Goal: Communication & Community: Answer question/provide support

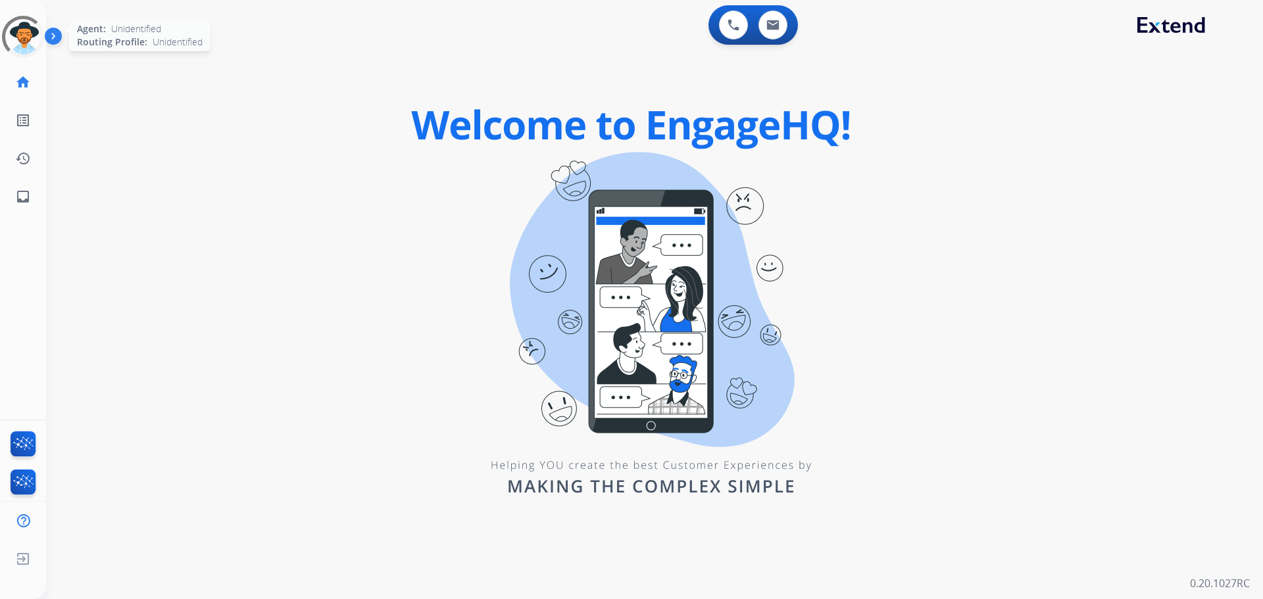
click at [16, 39] on div at bounding box center [23, 37] width 42 height 42
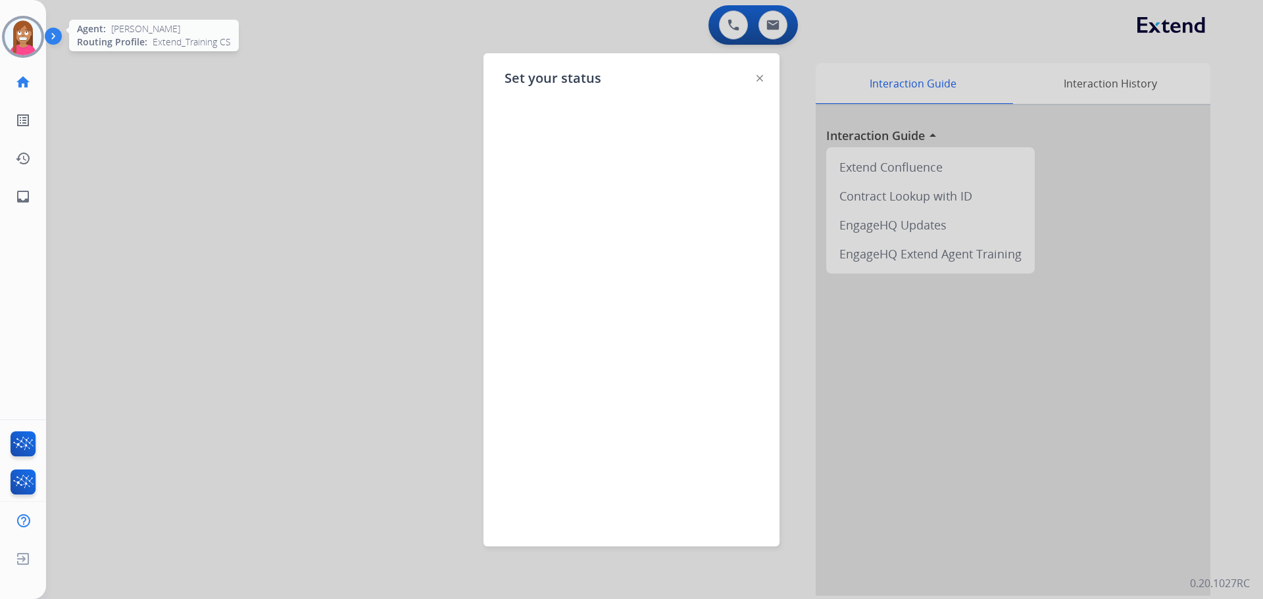
click at [20, 55] on img at bounding box center [23, 36] width 37 height 37
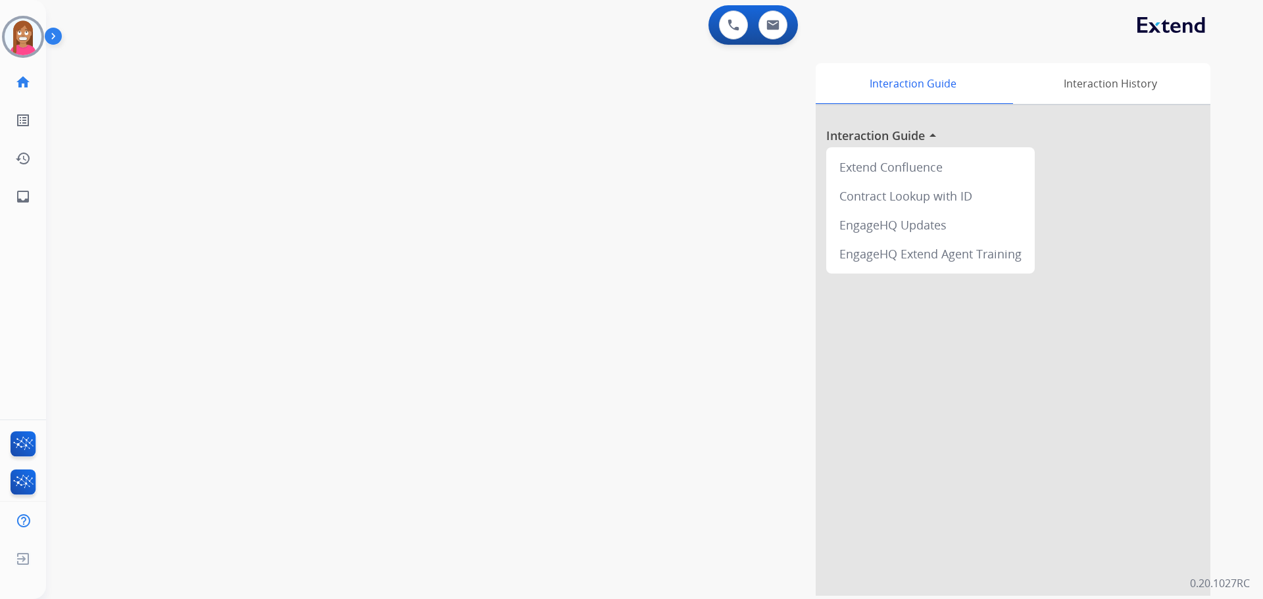
click at [22, 55] on div at bounding box center [23, 37] width 42 height 42
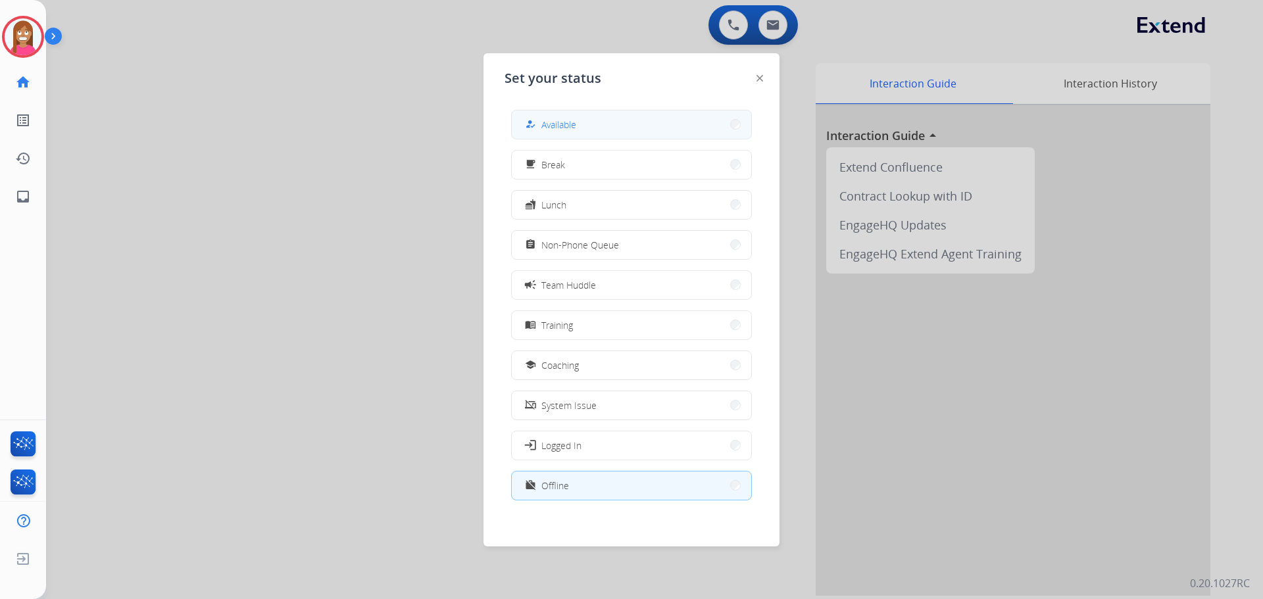
click at [535, 133] on button "how_to_reg Available" at bounding box center [631, 124] width 239 height 28
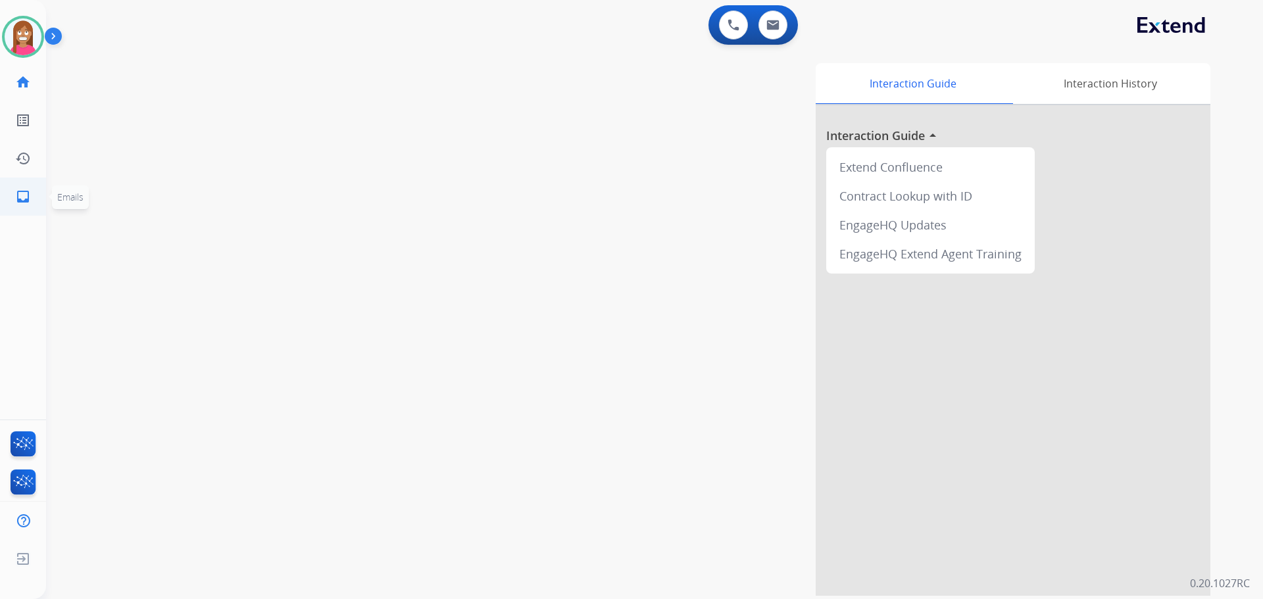
click at [12, 194] on link "inbox Emails" at bounding box center [23, 196] width 37 height 37
select select "**********"
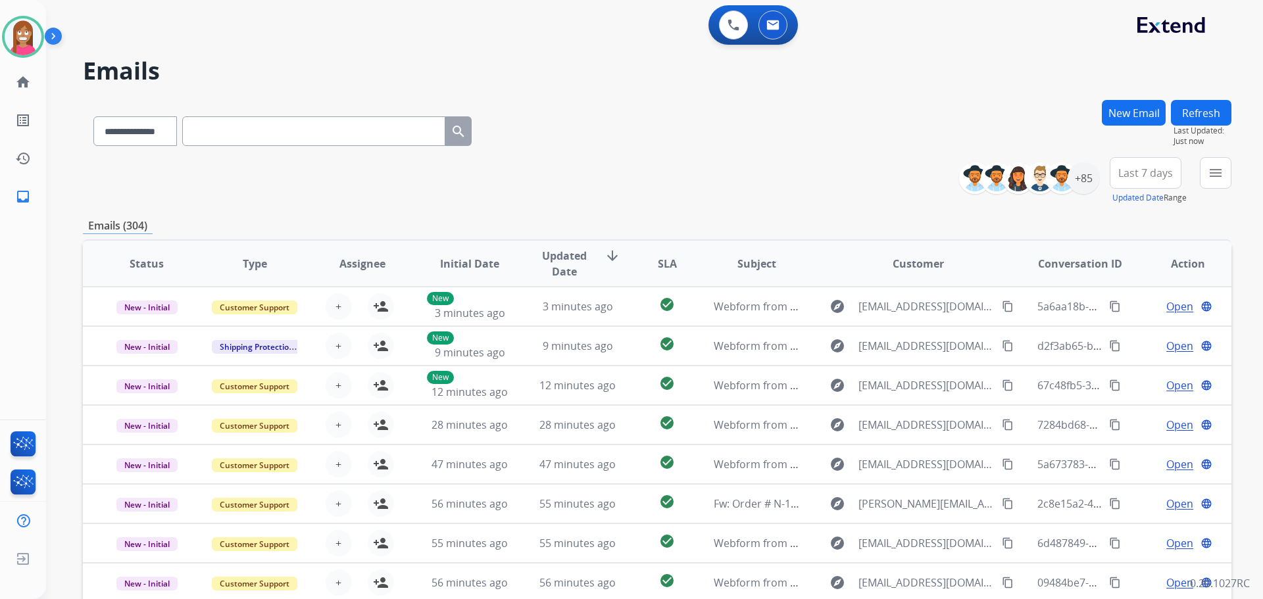
click at [1233, 175] on div "**********" at bounding box center [654, 299] width 1217 height 599
click at [1216, 176] on mat-icon "menu" at bounding box center [1216, 173] width 16 height 16
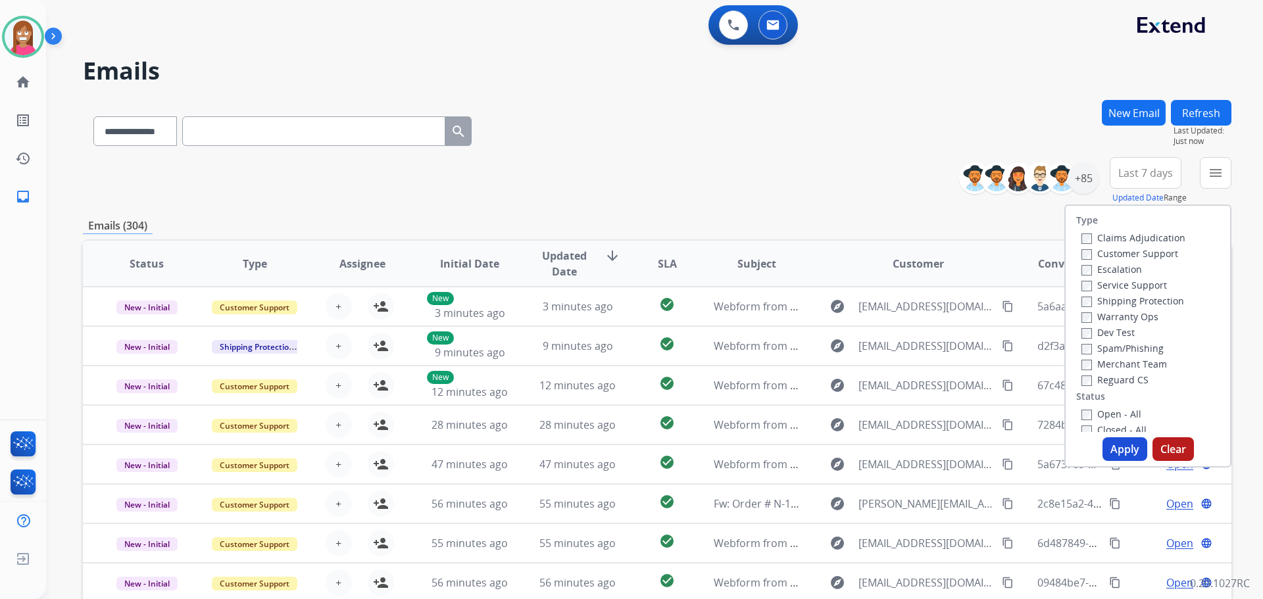
click at [1085, 252] on label "Customer Support" at bounding box center [1129, 253] width 97 height 12
click at [1087, 299] on label "Shipping Protection" at bounding box center [1132, 301] width 103 height 12
click at [1085, 388] on div "Type Claims Adjudication Customer Support Escalation Service Support Shipping P…" at bounding box center [1148, 319] width 164 height 226
click at [1087, 385] on div "Reguard CS" at bounding box center [1133, 380] width 104 height 16
click at [1087, 378] on label "Reguard CS" at bounding box center [1114, 380] width 67 height 12
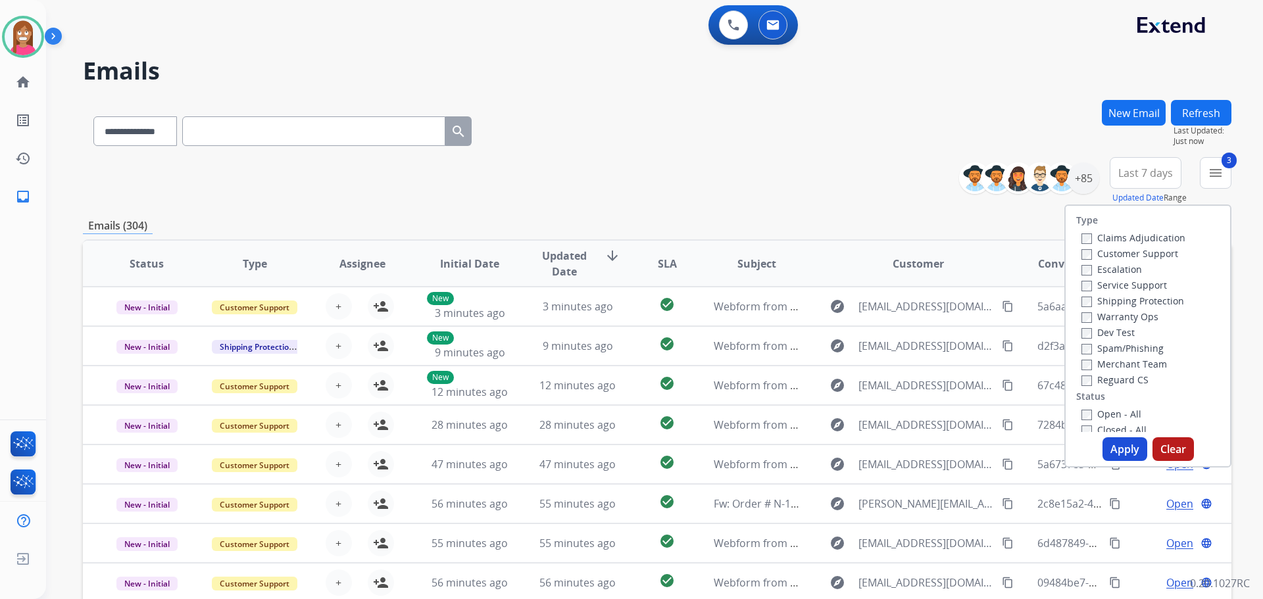
click at [1100, 411] on label "Open - All" at bounding box center [1111, 414] width 60 height 12
click at [1127, 439] on button "Apply" at bounding box center [1124, 449] width 45 height 24
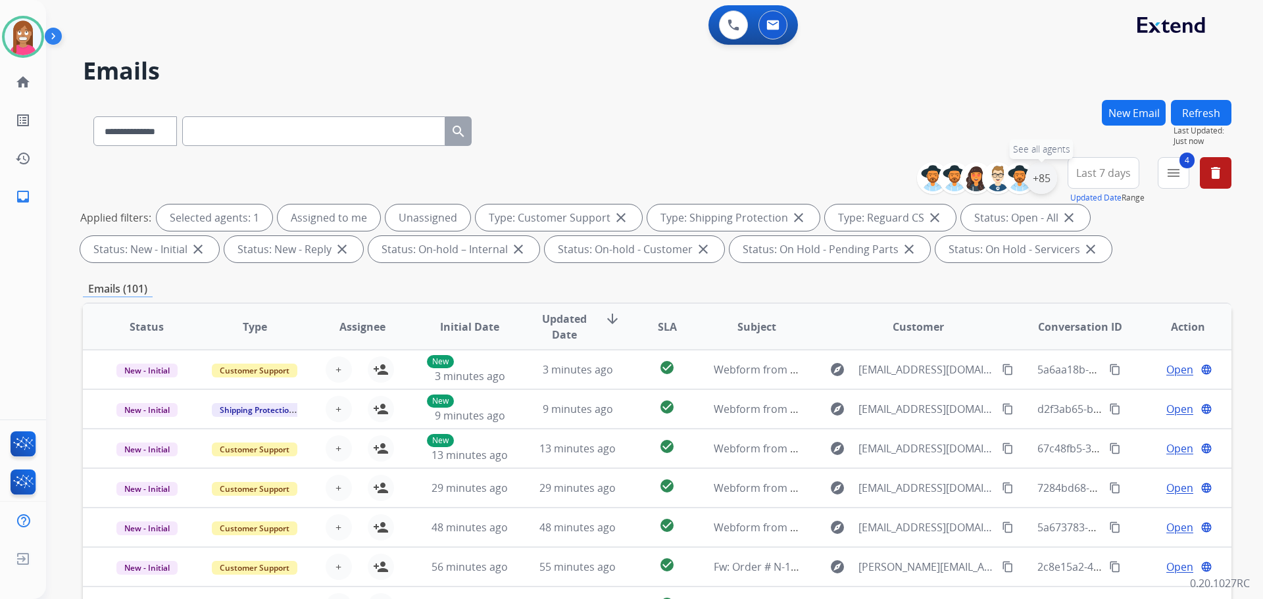
click at [1044, 180] on div "+85" at bounding box center [1041, 178] width 32 height 32
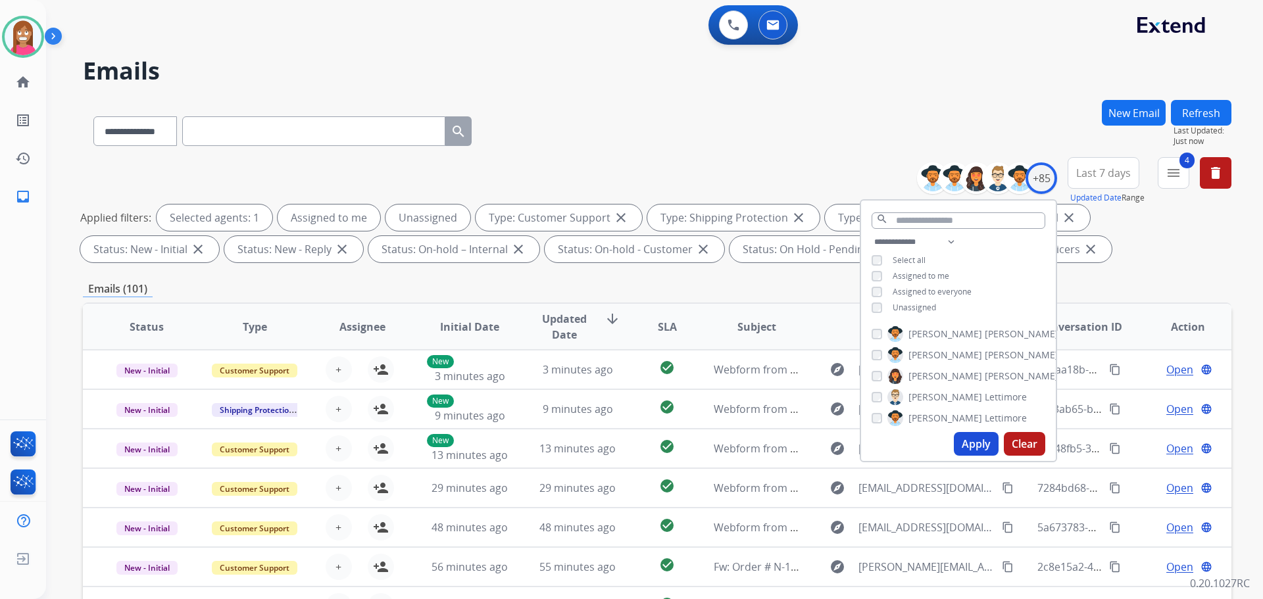
click at [774, 154] on div "**********" at bounding box center [657, 128] width 1148 height 57
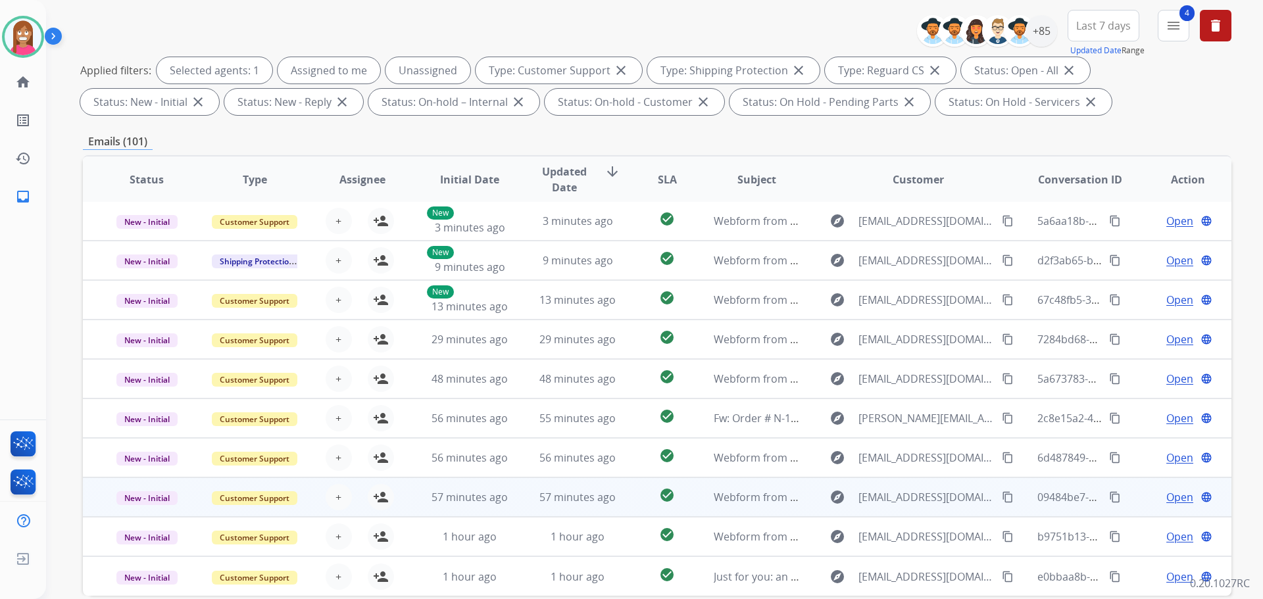
scroll to position [212, 0]
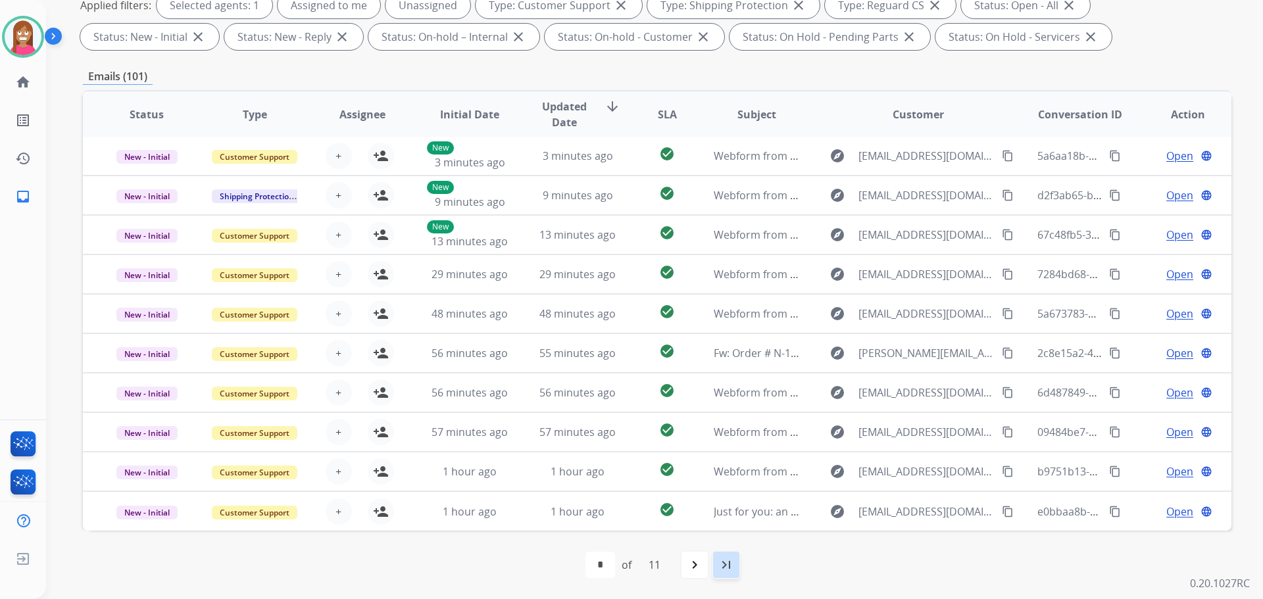
click at [727, 570] on mat-icon "last_page" at bounding box center [726, 565] width 16 height 16
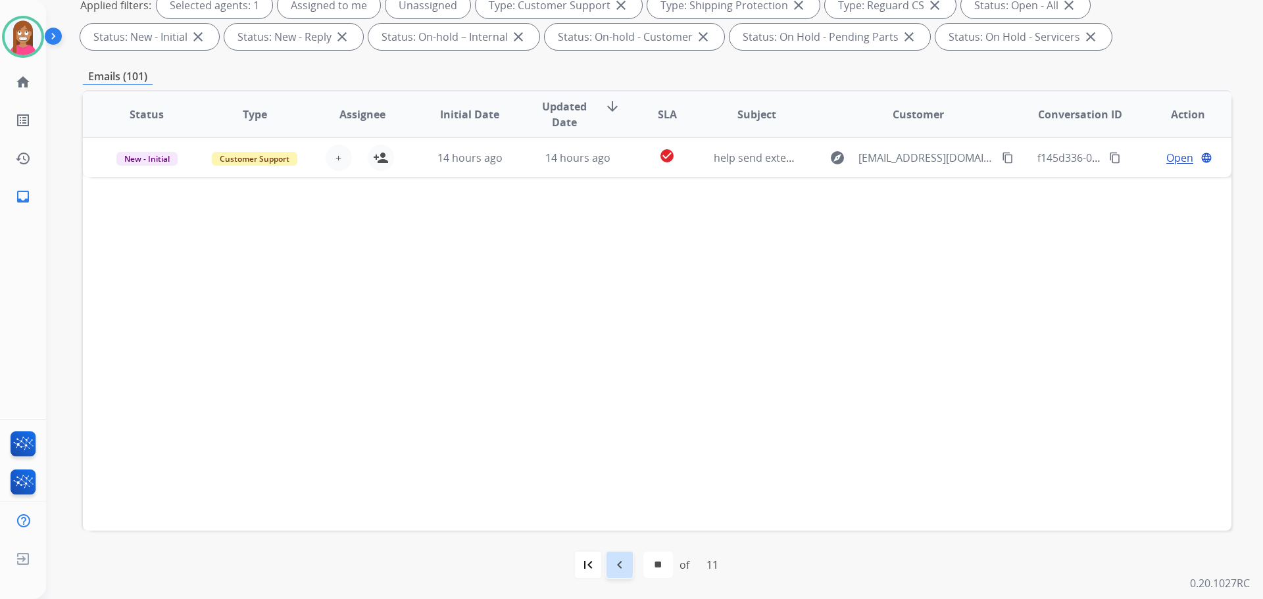
click at [605, 563] on div "navigate_before" at bounding box center [619, 565] width 29 height 29
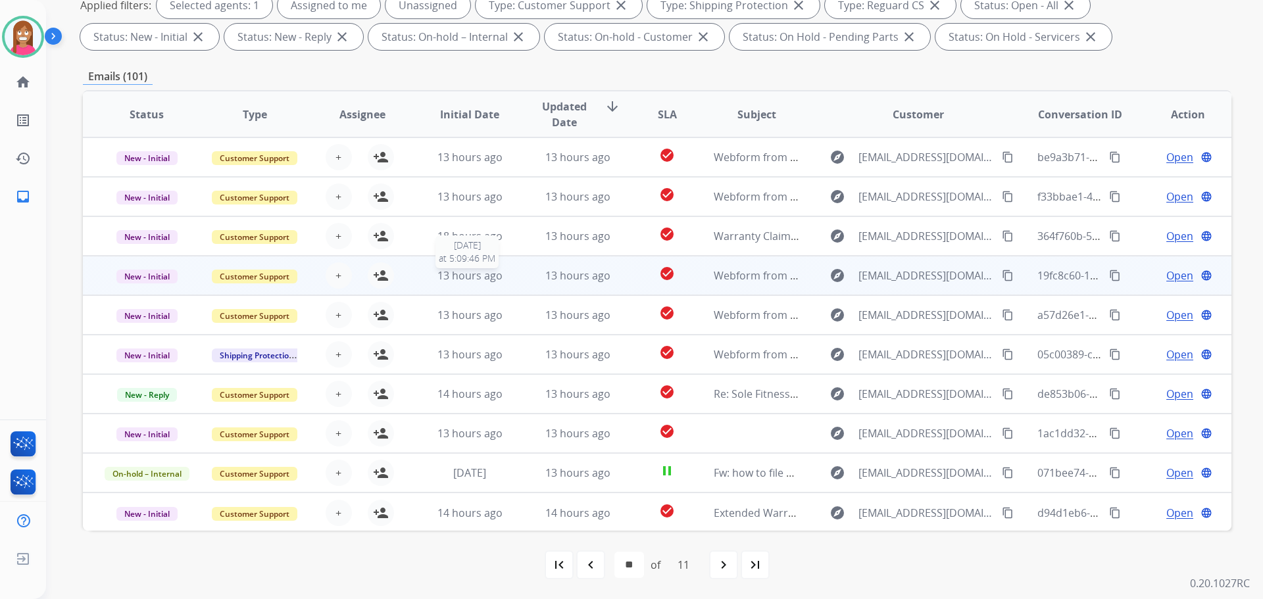
scroll to position [1, 0]
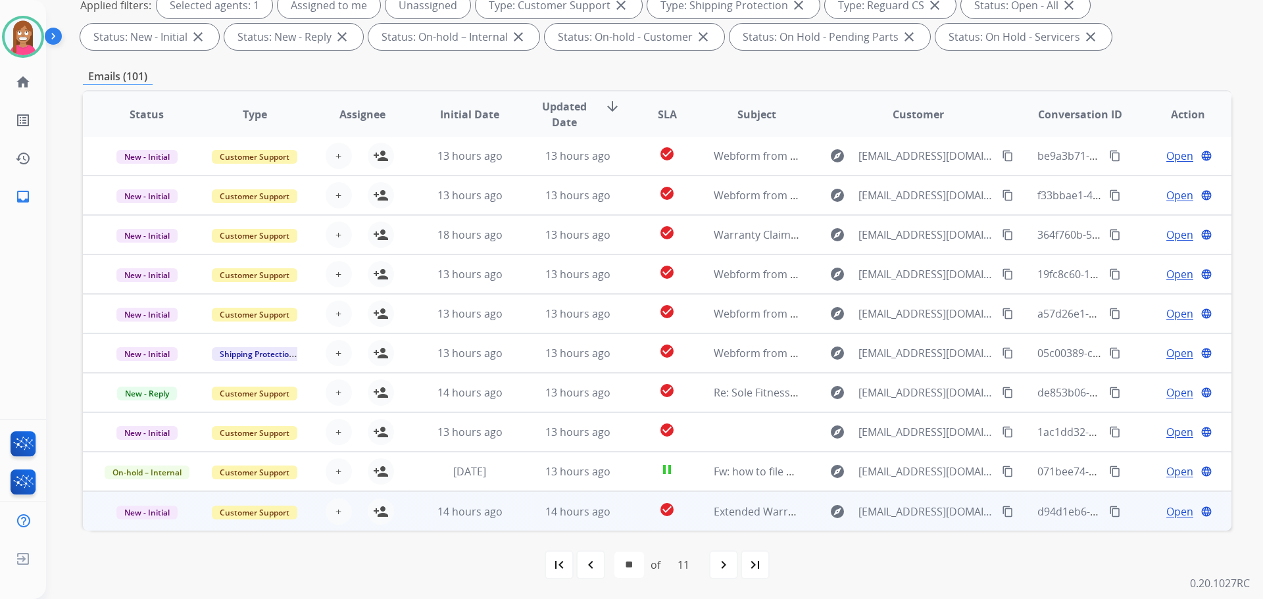
click at [521, 522] on td "14 hours ago" at bounding box center [568, 510] width 108 height 39
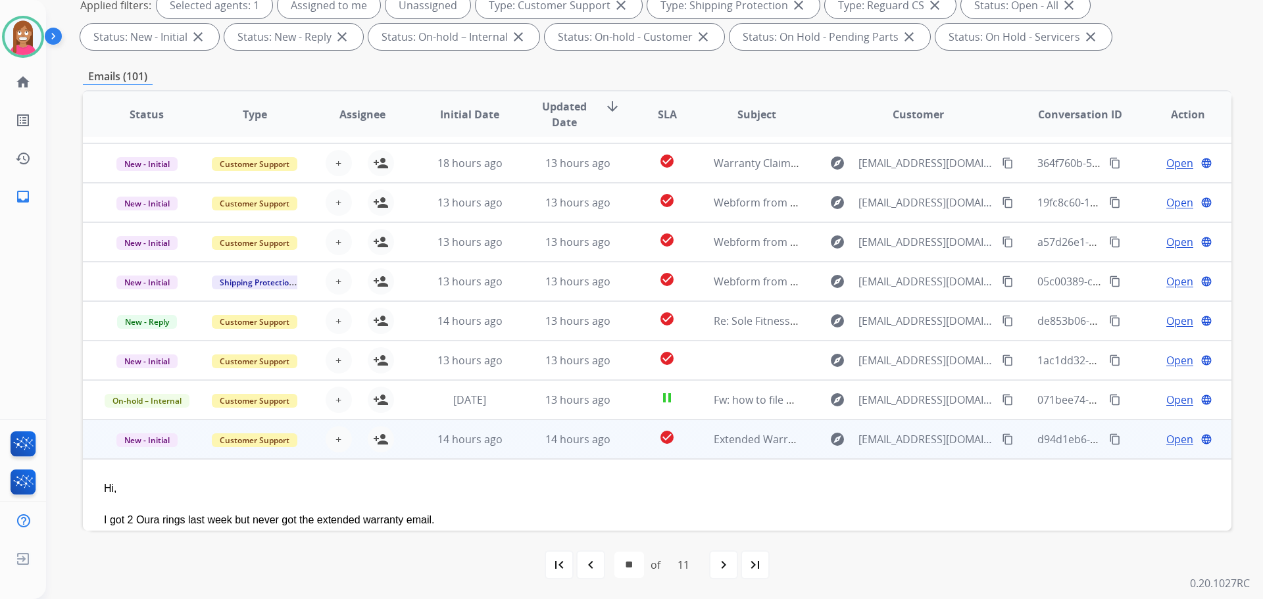
scroll to position [72, 0]
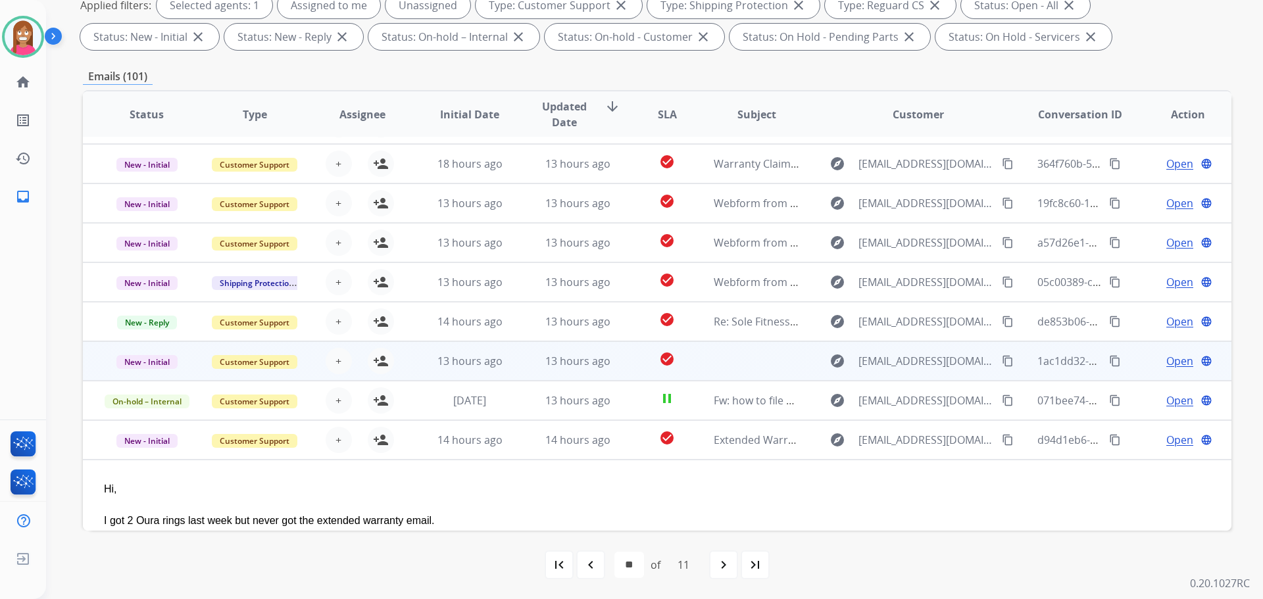
click at [518, 366] on td "13 hours ago" at bounding box center [568, 360] width 108 height 39
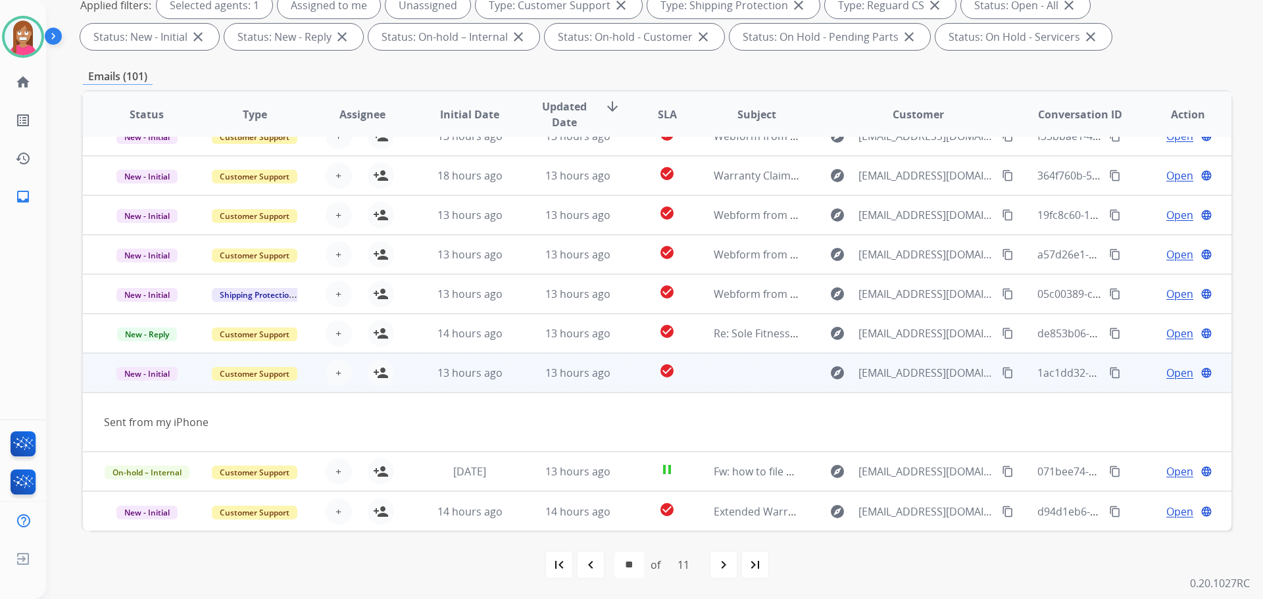
scroll to position [61, 0]
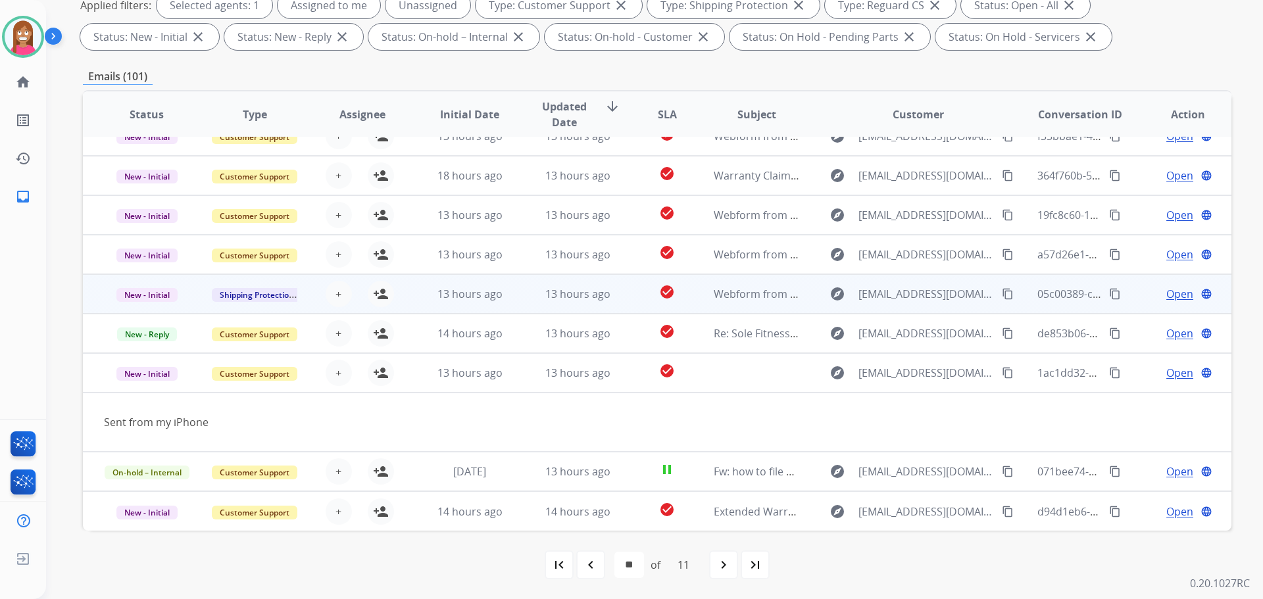
click at [514, 297] on td "13 hours ago" at bounding box center [568, 293] width 108 height 39
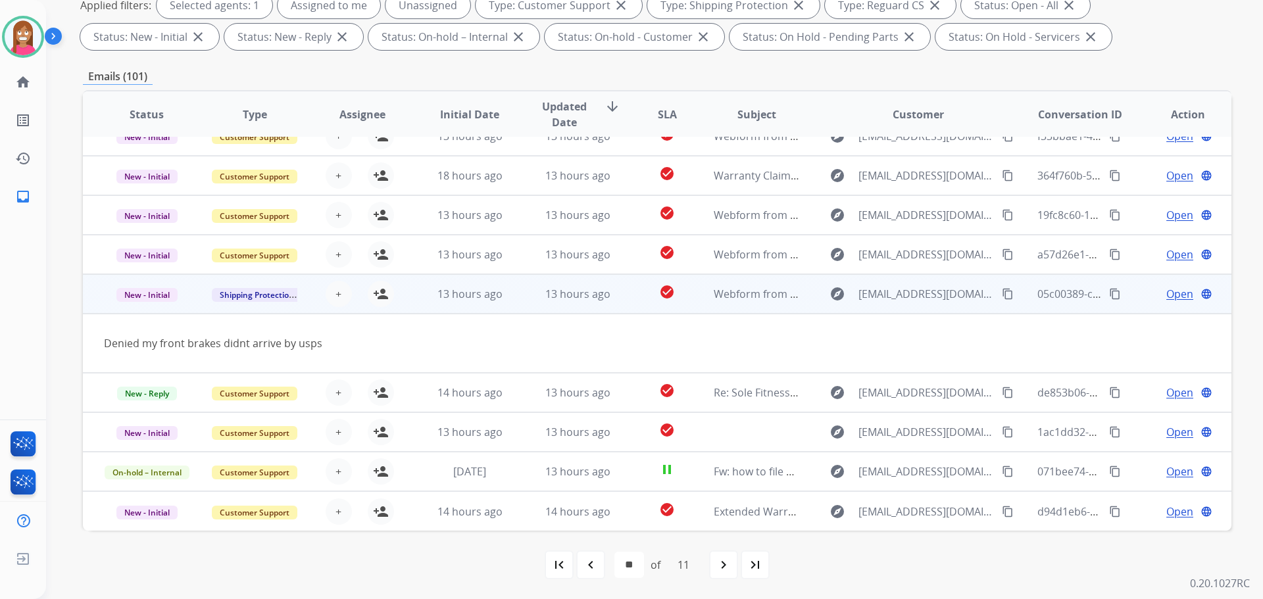
click at [1002, 291] on mat-icon "content_copy" at bounding box center [1008, 294] width 12 height 12
click at [380, 297] on mat-icon "person_add" at bounding box center [381, 294] width 16 height 16
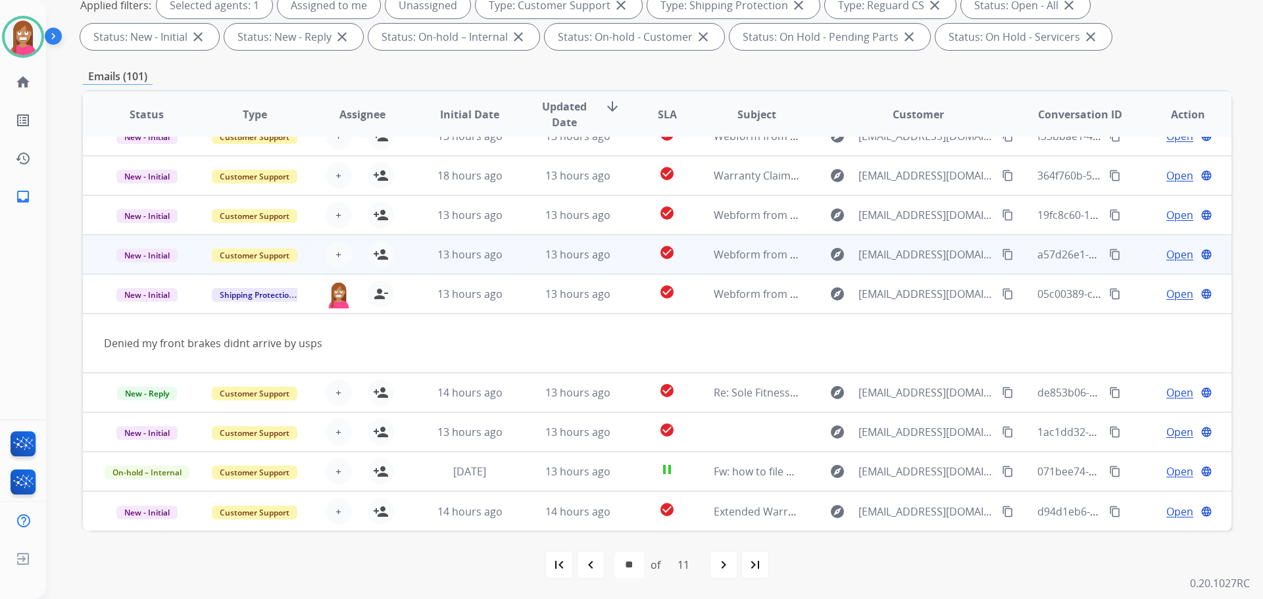
click at [514, 257] on td "13 hours ago" at bounding box center [568, 254] width 108 height 39
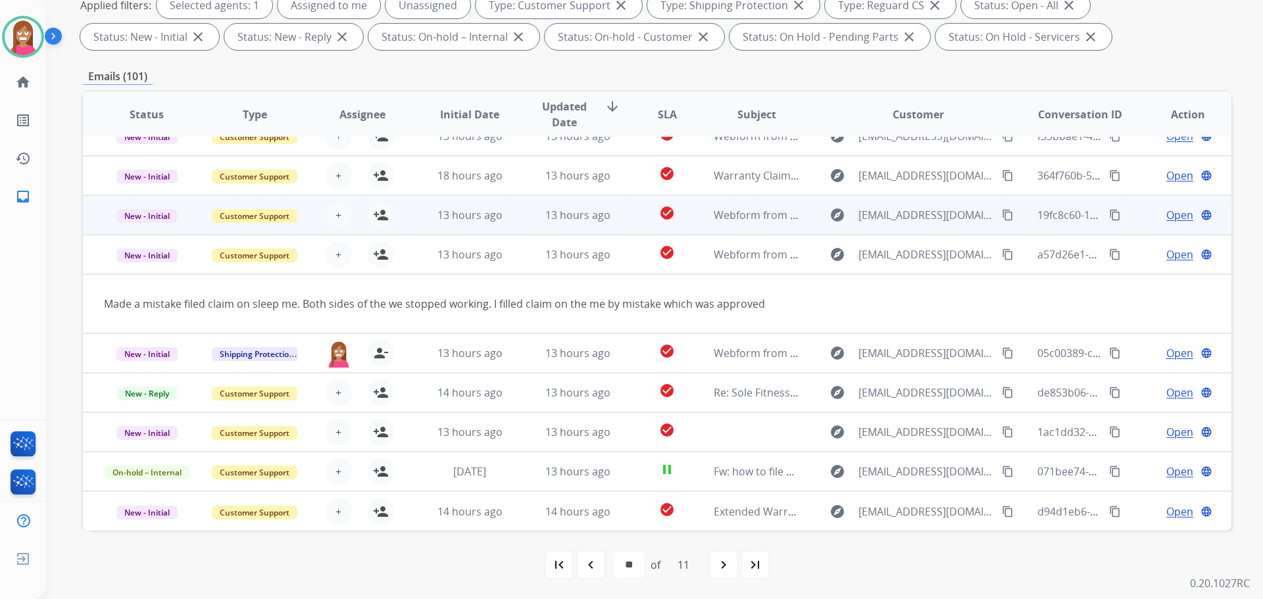
click at [518, 218] on td "13 hours ago" at bounding box center [568, 214] width 108 height 39
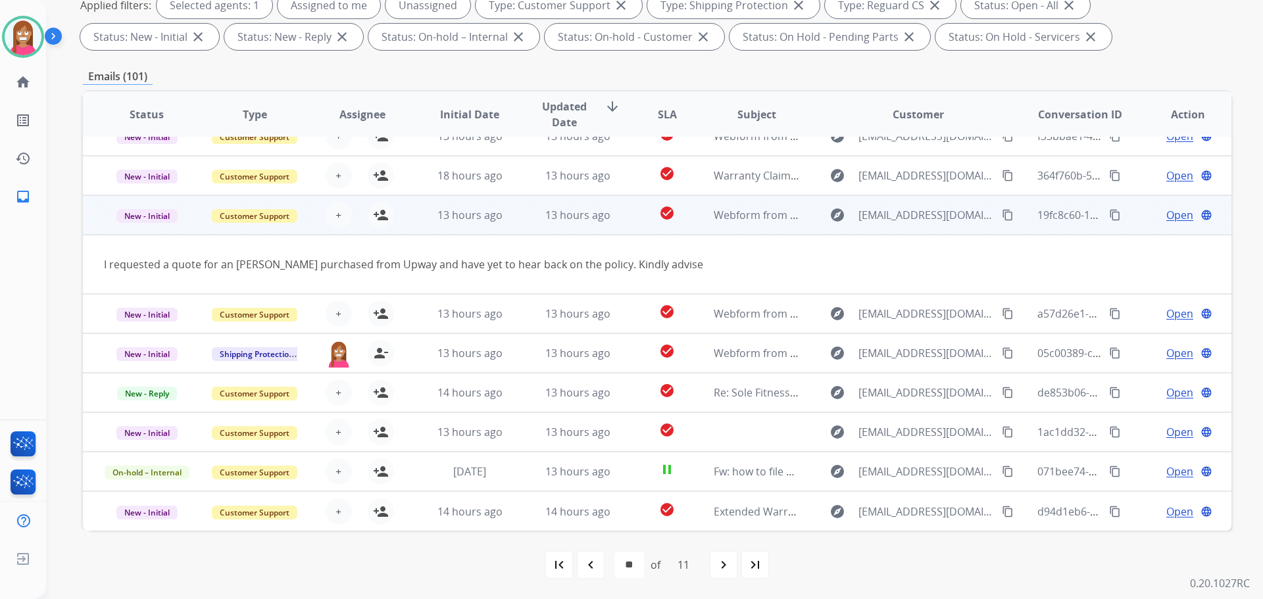
click at [1002, 214] on mat-icon "content_copy" at bounding box center [1008, 215] width 12 height 12
click at [386, 215] on button "person_add Assign to Me" at bounding box center [381, 215] width 26 height 26
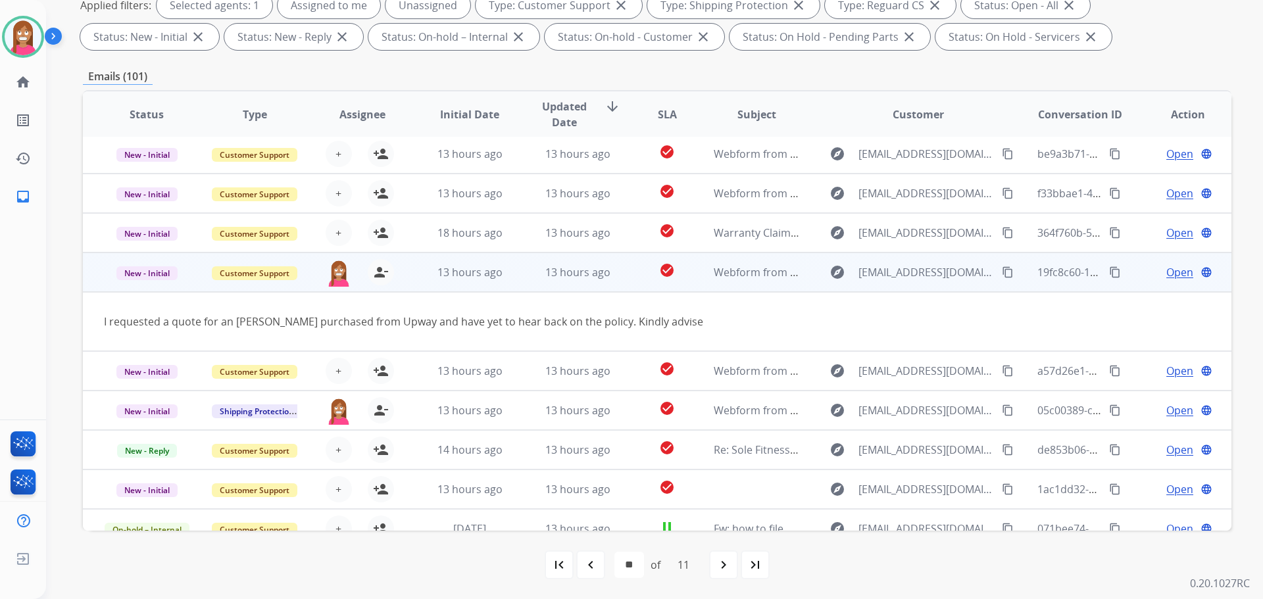
scroll to position [0, 0]
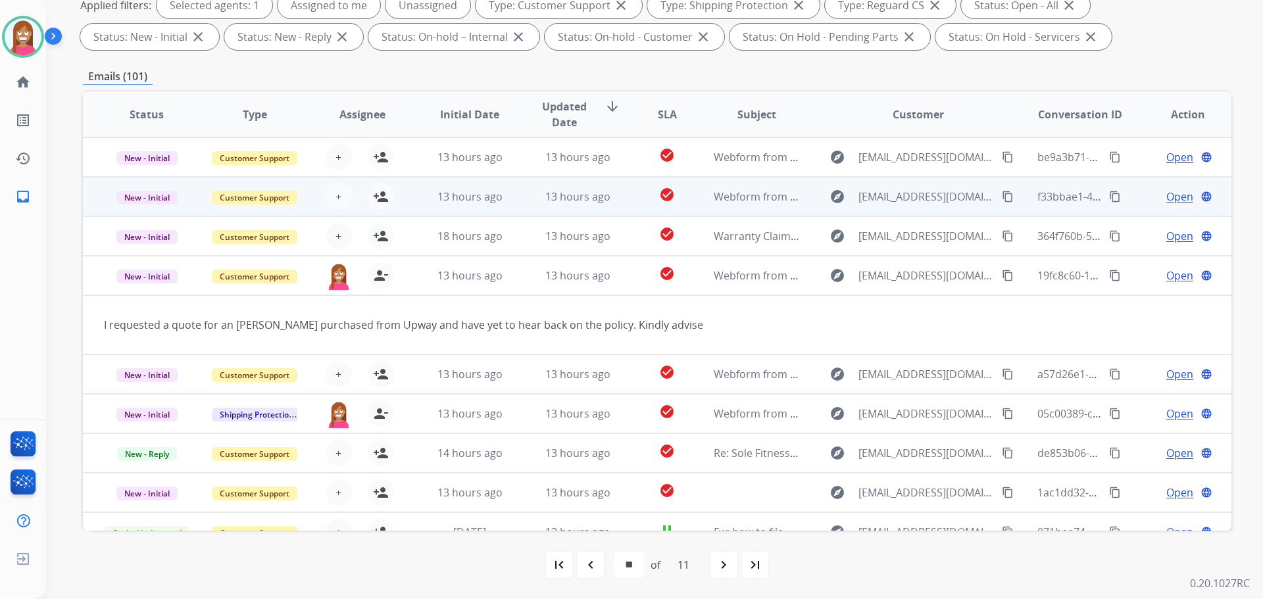
click at [520, 205] on td "13 hours ago" at bounding box center [568, 196] width 108 height 39
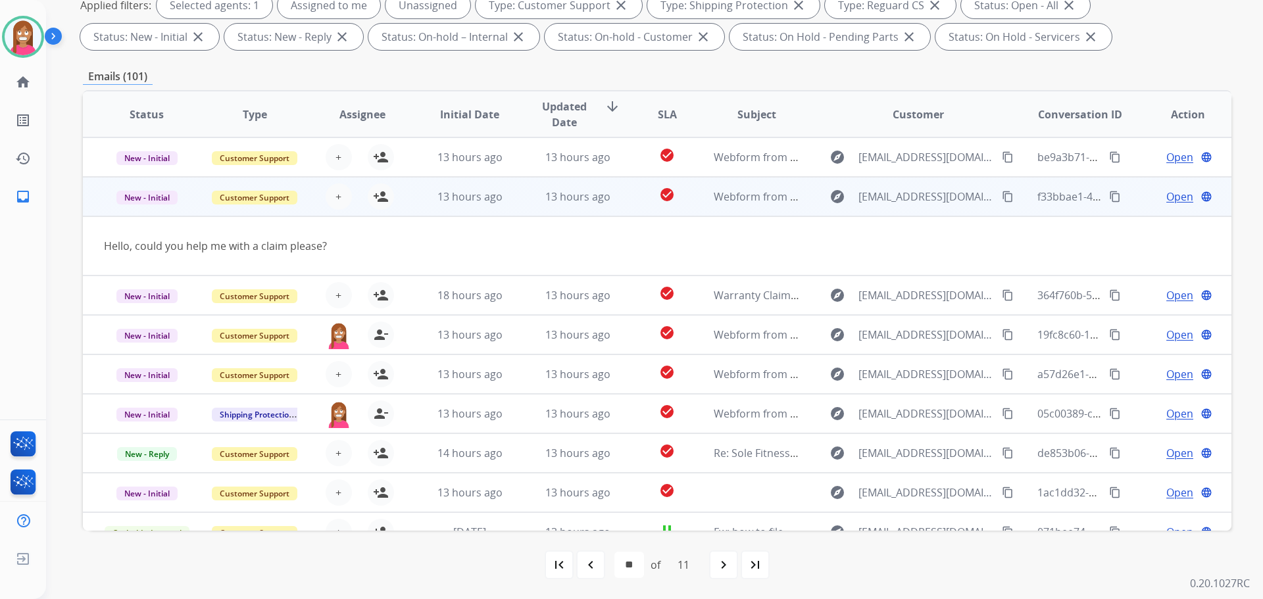
scroll to position [39, 0]
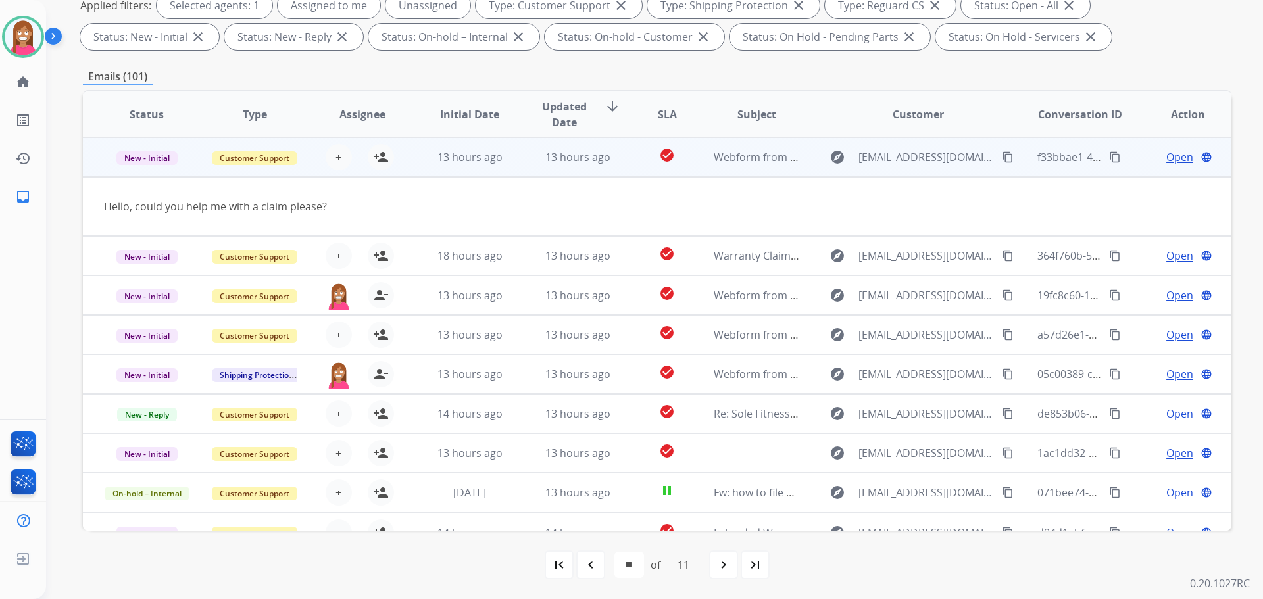
click at [1002, 154] on mat-icon "content_copy" at bounding box center [1008, 157] width 12 height 12
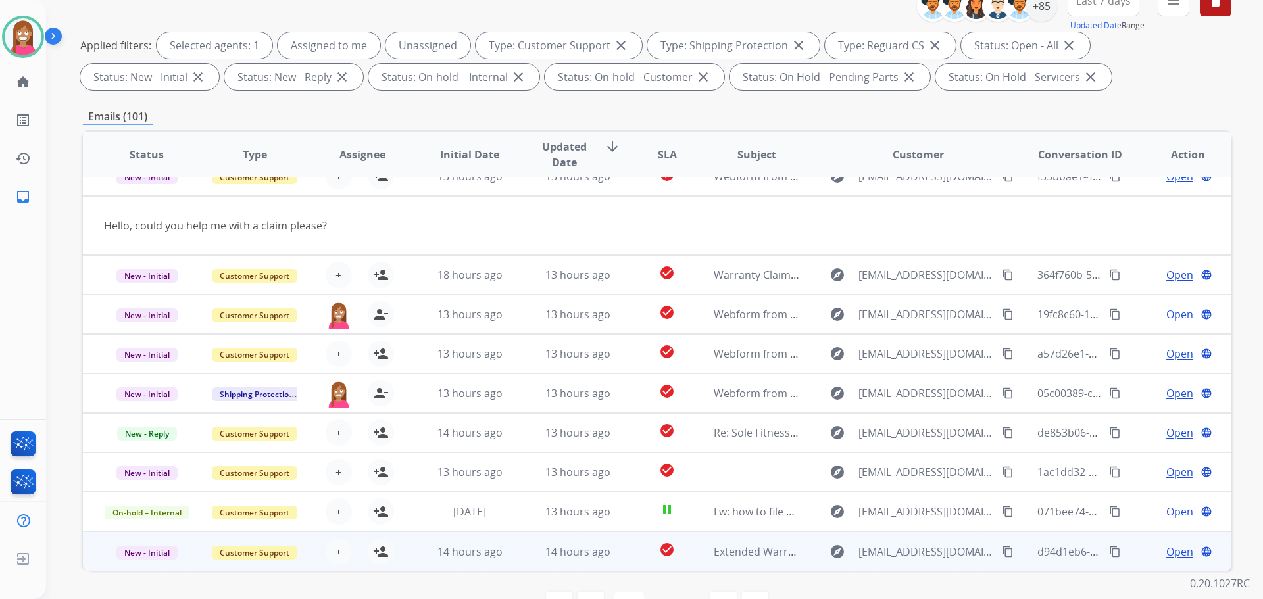
scroll to position [212, 0]
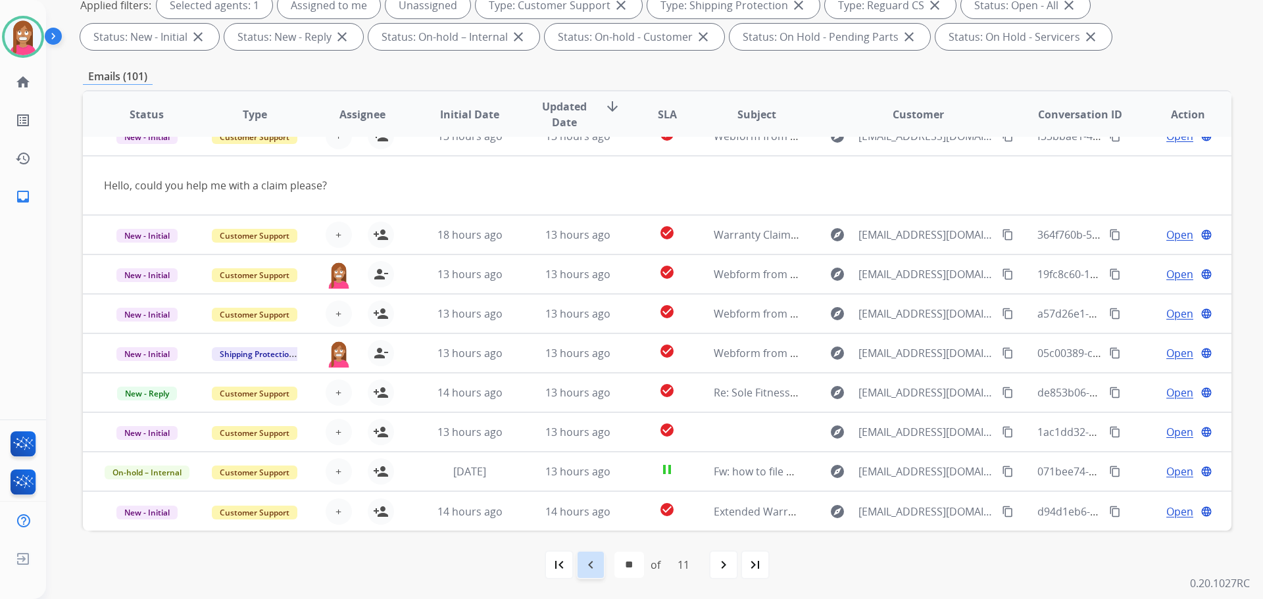
click at [595, 570] on mat-icon "navigate_before" at bounding box center [591, 565] width 16 height 16
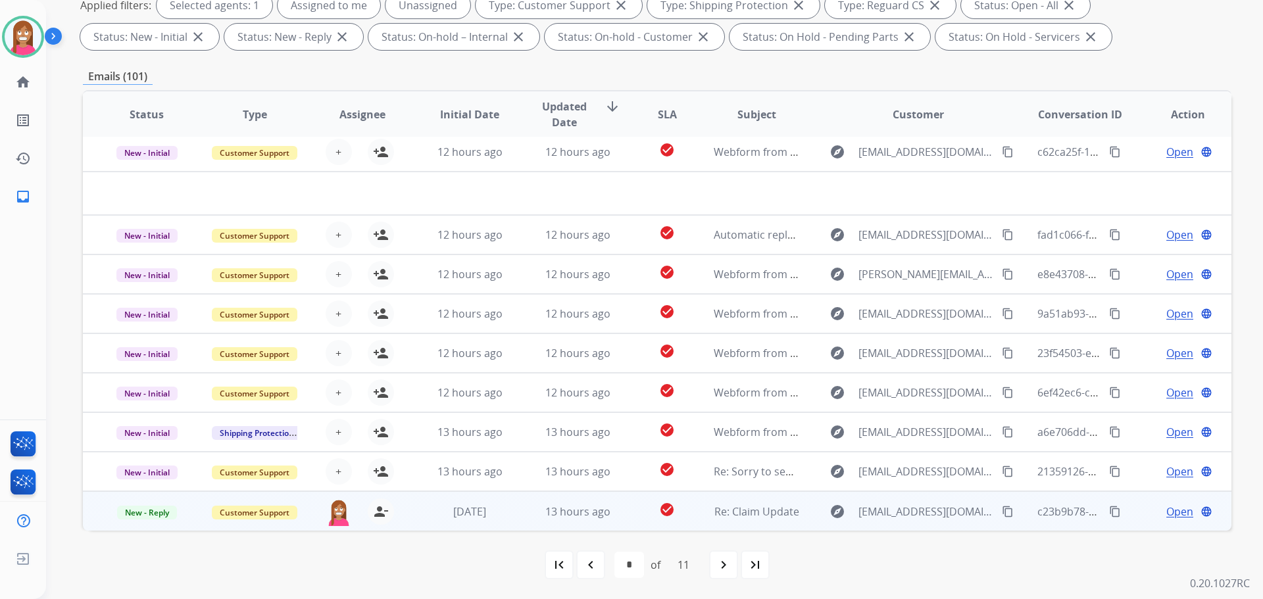
click at [514, 521] on td "13 hours ago" at bounding box center [568, 510] width 108 height 39
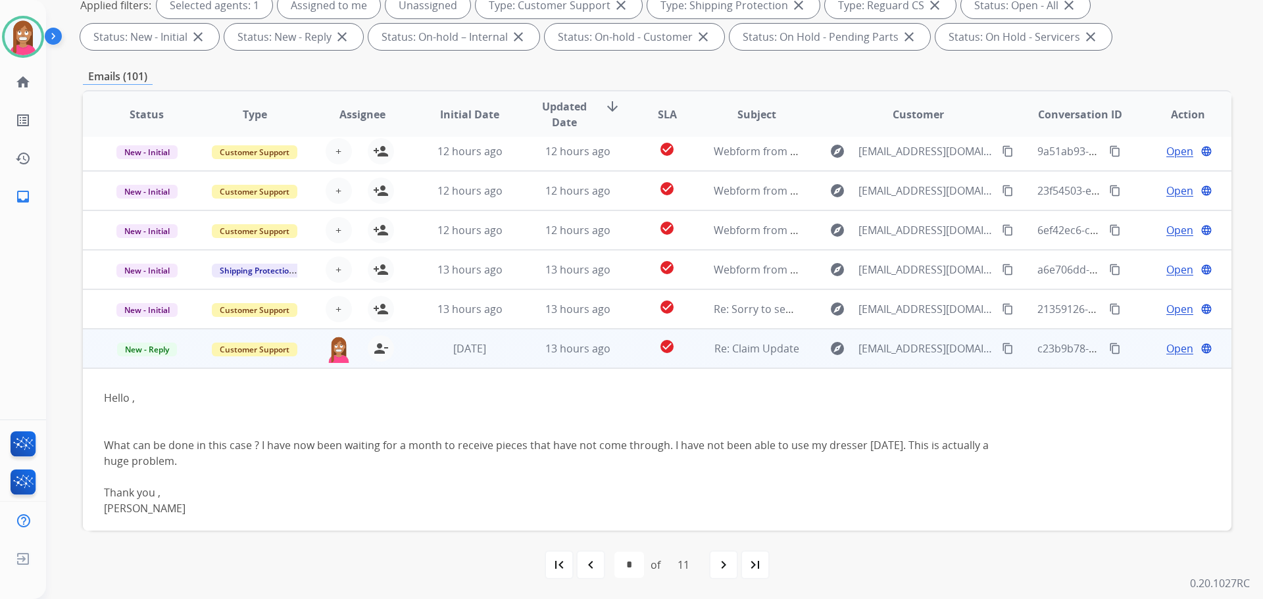
scroll to position [186, 0]
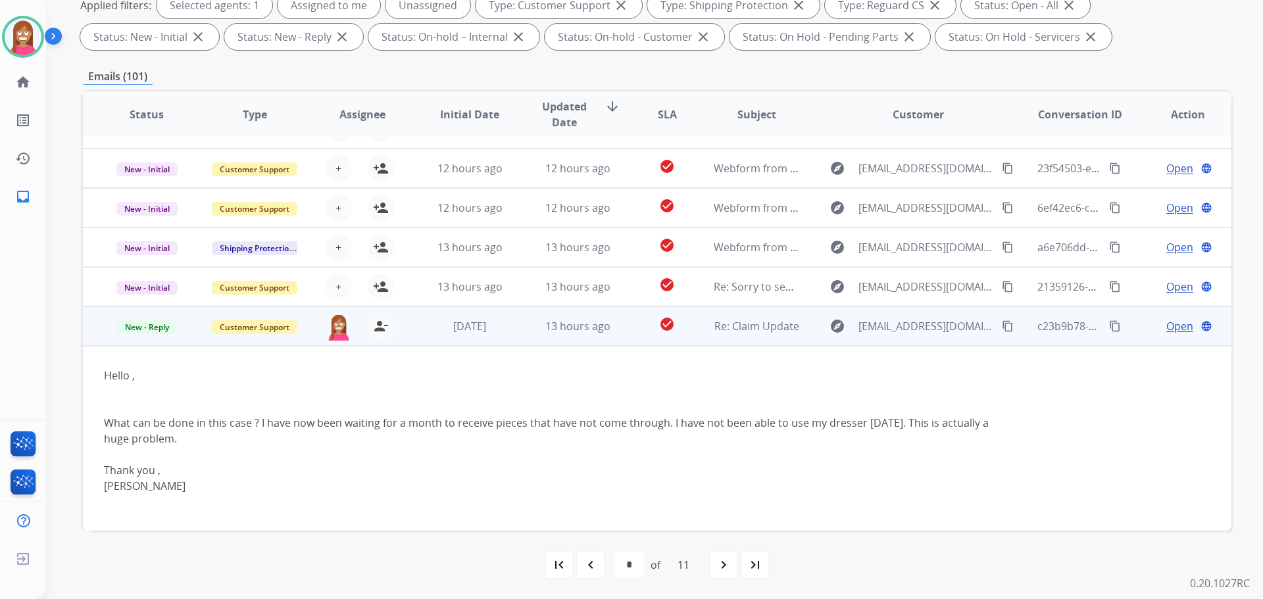
click at [1002, 327] on mat-icon "content_copy" at bounding box center [1008, 326] width 12 height 12
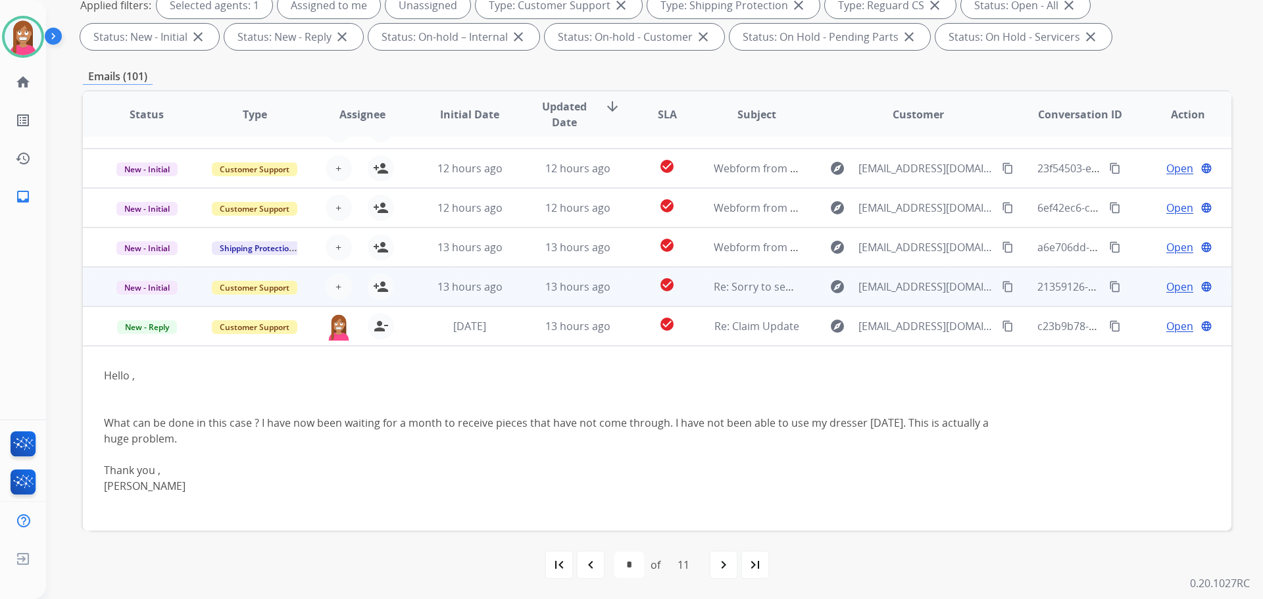
click at [516, 289] on td "13 hours ago" at bounding box center [568, 286] width 108 height 39
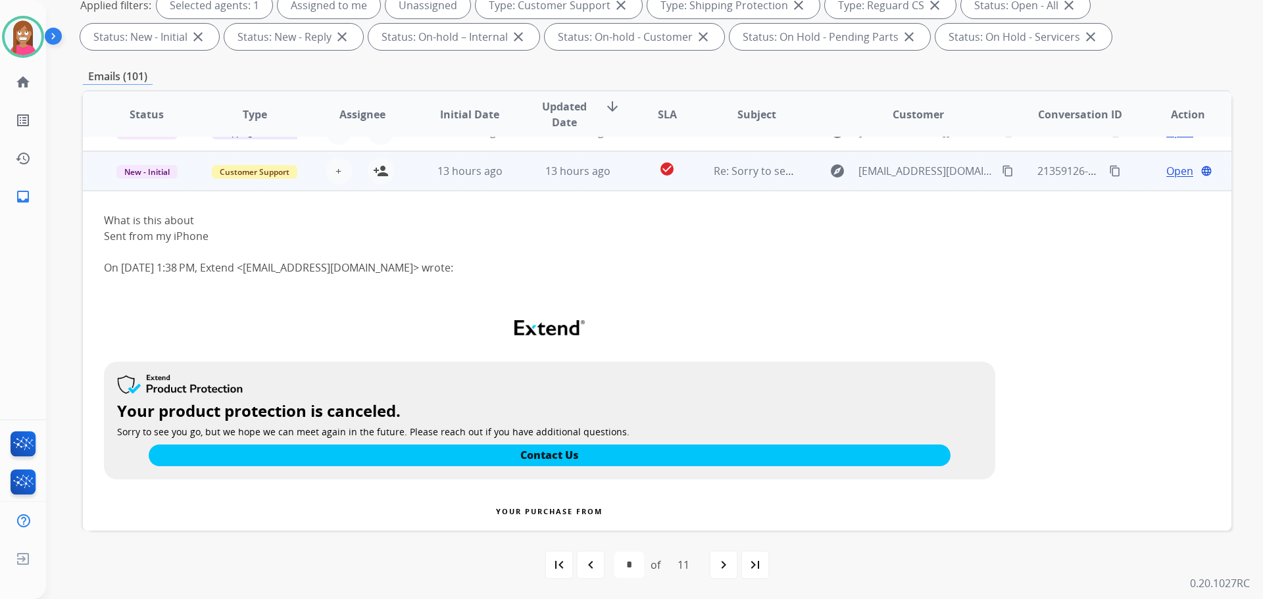
scroll to position [250, 0]
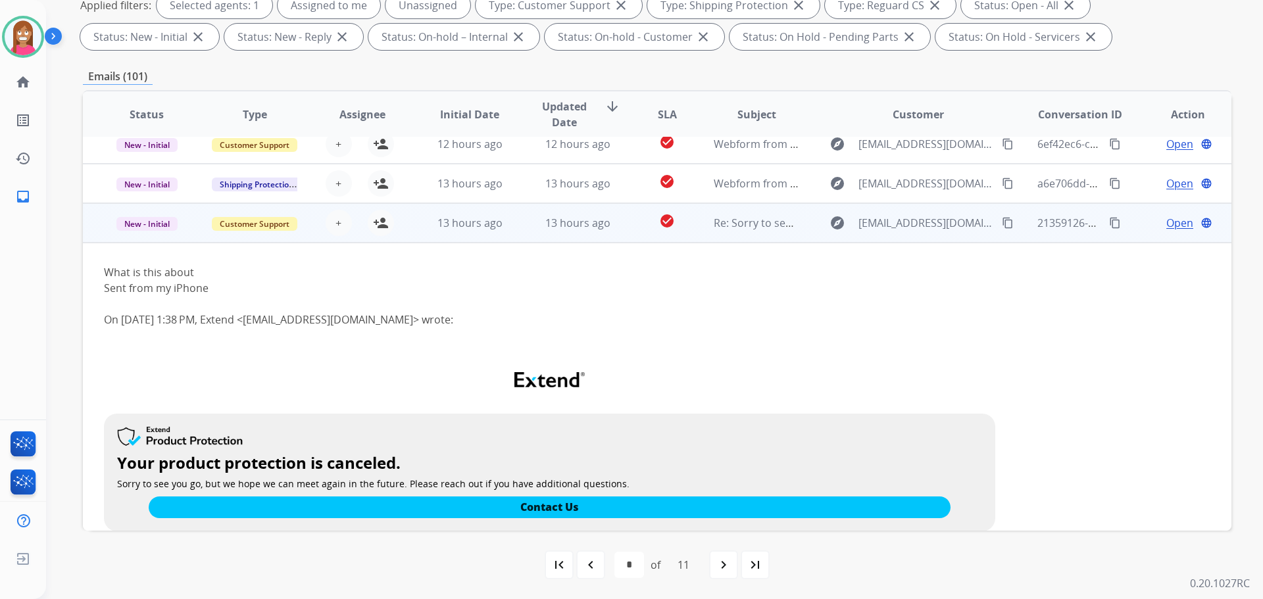
click at [1002, 220] on mat-icon "content_copy" at bounding box center [1008, 223] width 12 height 12
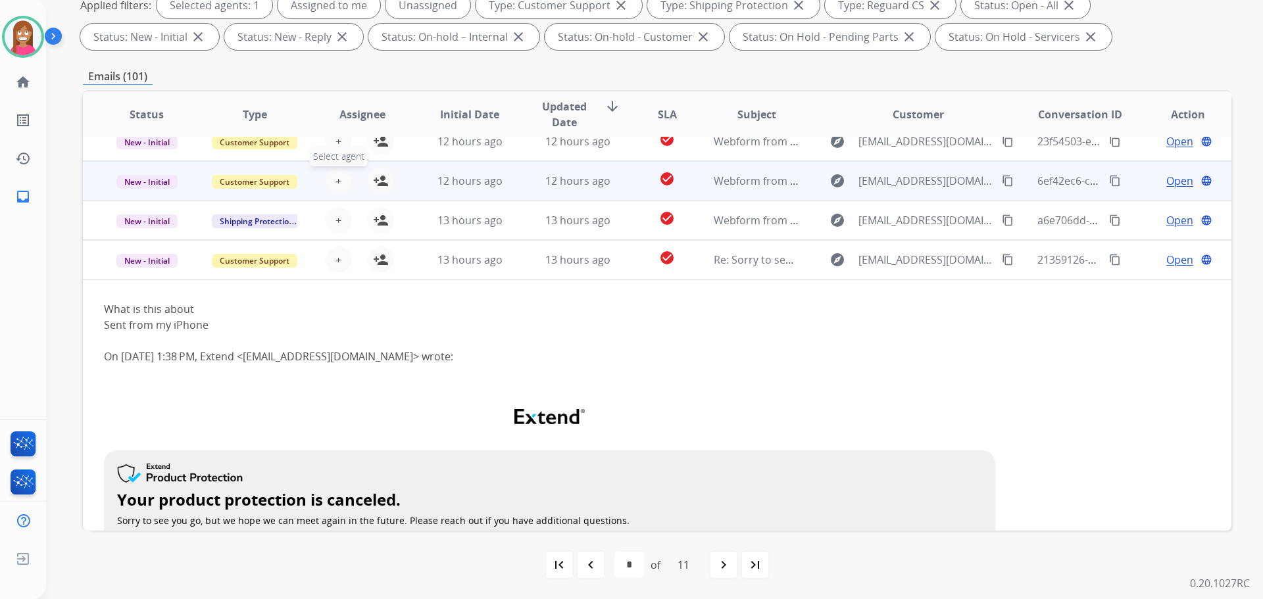
scroll to position [184, 0]
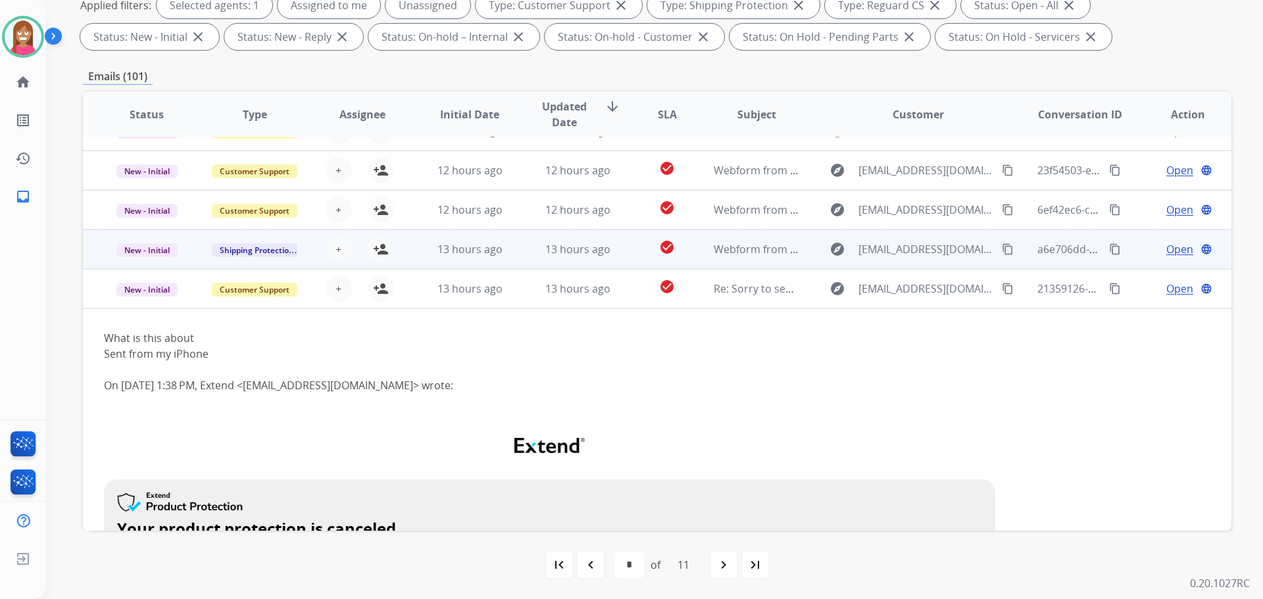
click at [526, 249] on td "13 hours ago" at bounding box center [568, 249] width 108 height 39
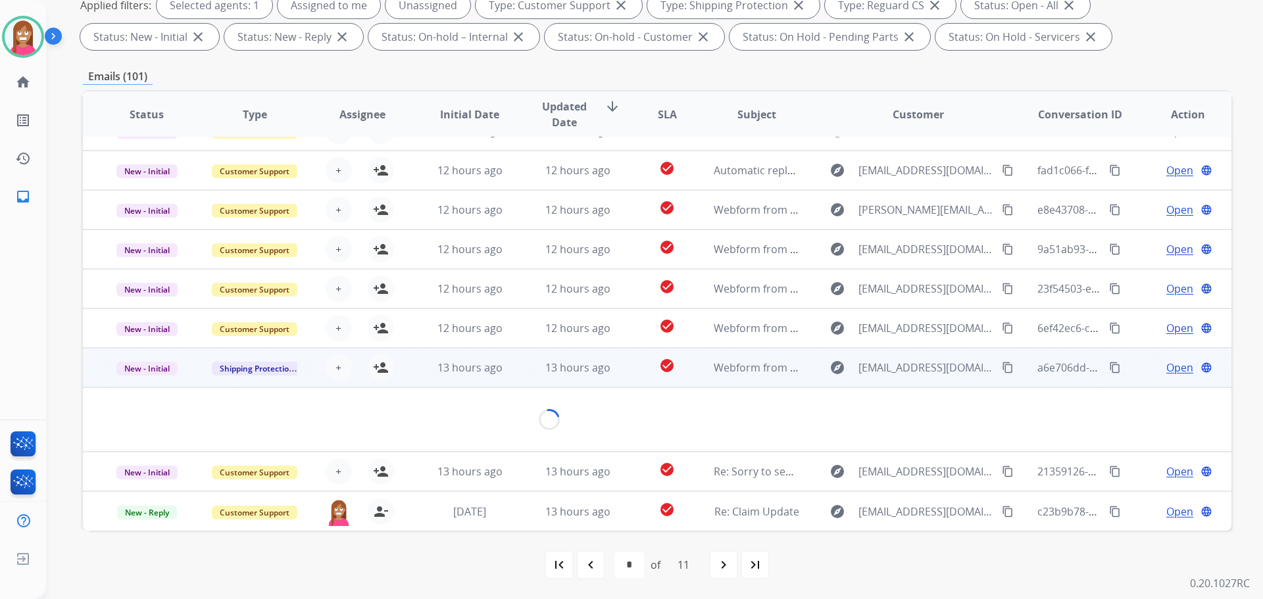
scroll to position [61, 0]
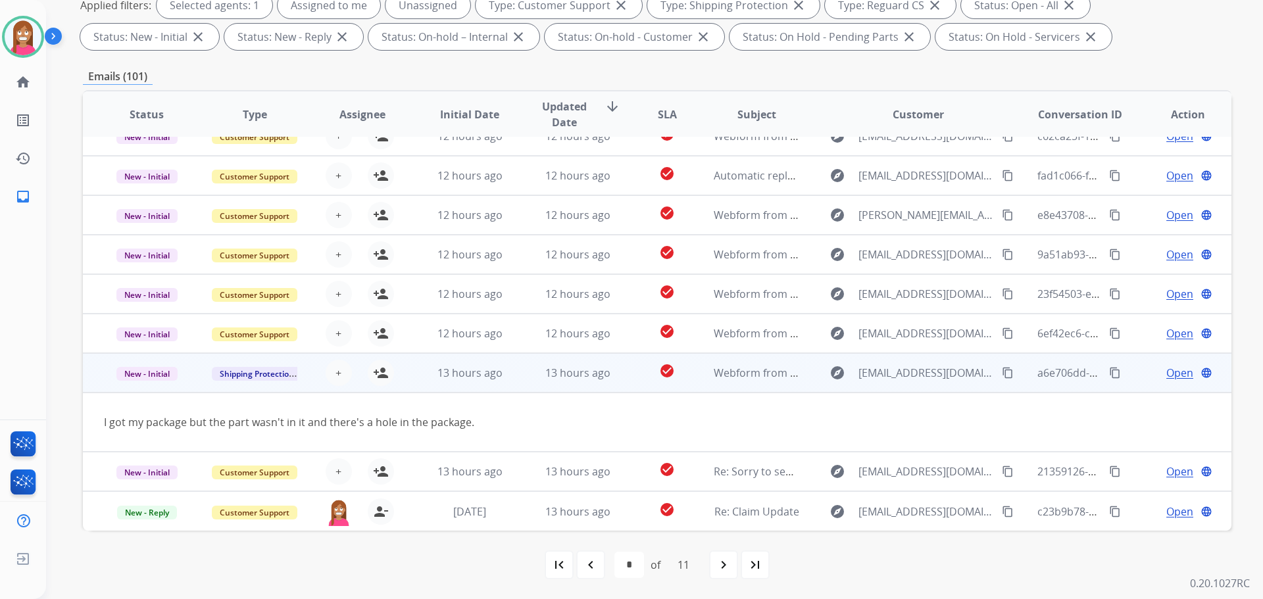
click at [1002, 372] on mat-icon "content_copy" at bounding box center [1008, 373] width 12 height 12
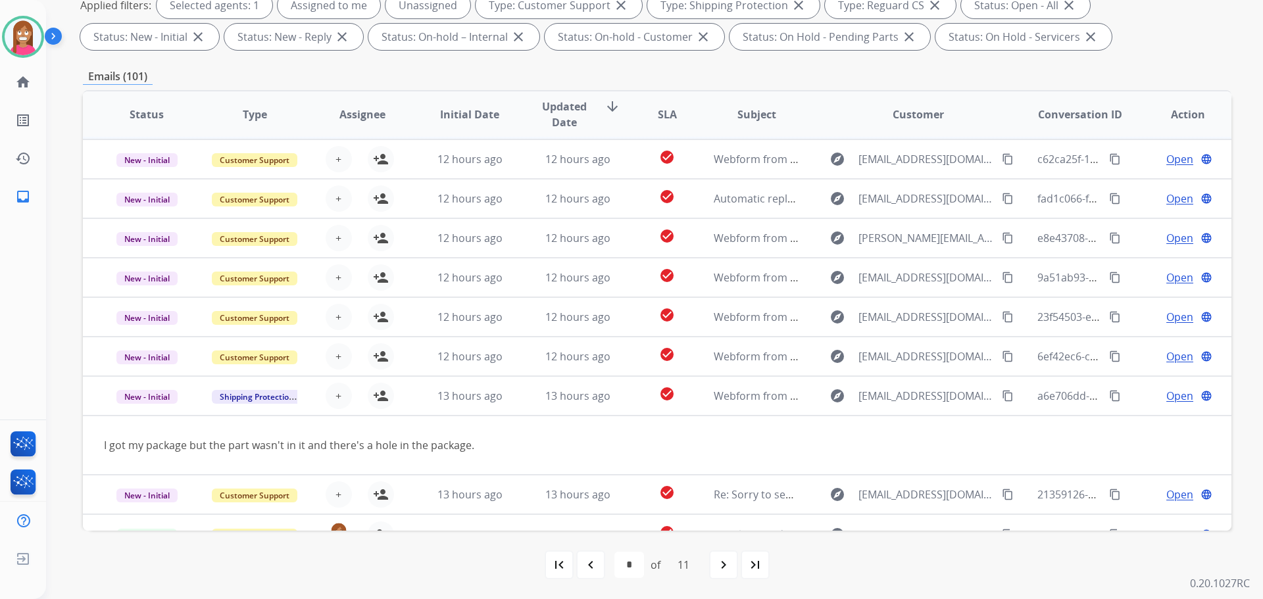
scroll to position [0, 0]
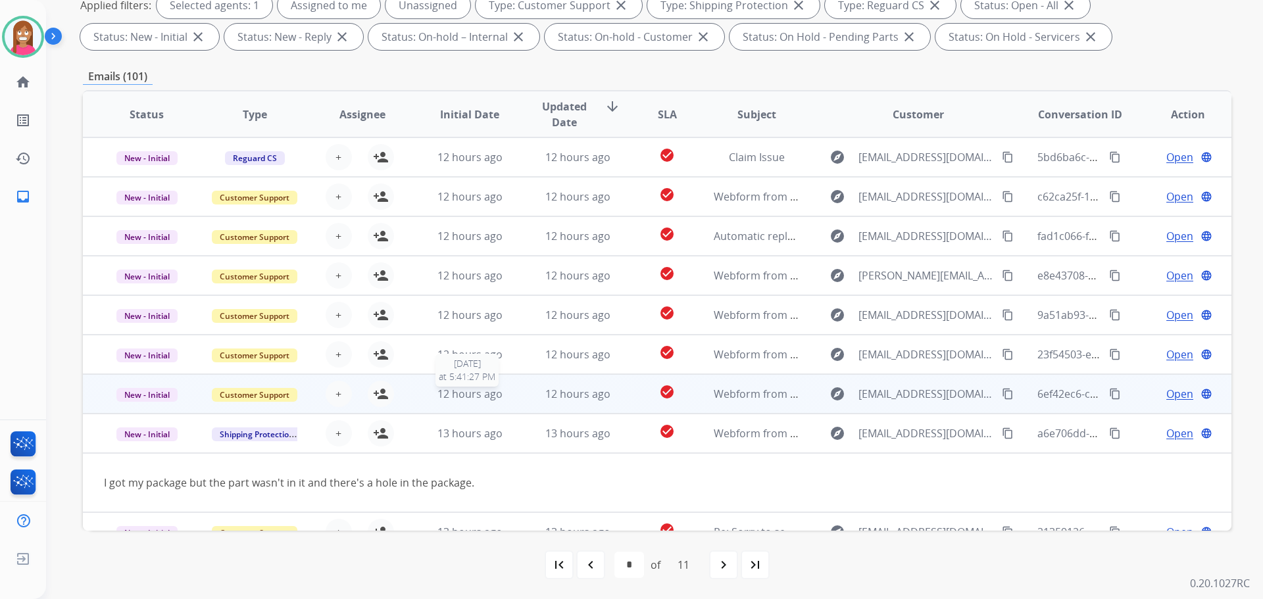
click at [503, 390] on div "12 hours ago" at bounding box center [470, 394] width 86 height 16
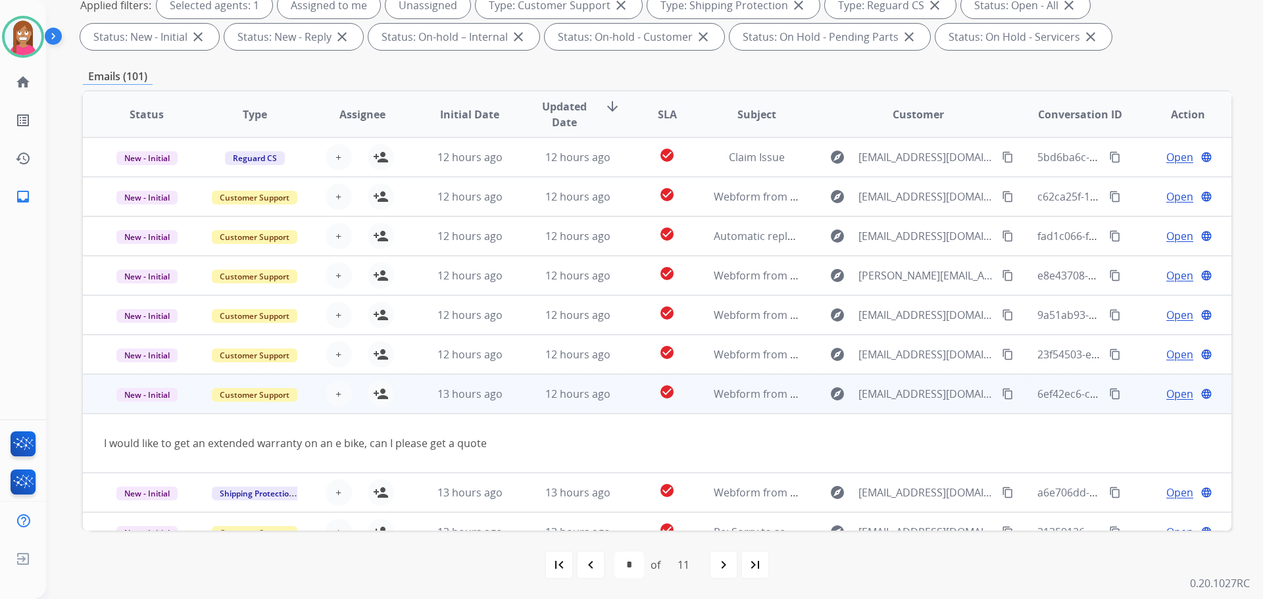
scroll to position [61, 0]
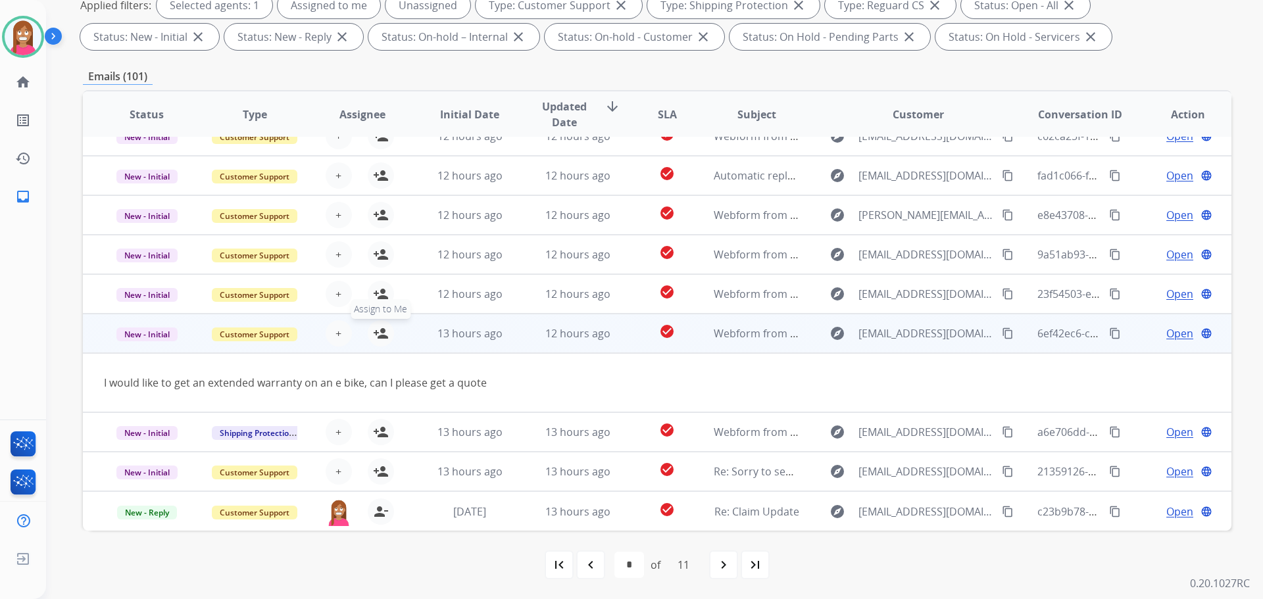
click at [380, 339] on mat-icon "person_add" at bounding box center [381, 334] width 16 height 16
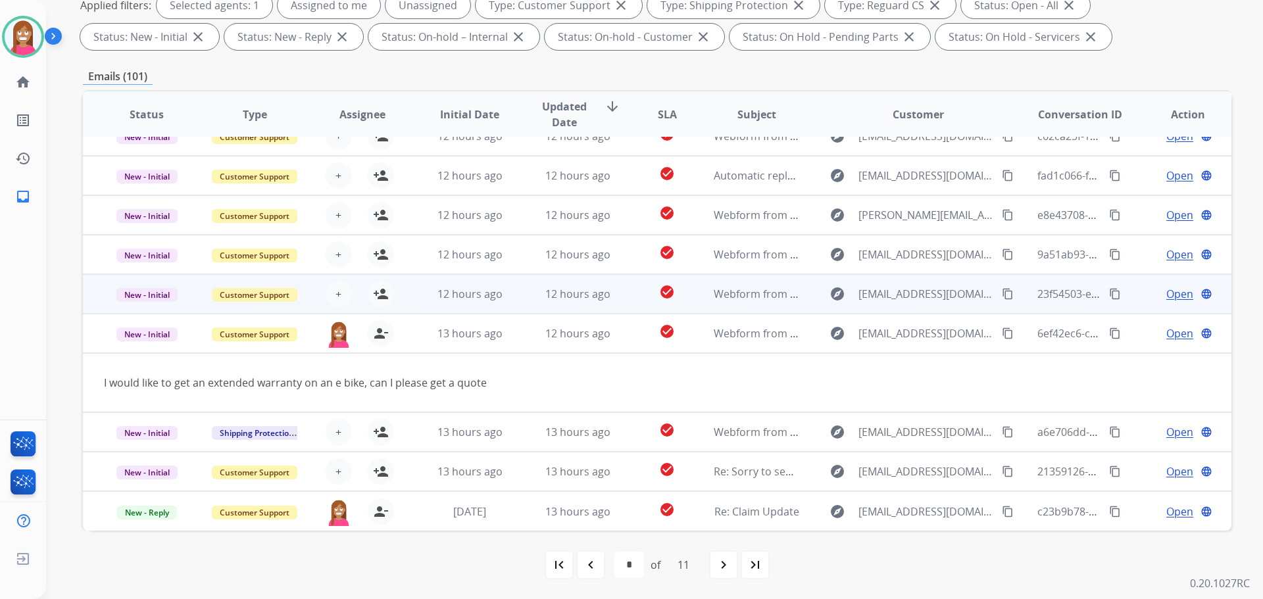
click at [527, 300] on td "12 hours ago" at bounding box center [568, 293] width 108 height 39
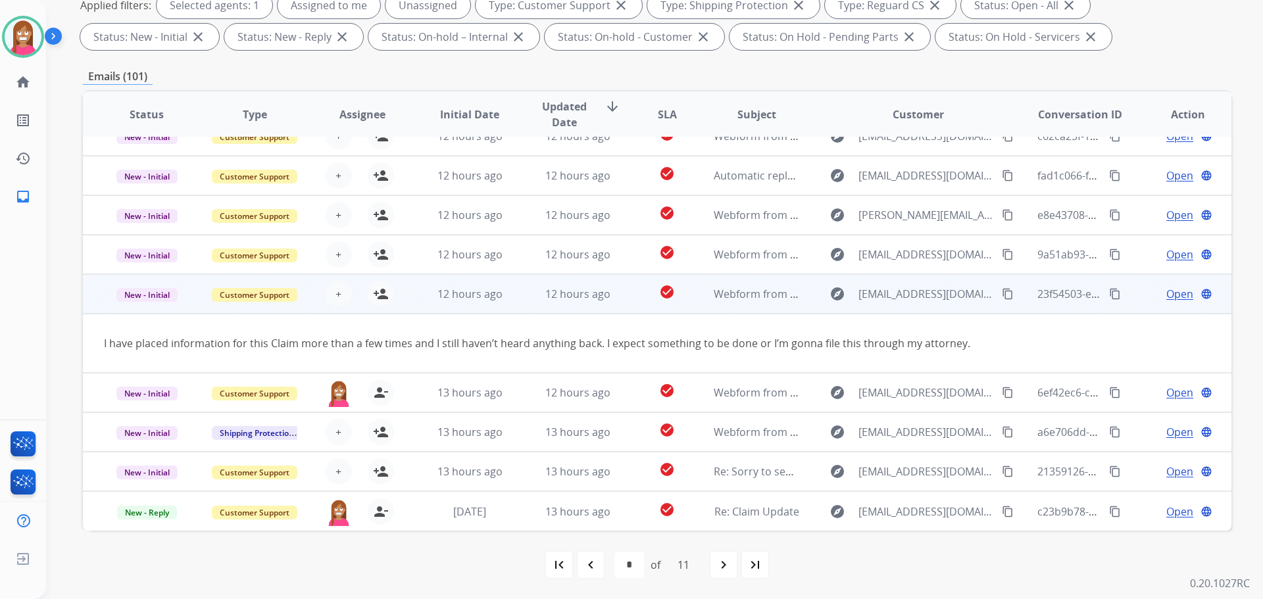
click at [1002, 297] on mat-icon "content_copy" at bounding box center [1008, 294] width 12 height 12
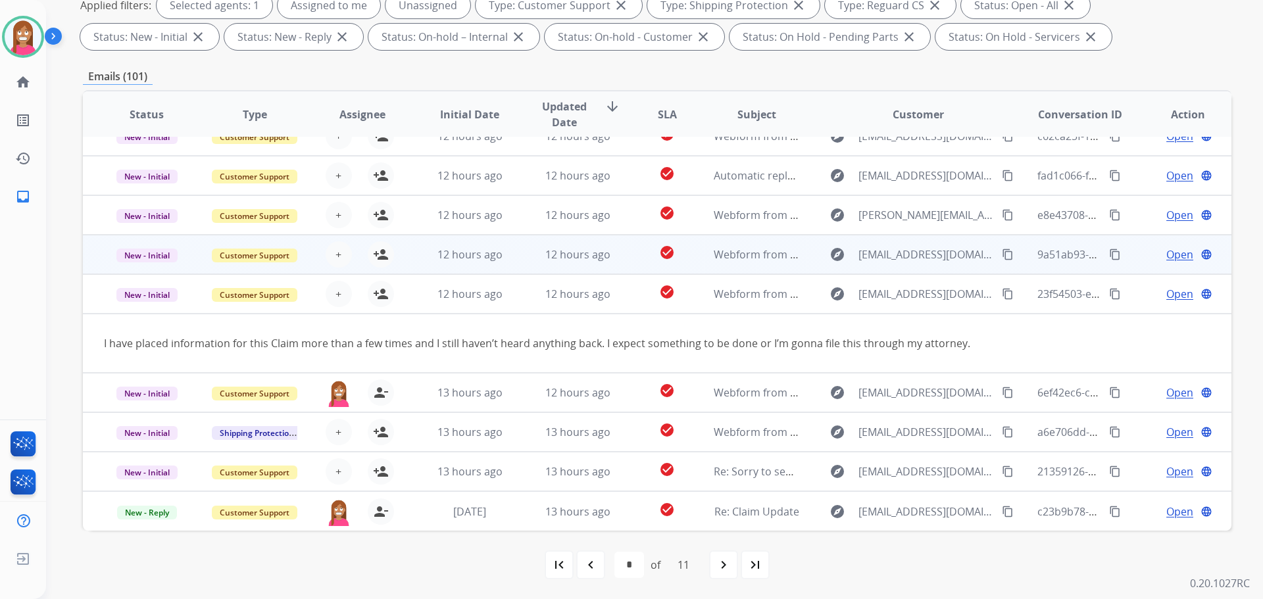
click at [518, 253] on td "12 hours ago" at bounding box center [568, 254] width 108 height 39
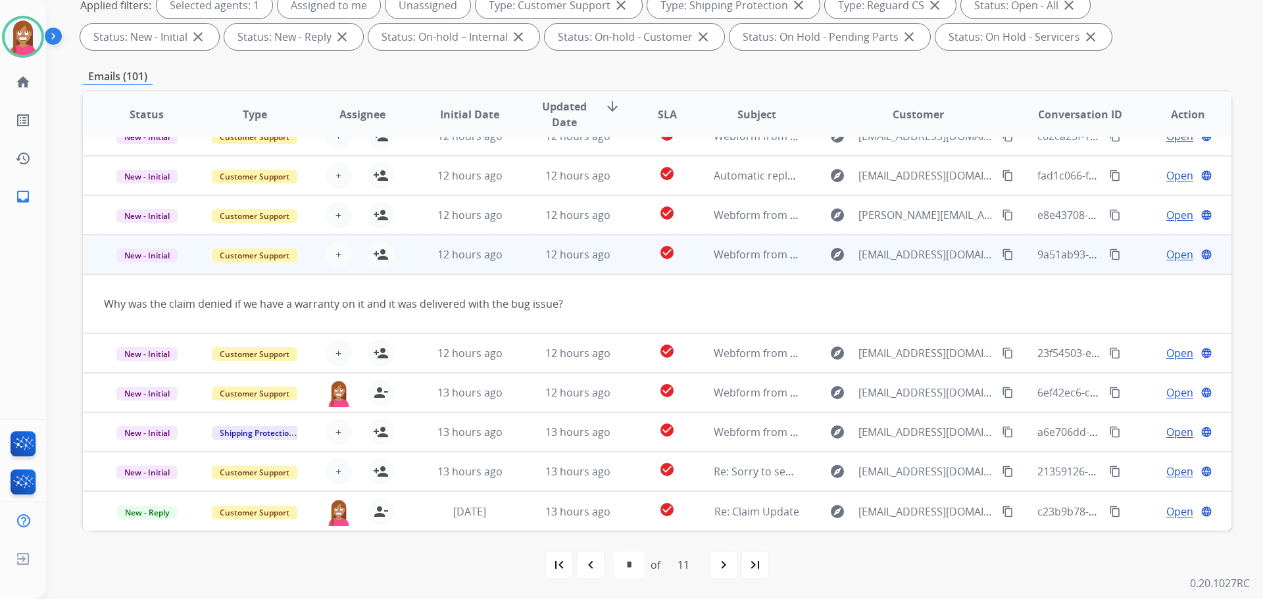
click at [1002, 255] on mat-icon "content_copy" at bounding box center [1008, 255] width 12 height 12
click at [383, 262] on mat-icon "person_add" at bounding box center [381, 255] width 16 height 16
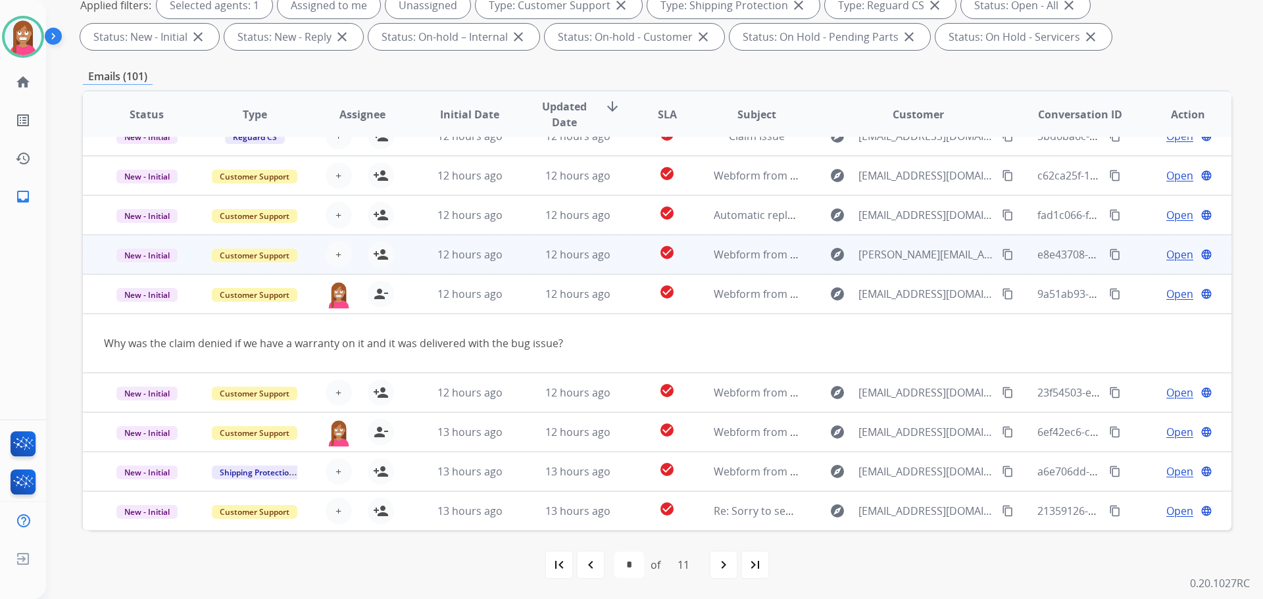
scroll to position [0, 0]
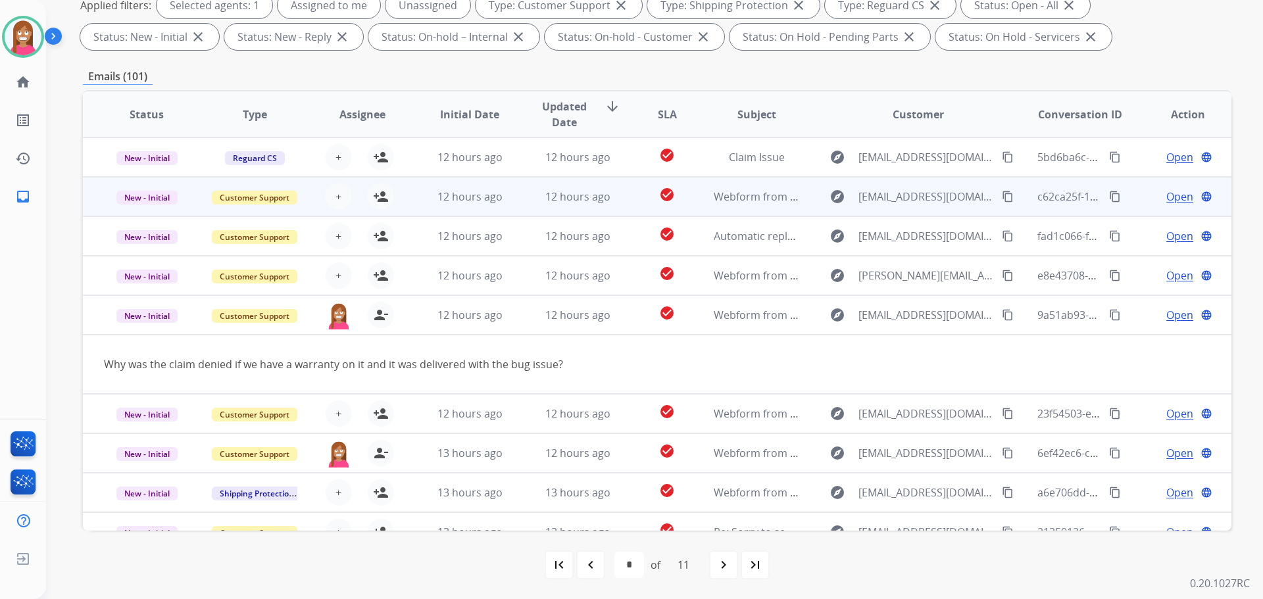
click at [528, 205] on td "12 hours ago" at bounding box center [568, 196] width 108 height 39
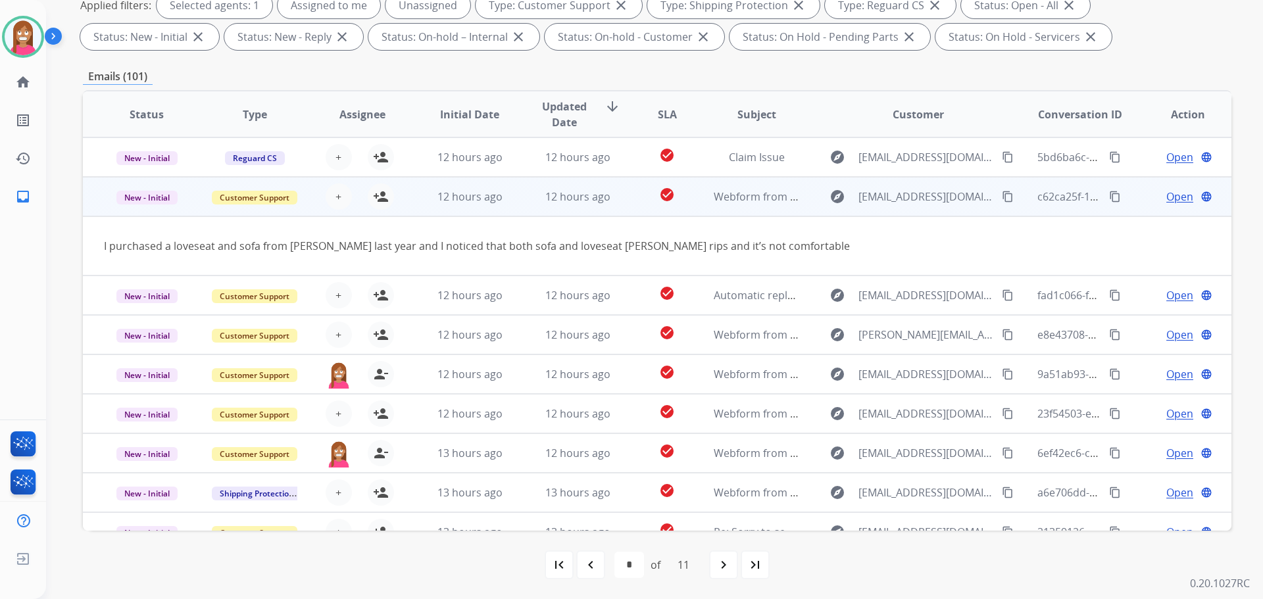
scroll to position [39, 0]
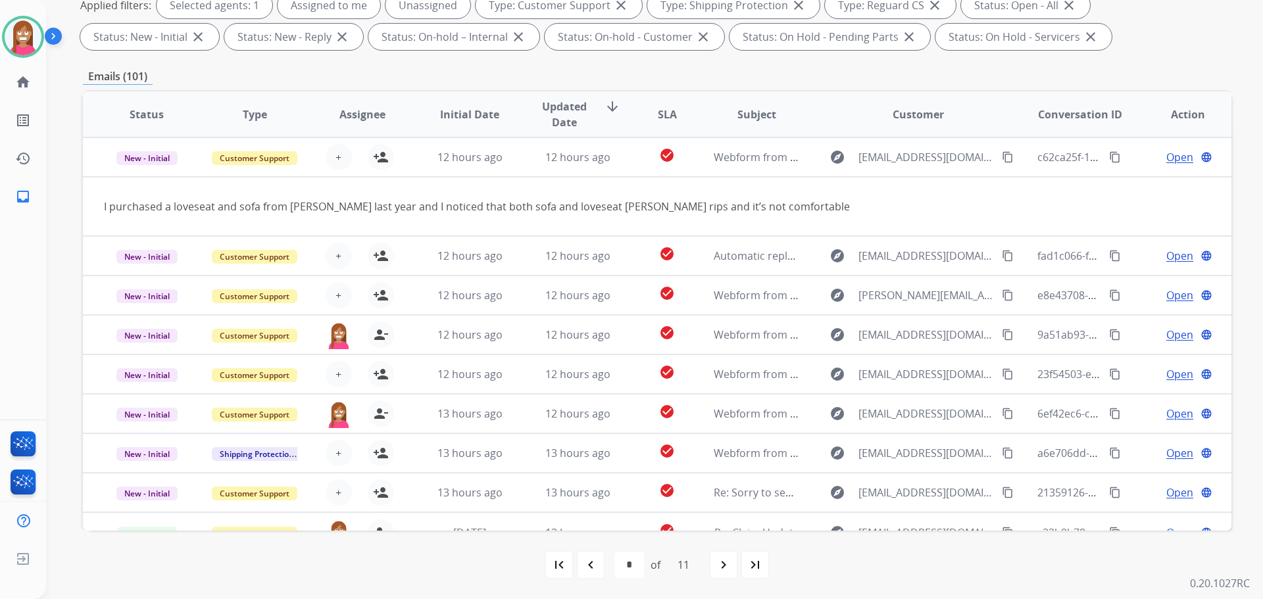
drag, startPoint x: 1000, startPoint y: 160, endPoint x: 995, endPoint y: 104, distance: 56.8
click at [1002, 160] on mat-icon "content_copy" at bounding box center [1008, 157] width 12 height 12
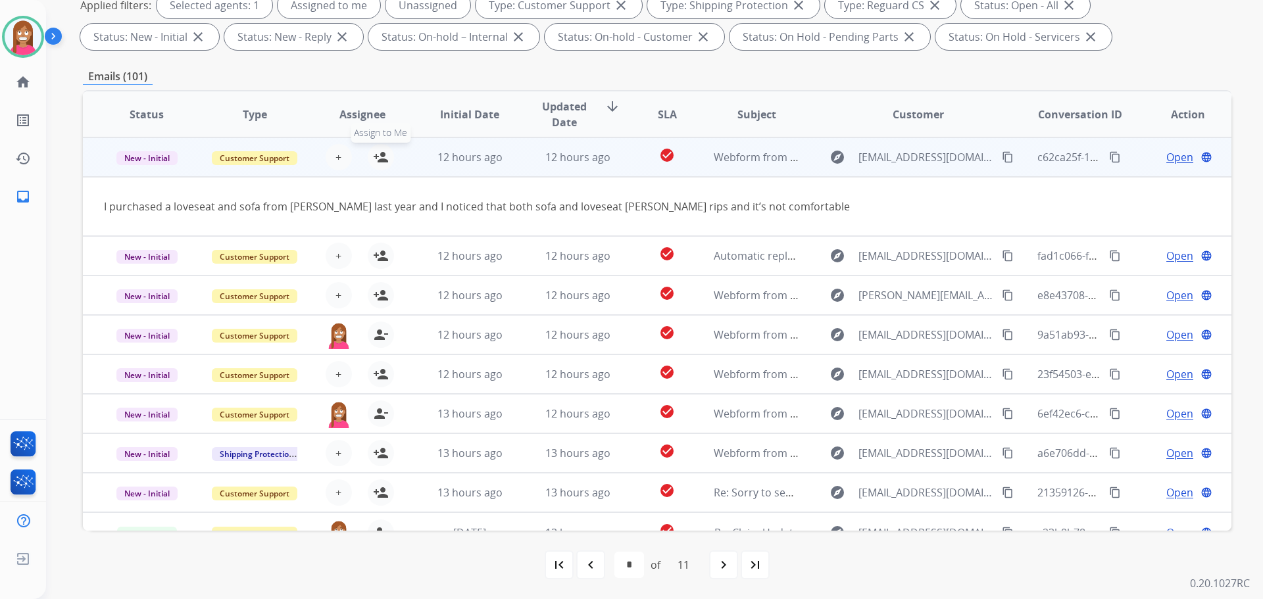
click at [376, 160] on mat-icon "person_add" at bounding box center [381, 157] width 16 height 16
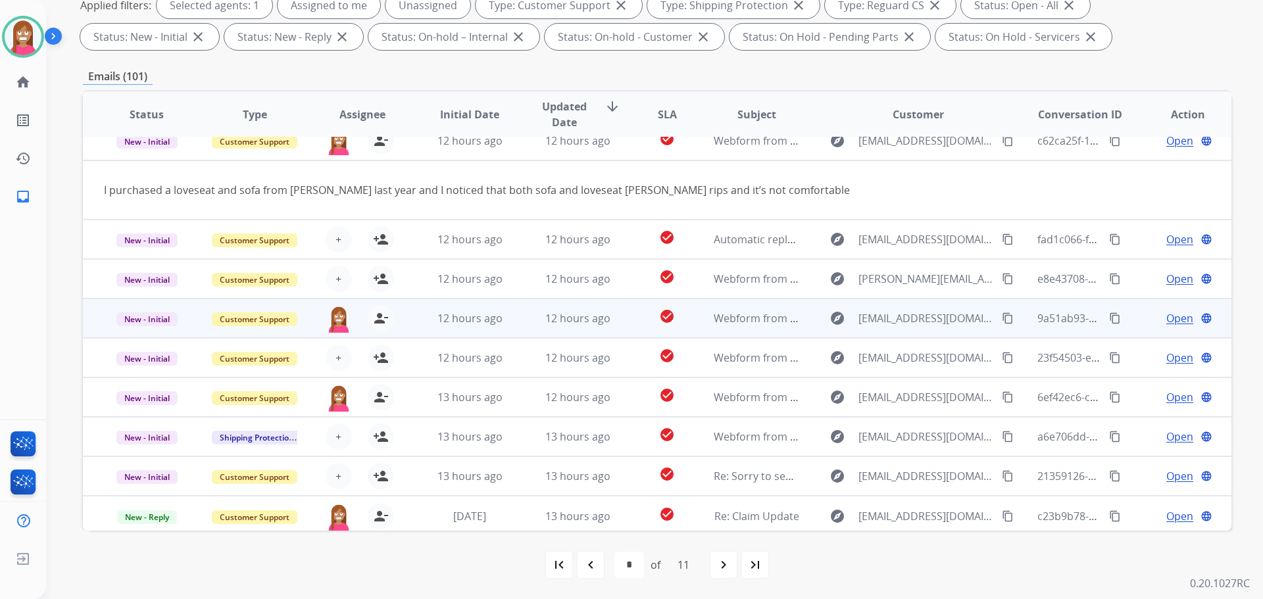
scroll to position [61, 0]
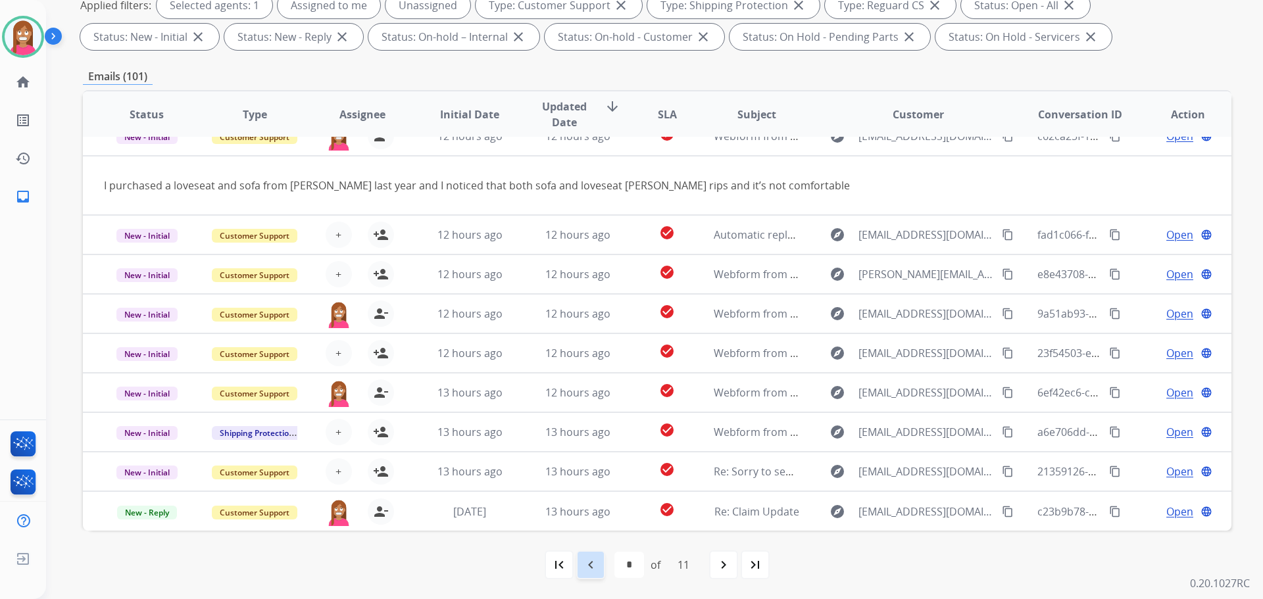
click at [589, 564] on mat-icon "navigate_before" at bounding box center [591, 565] width 16 height 16
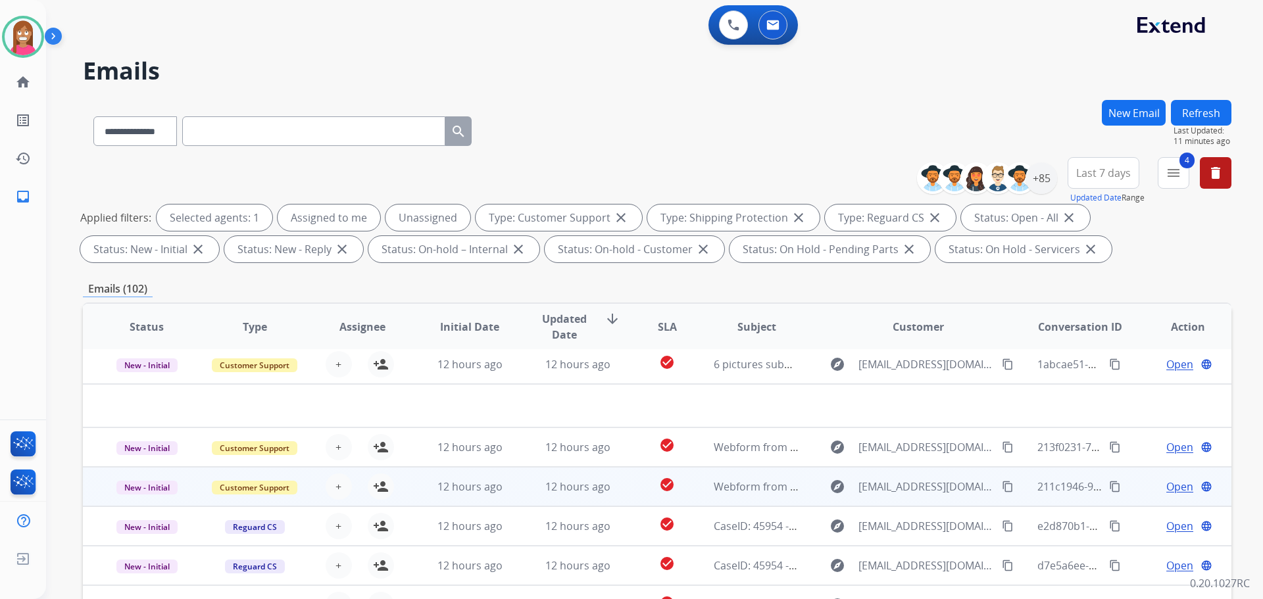
scroll to position [212, 0]
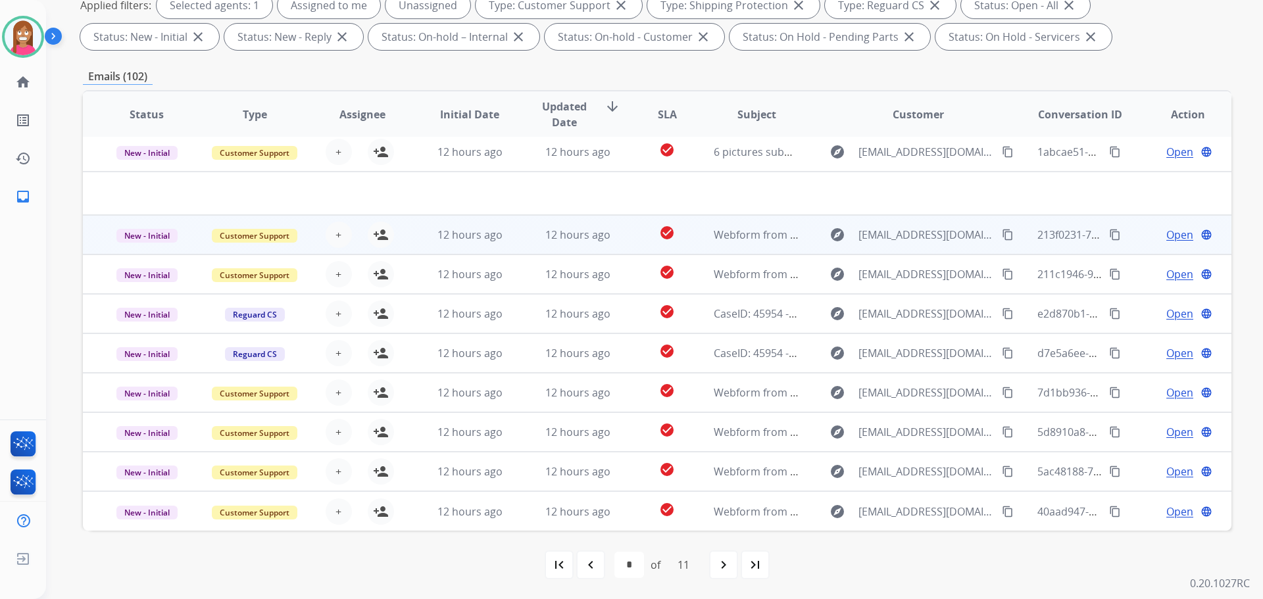
click at [520, 241] on td "12 hours ago" at bounding box center [568, 234] width 108 height 39
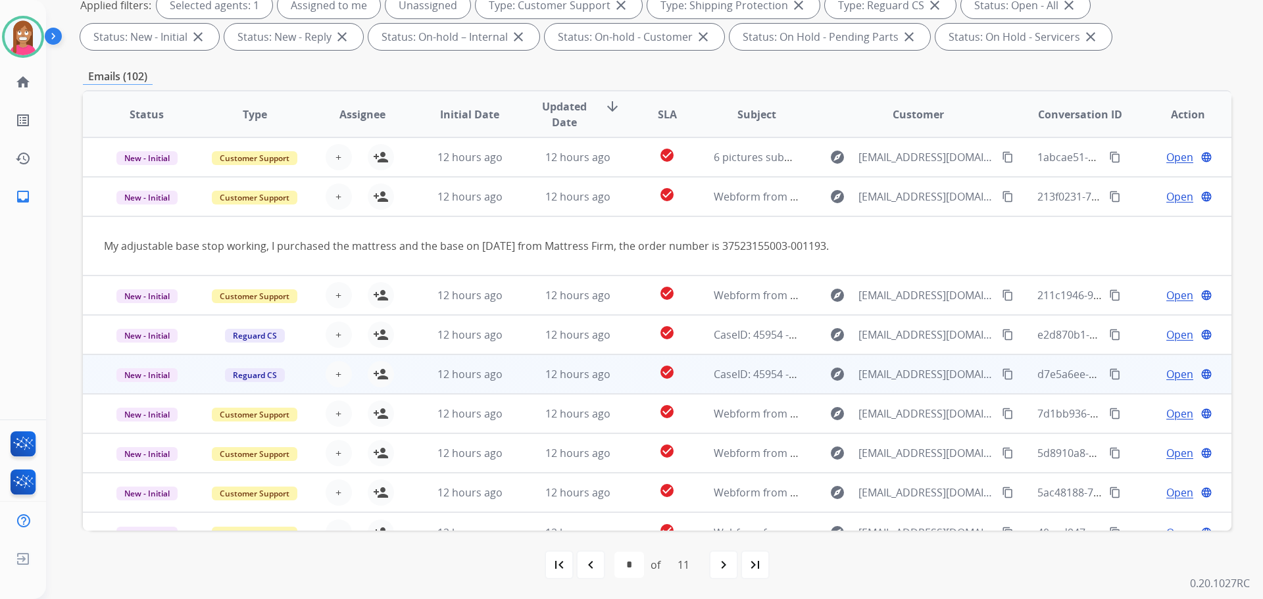
scroll to position [61, 0]
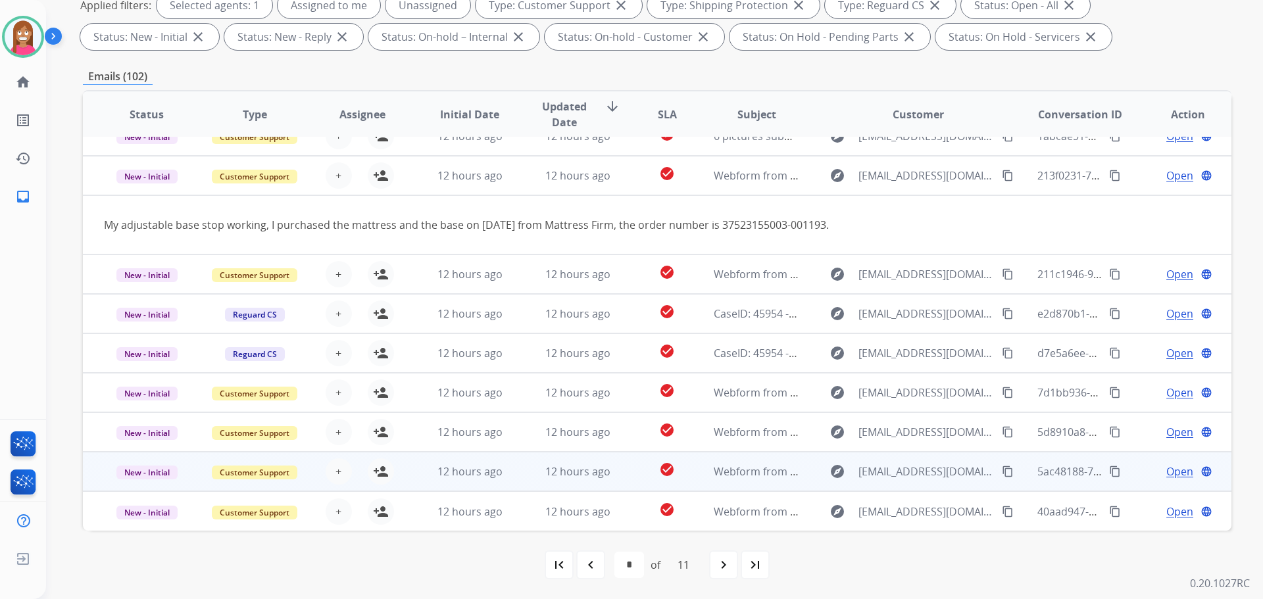
click at [514, 471] on td "12 hours ago" at bounding box center [568, 471] width 108 height 39
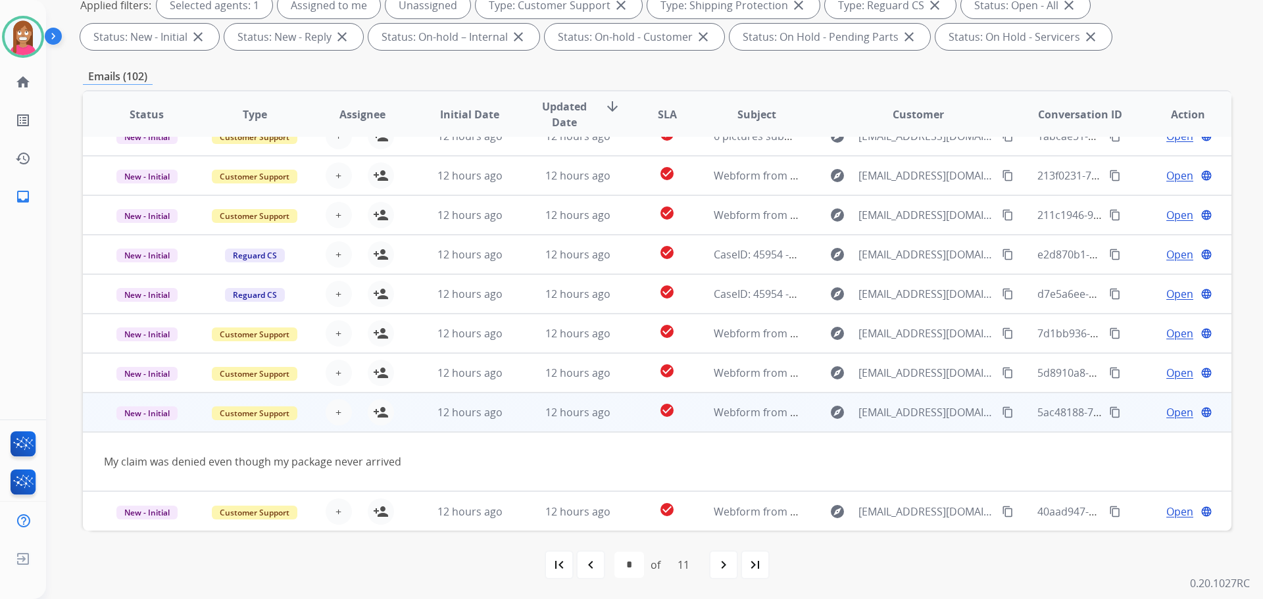
click at [1002, 407] on mat-icon "content_copy" at bounding box center [1008, 412] width 12 height 12
click at [379, 416] on mat-icon "person_add" at bounding box center [381, 413] width 16 height 16
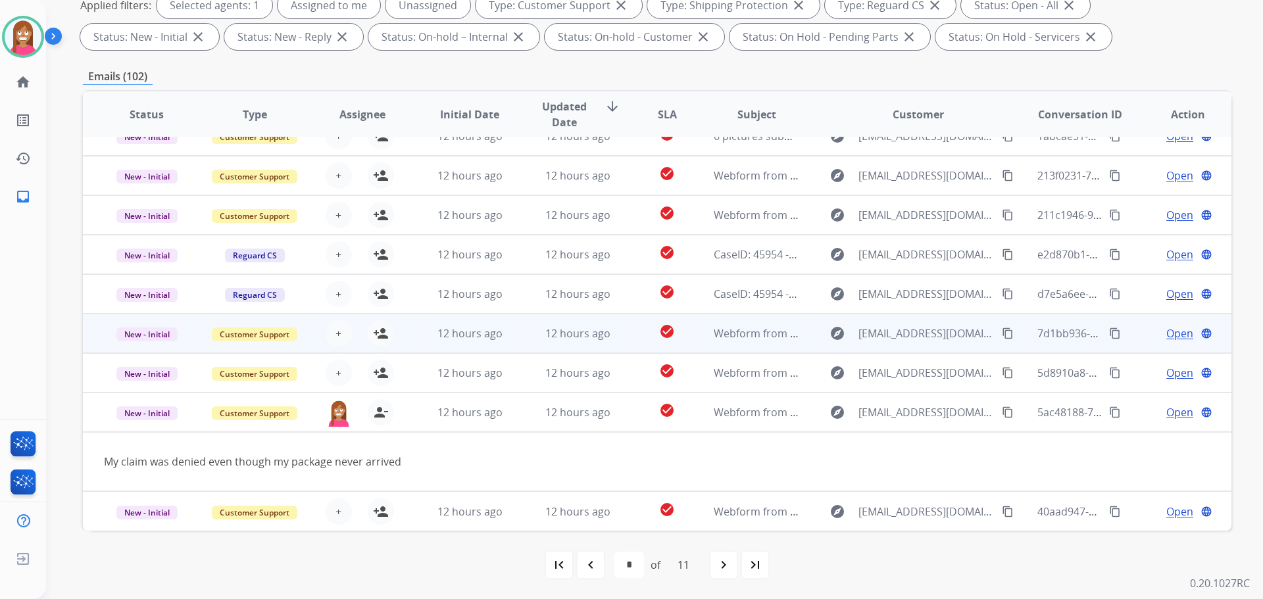
scroll to position [0, 0]
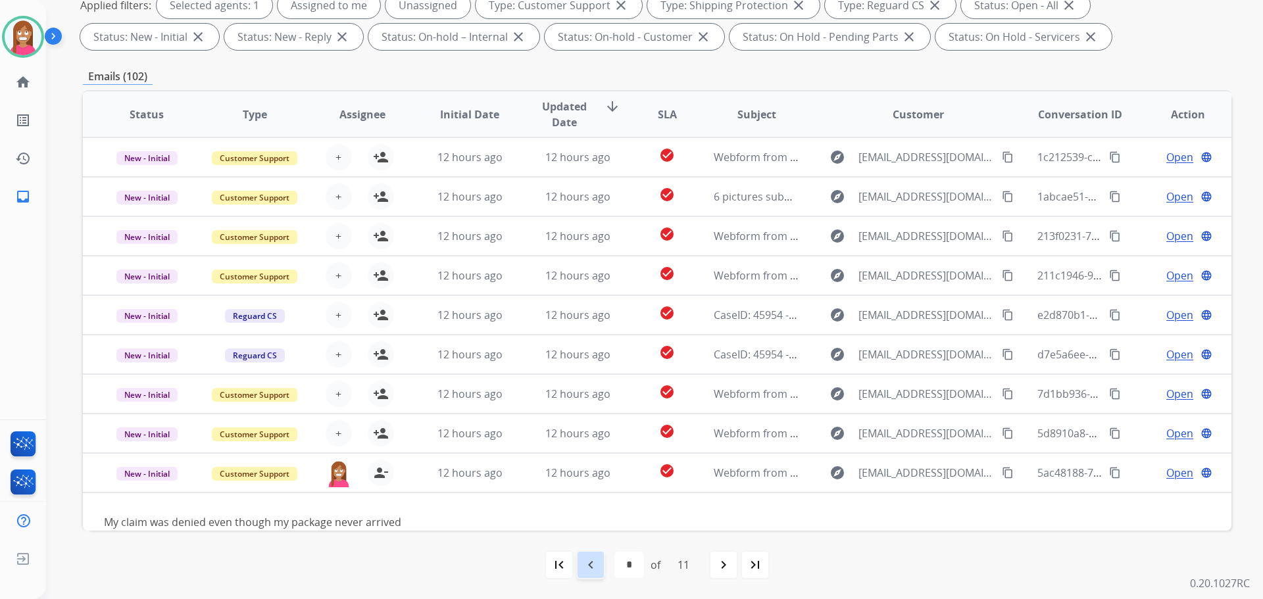
click at [593, 560] on mat-icon "navigate_before" at bounding box center [591, 565] width 16 height 16
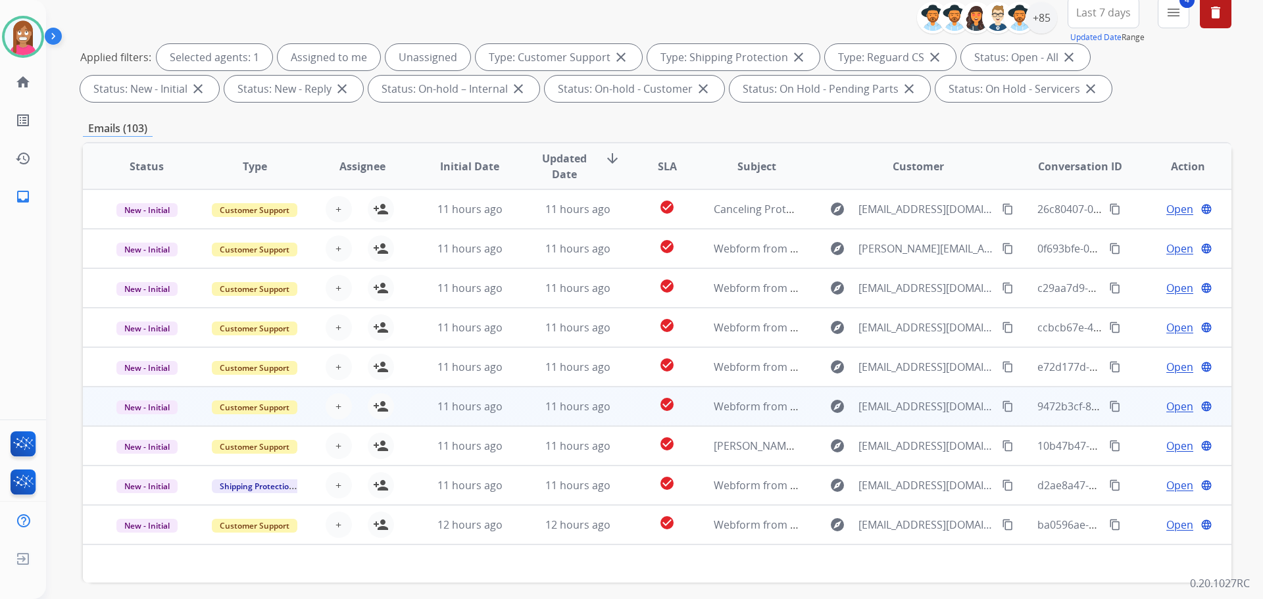
scroll to position [132, 0]
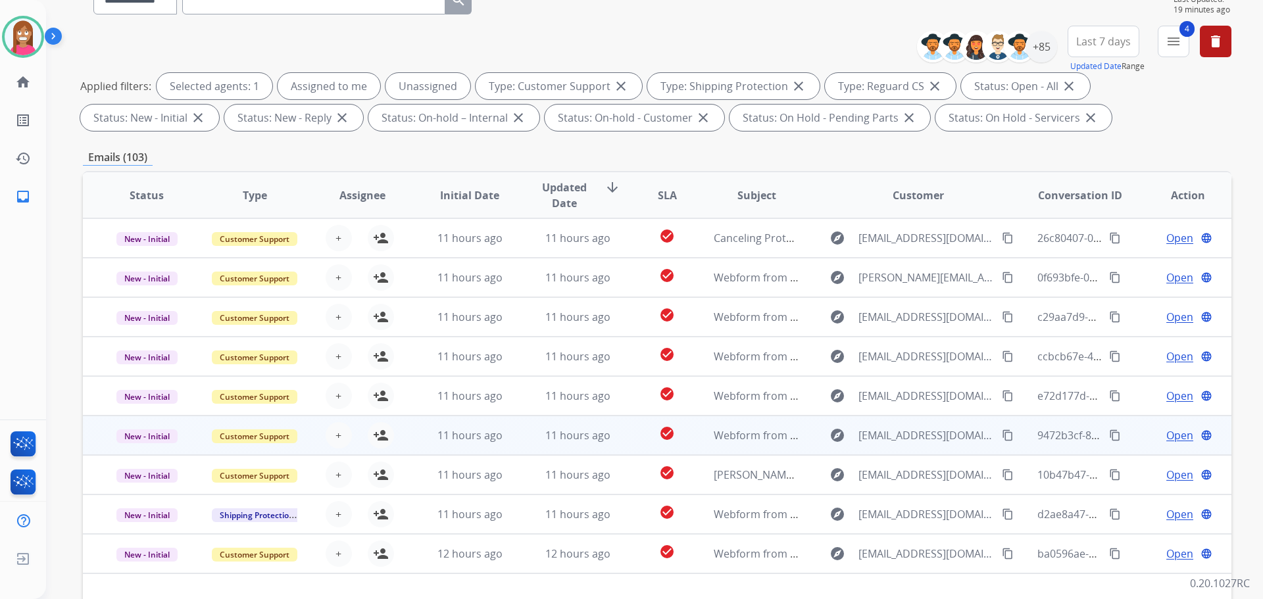
click at [517, 442] on td "11 hours ago" at bounding box center [568, 435] width 108 height 39
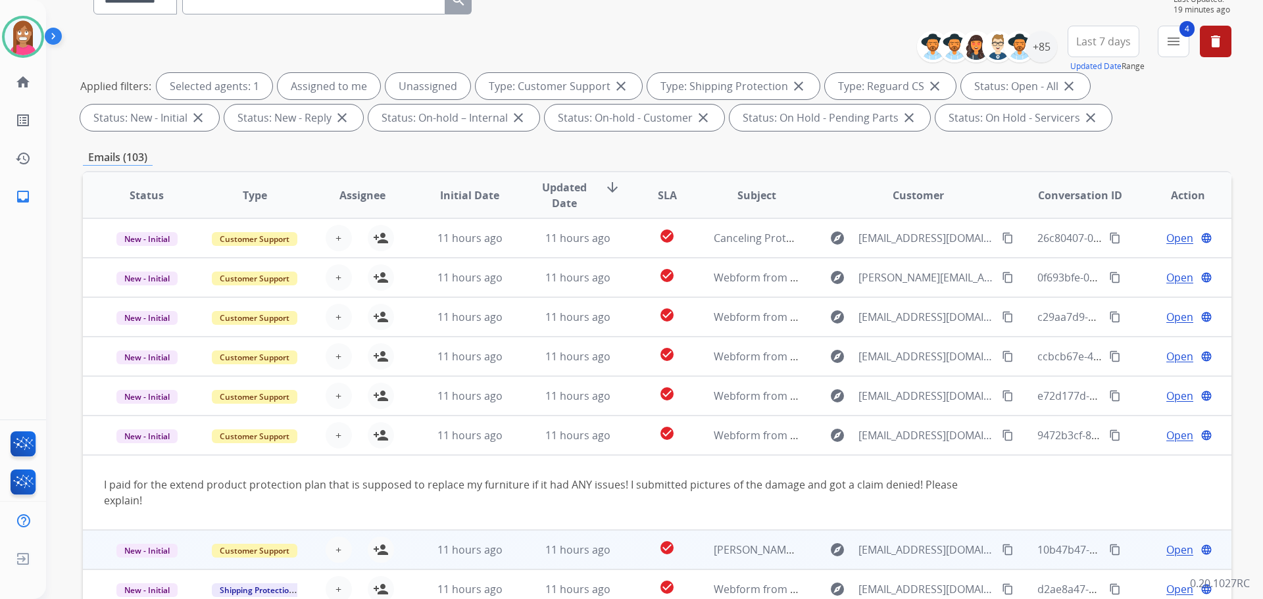
scroll to position [76, 0]
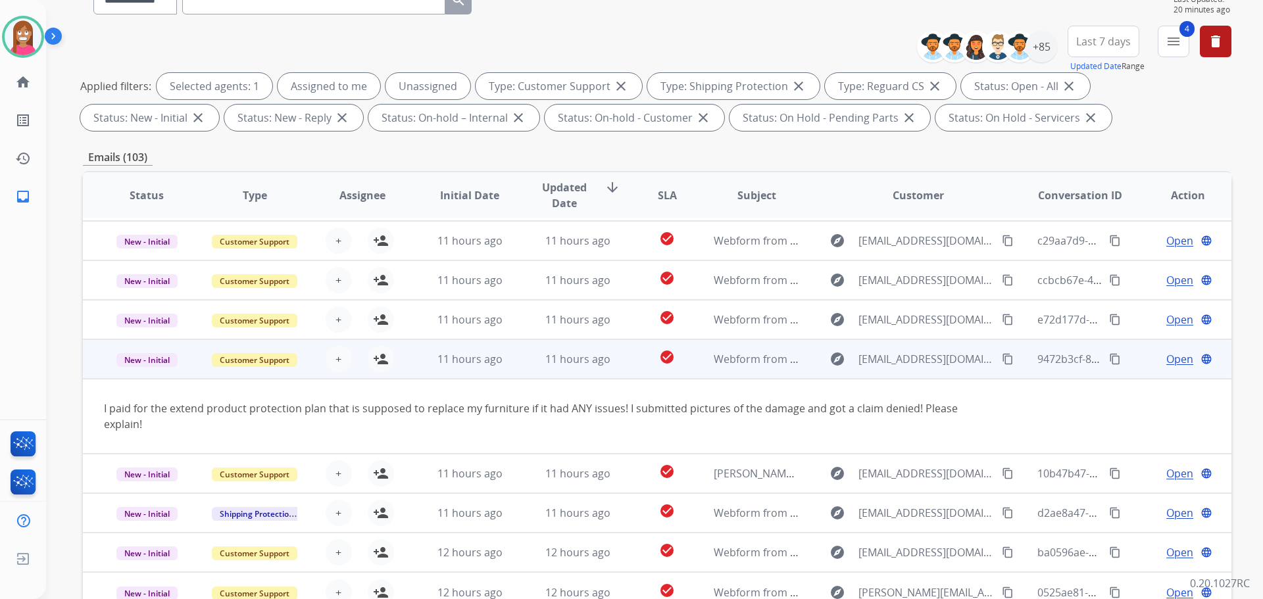
click at [1002, 364] on mat-icon "content_copy" at bounding box center [1008, 359] width 12 height 12
click at [380, 357] on mat-icon "person_add" at bounding box center [381, 359] width 16 height 16
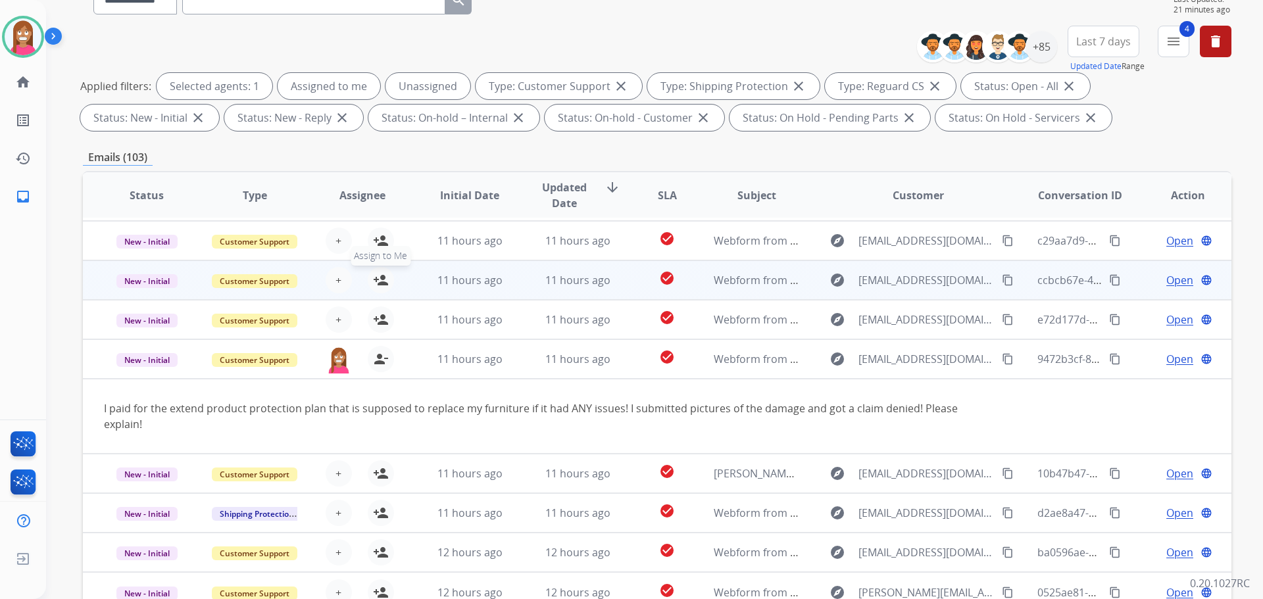
scroll to position [11, 0]
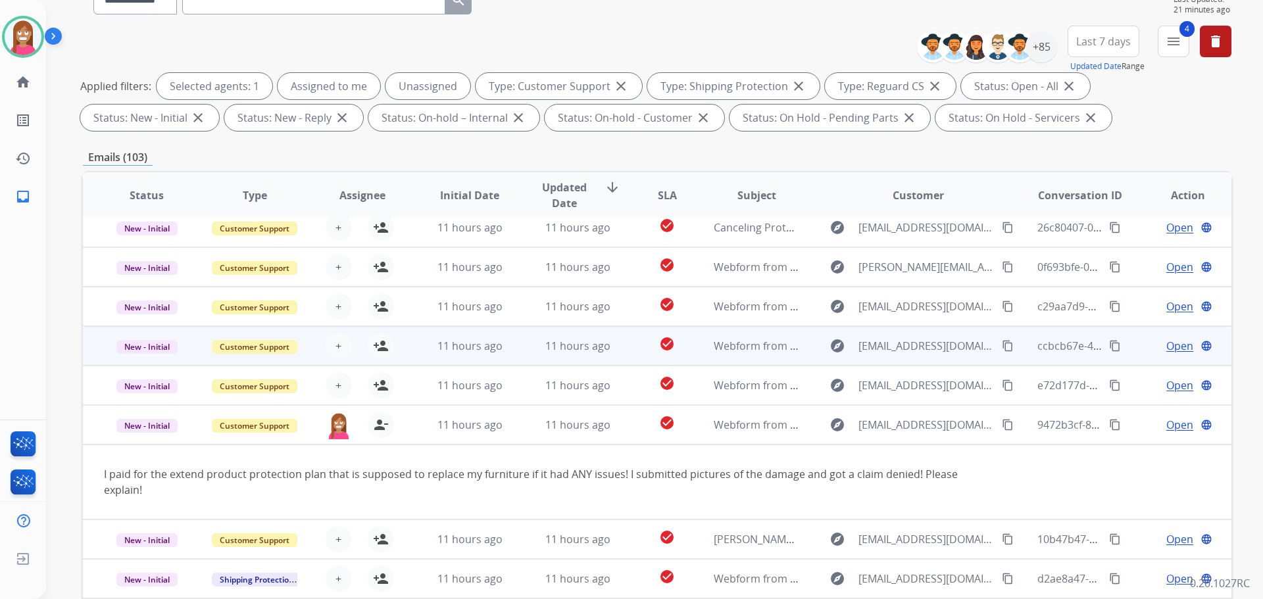
click at [514, 352] on td "11 hours ago" at bounding box center [568, 345] width 108 height 39
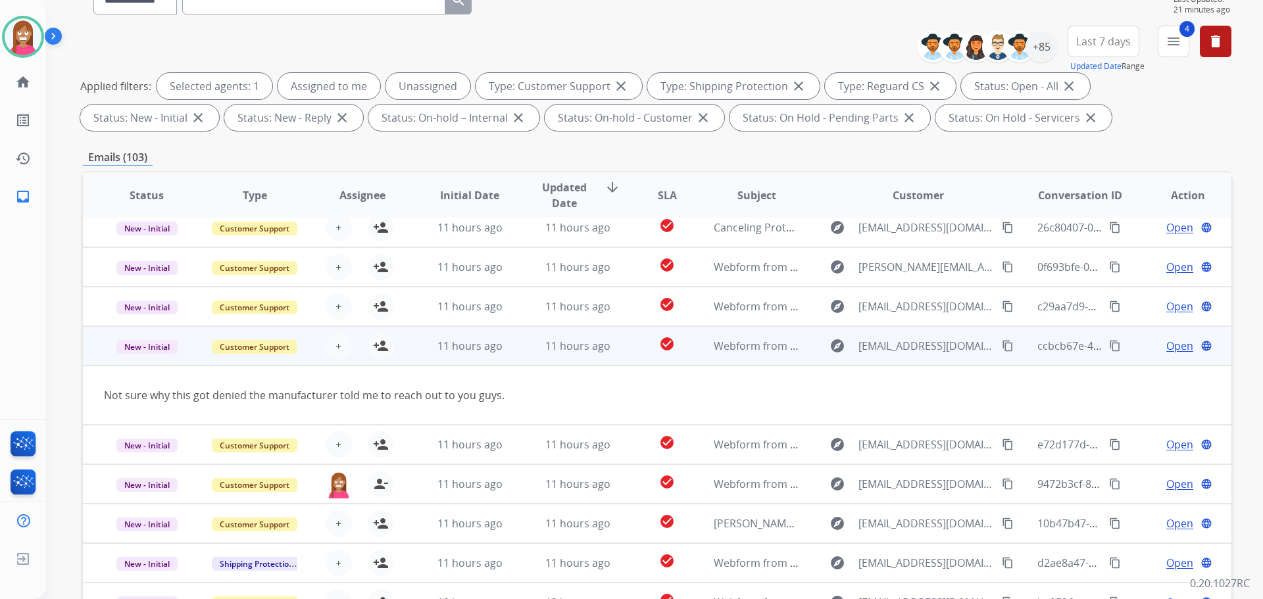
scroll to position [61, 0]
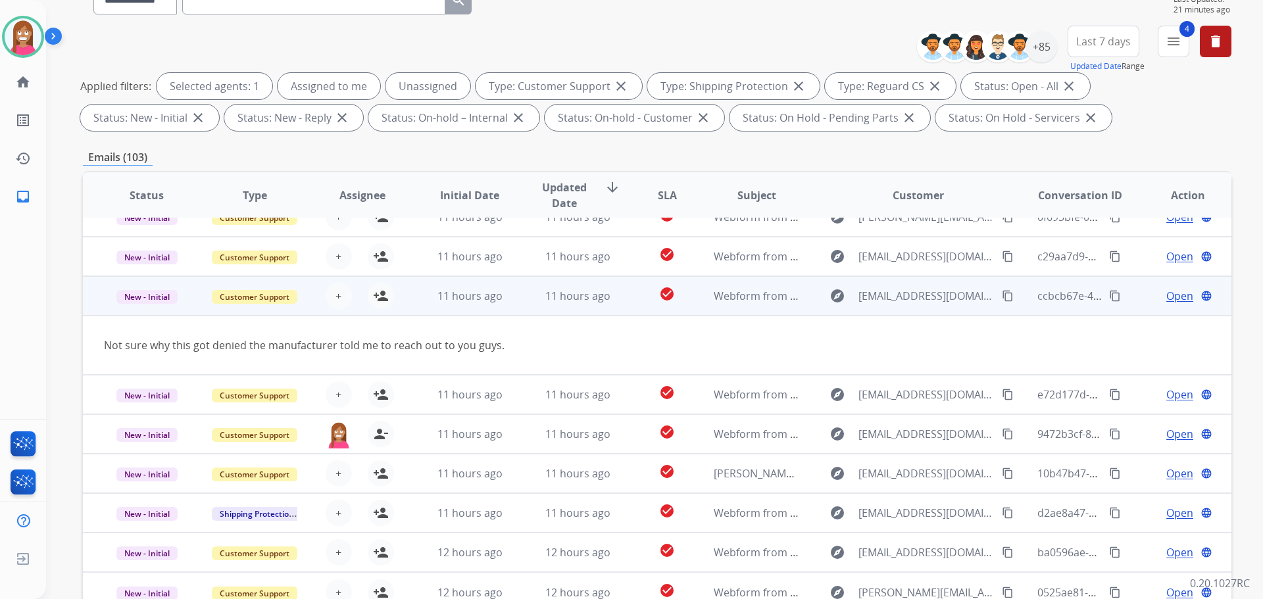
click at [1002, 297] on mat-icon "content_copy" at bounding box center [1008, 296] width 12 height 12
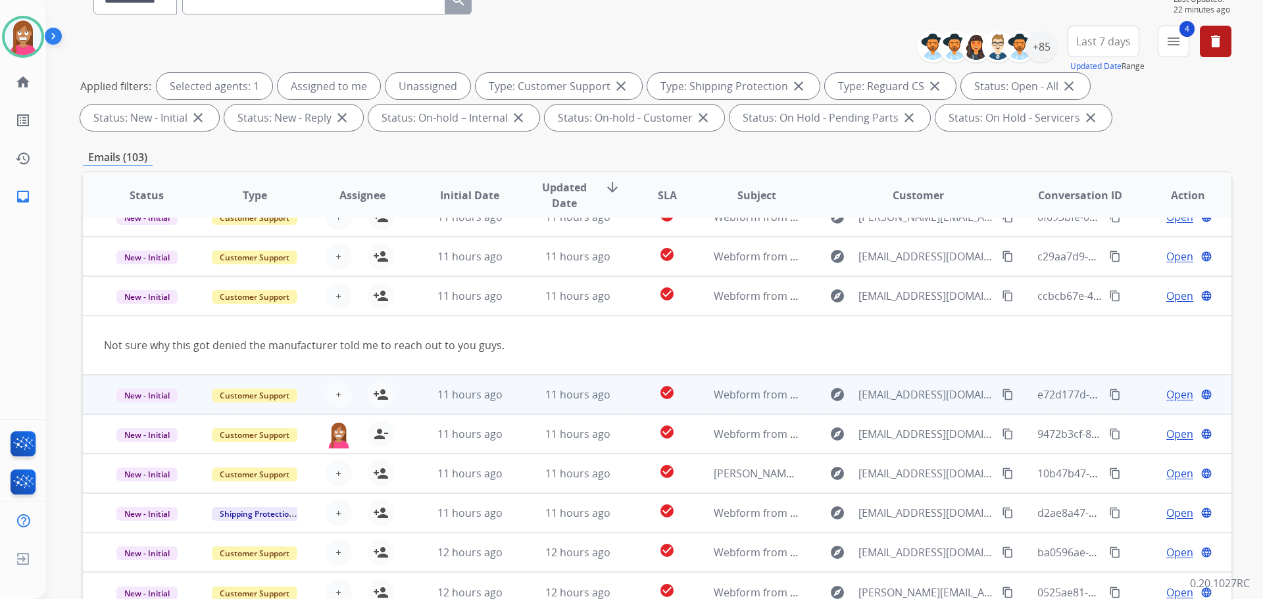
scroll to position [0, 0]
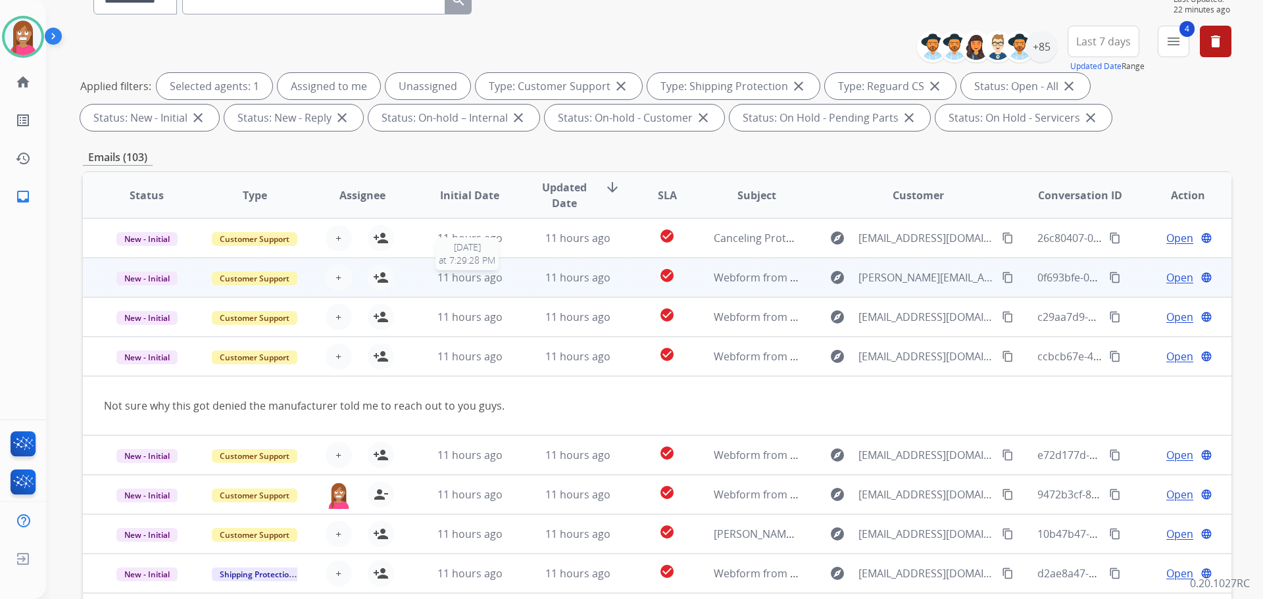
click at [507, 281] on div "11 hours ago" at bounding box center [470, 278] width 86 height 16
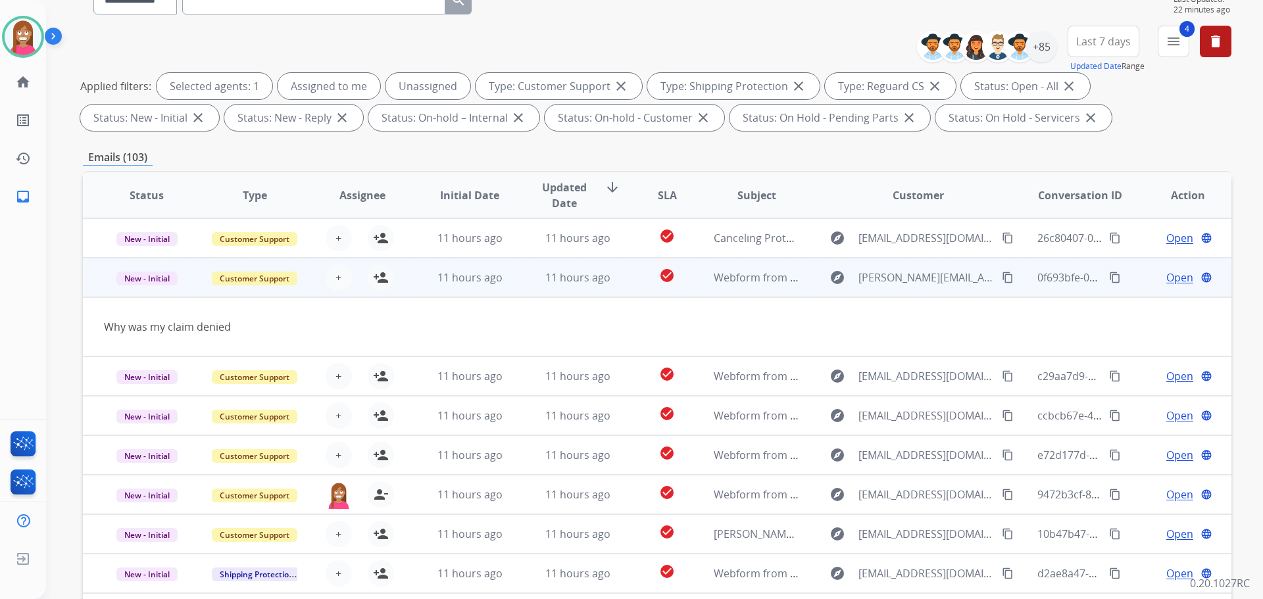
scroll to position [39, 0]
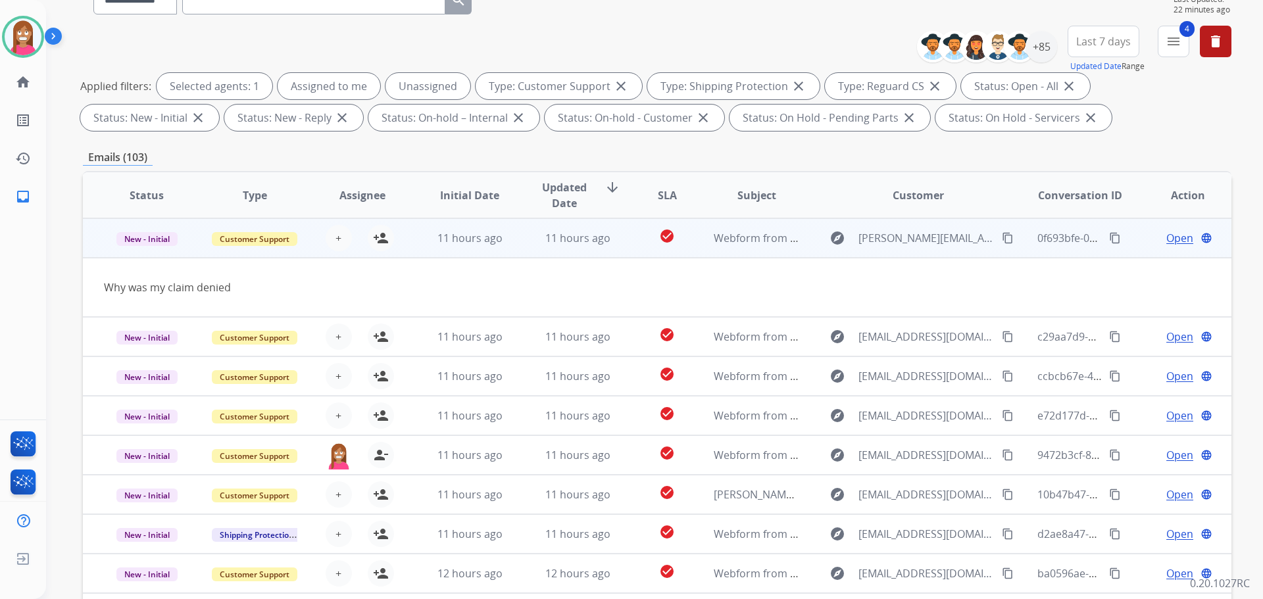
click at [1002, 236] on mat-icon "content_copy" at bounding box center [1008, 238] width 12 height 12
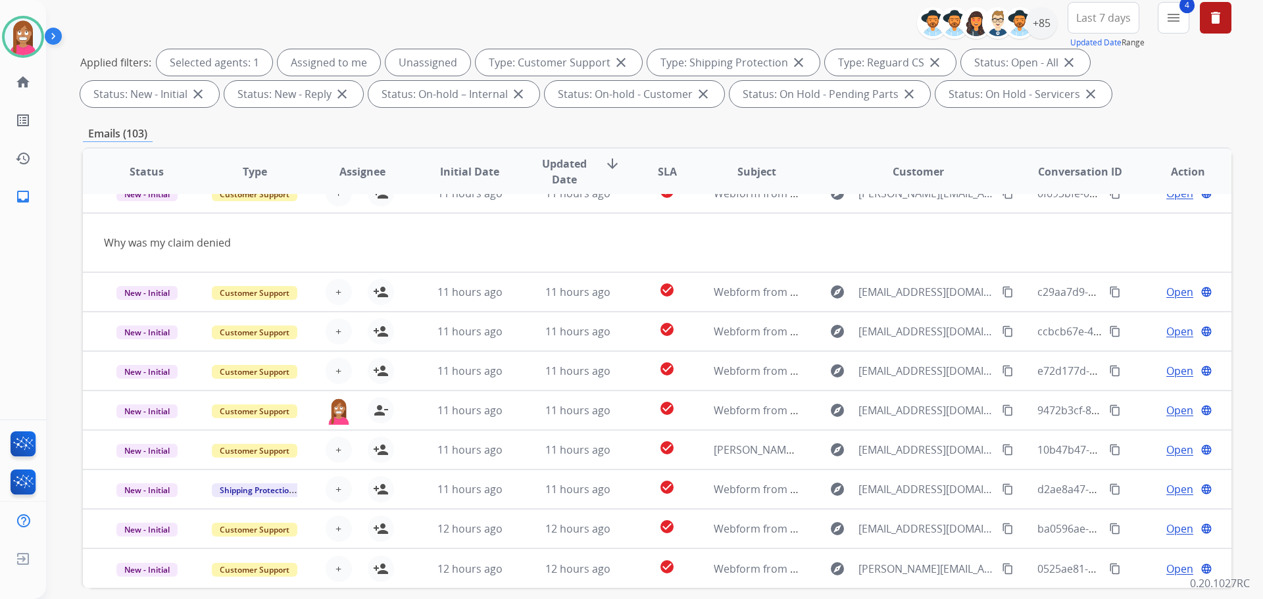
scroll to position [212, 0]
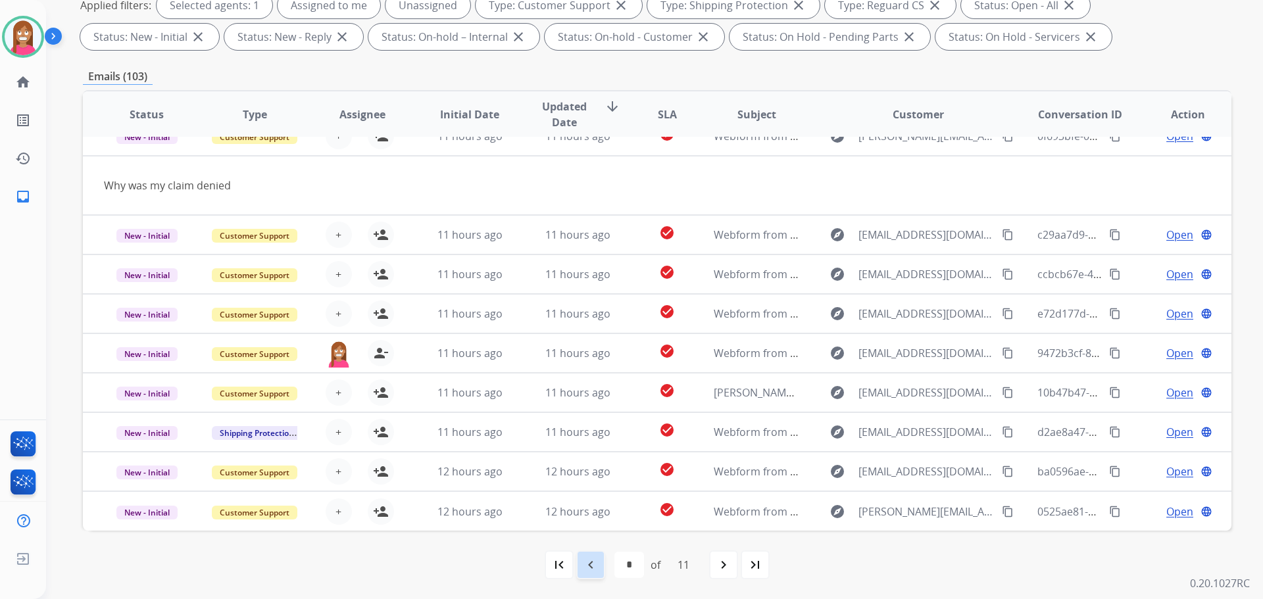
click at [587, 568] on mat-icon "navigate_before" at bounding box center [591, 565] width 16 height 16
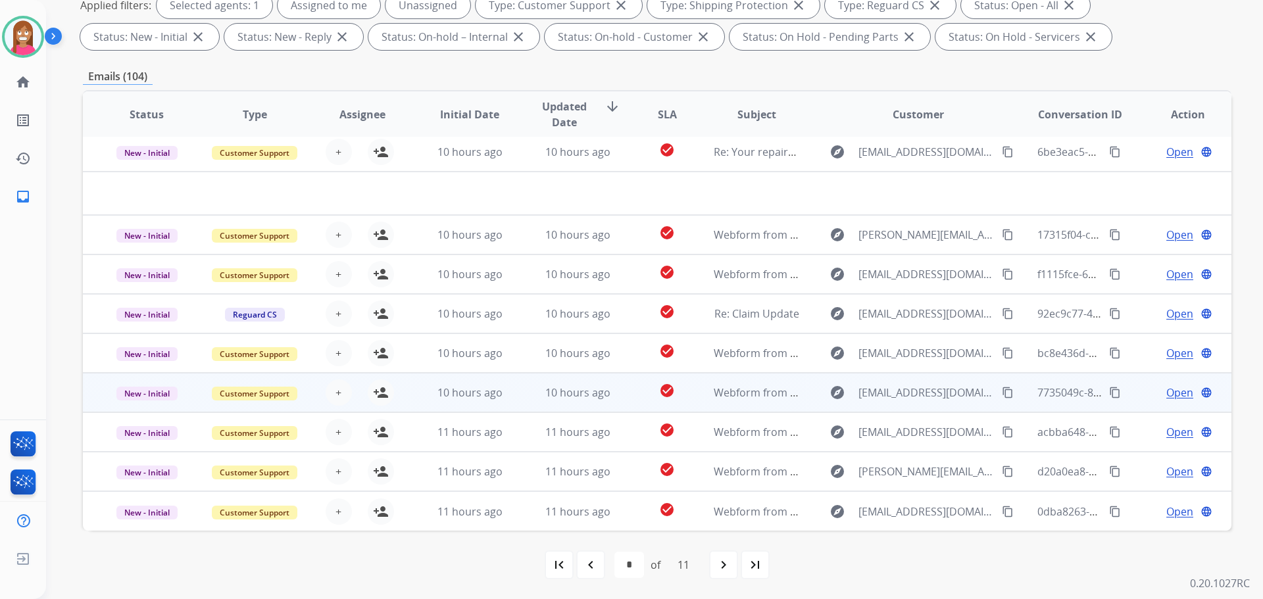
click at [521, 403] on td "10 hours ago" at bounding box center [568, 392] width 108 height 39
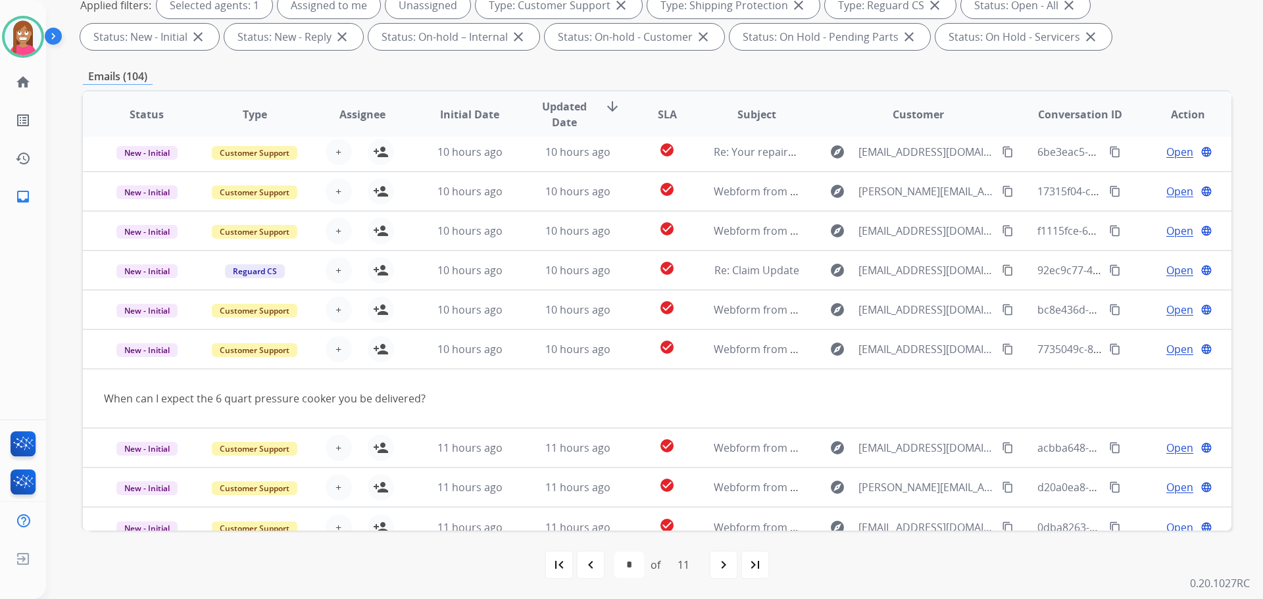
scroll to position [61, 0]
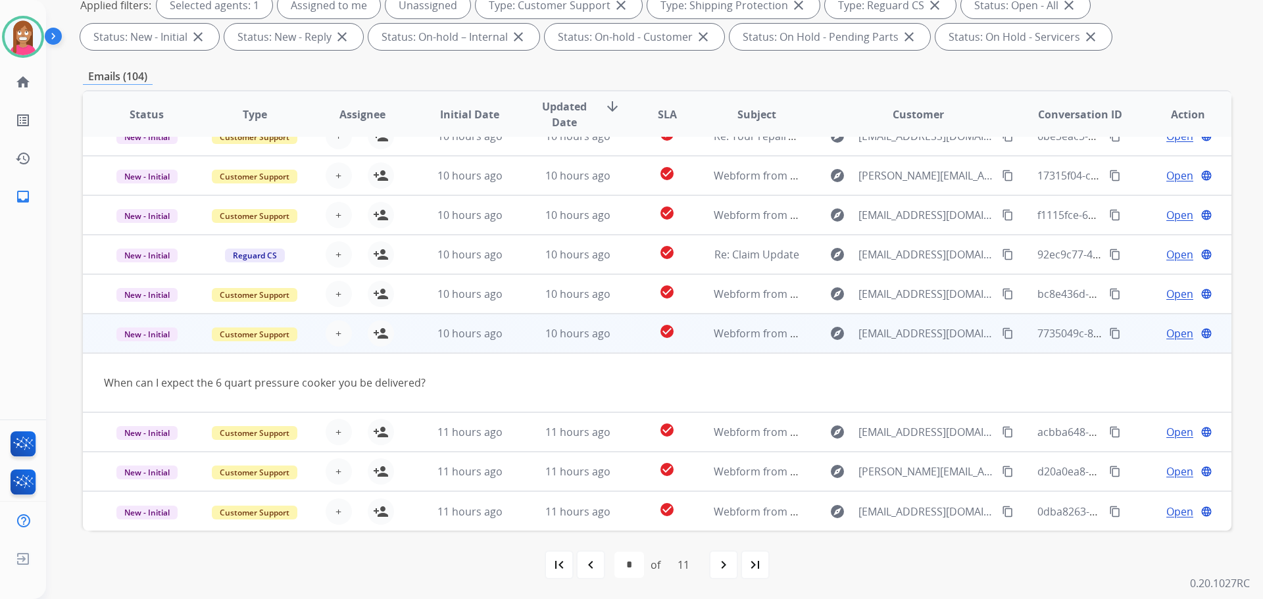
click at [1002, 330] on mat-icon "content_copy" at bounding box center [1008, 334] width 12 height 12
click at [381, 332] on mat-icon "person_add" at bounding box center [381, 334] width 16 height 16
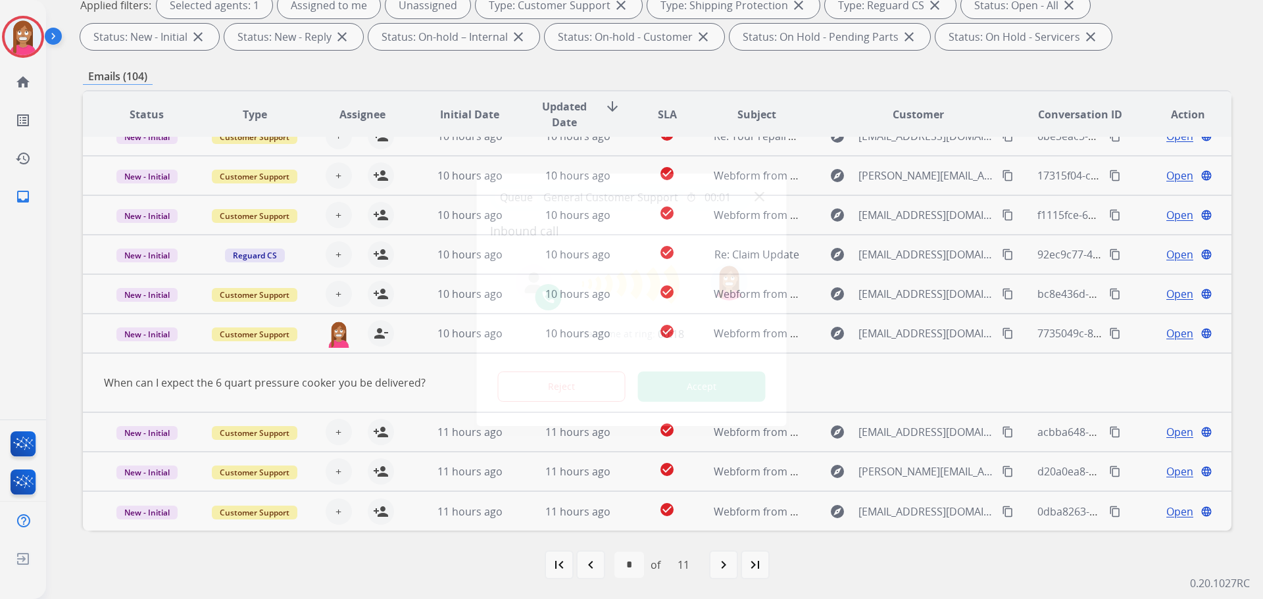
drag, startPoint x: 818, startPoint y: 141, endPoint x: 824, endPoint y: 138, distance: 7.1
click at [824, 141] on div at bounding box center [631, 299] width 1263 height 599
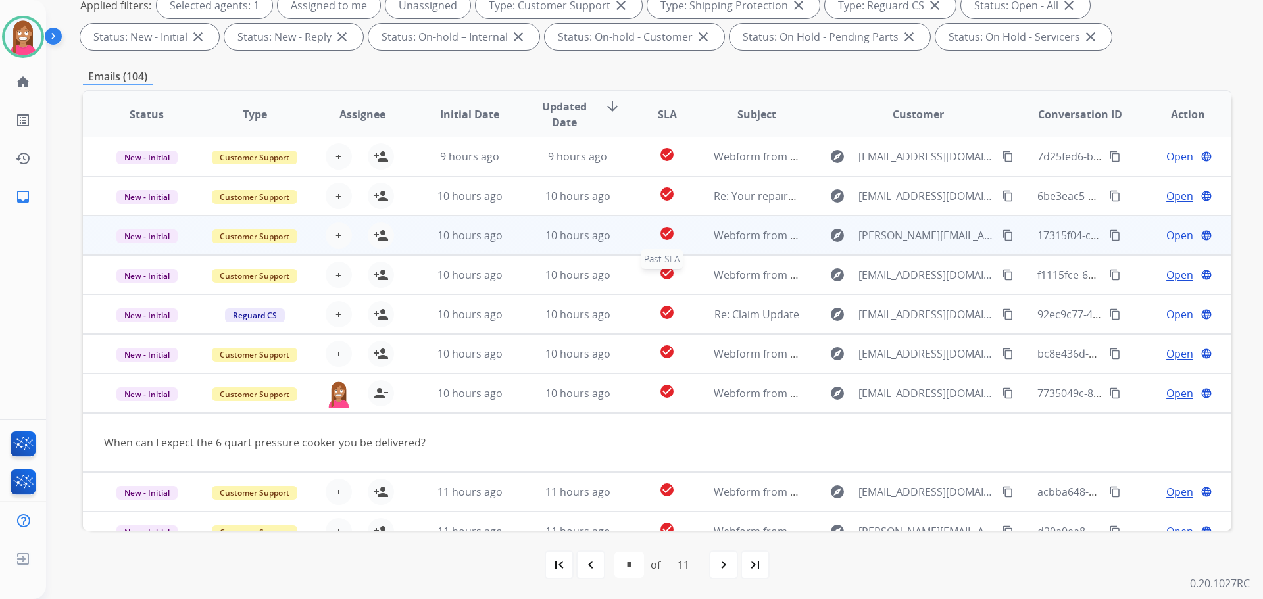
scroll to position [0, 0]
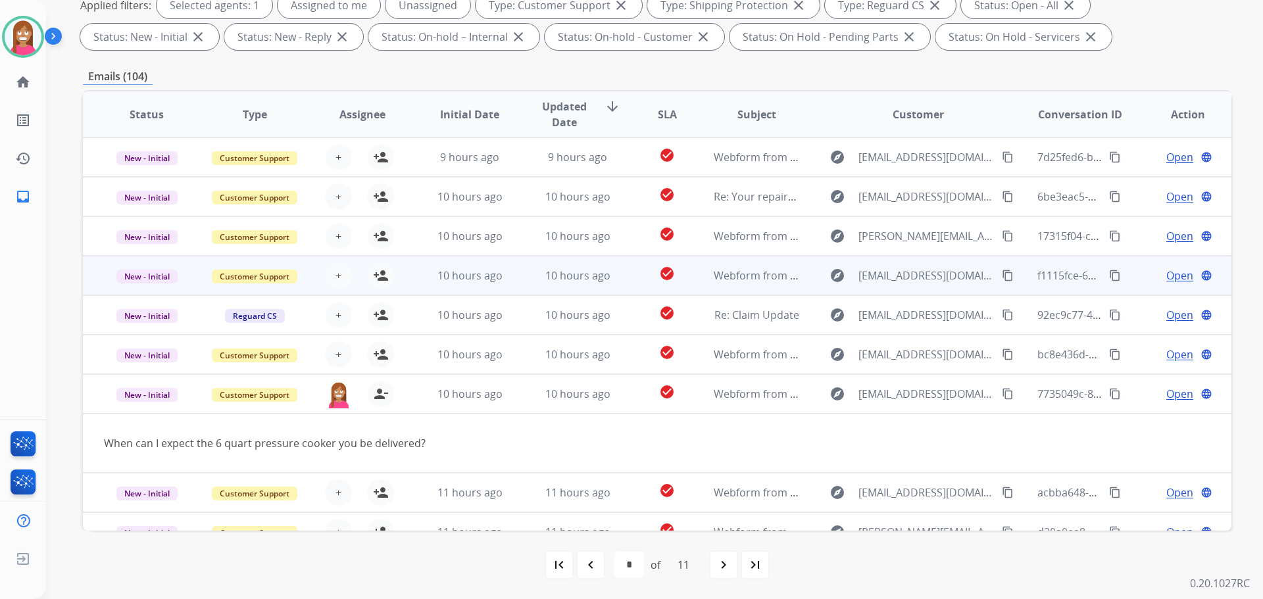
click at [519, 268] on td "10 hours ago" at bounding box center [568, 275] width 108 height 39
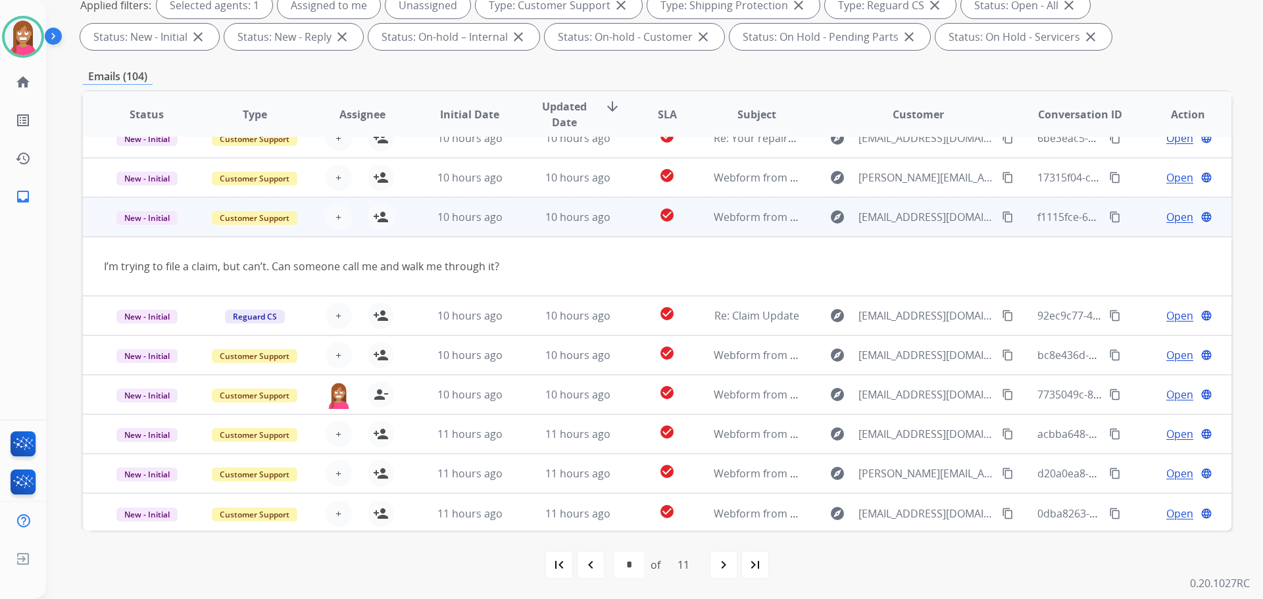
scroll to position [61, 0]
click at [1002, 215] on mat-icon "content_copy" at bounding box center [1008, 215] width 12 height 12
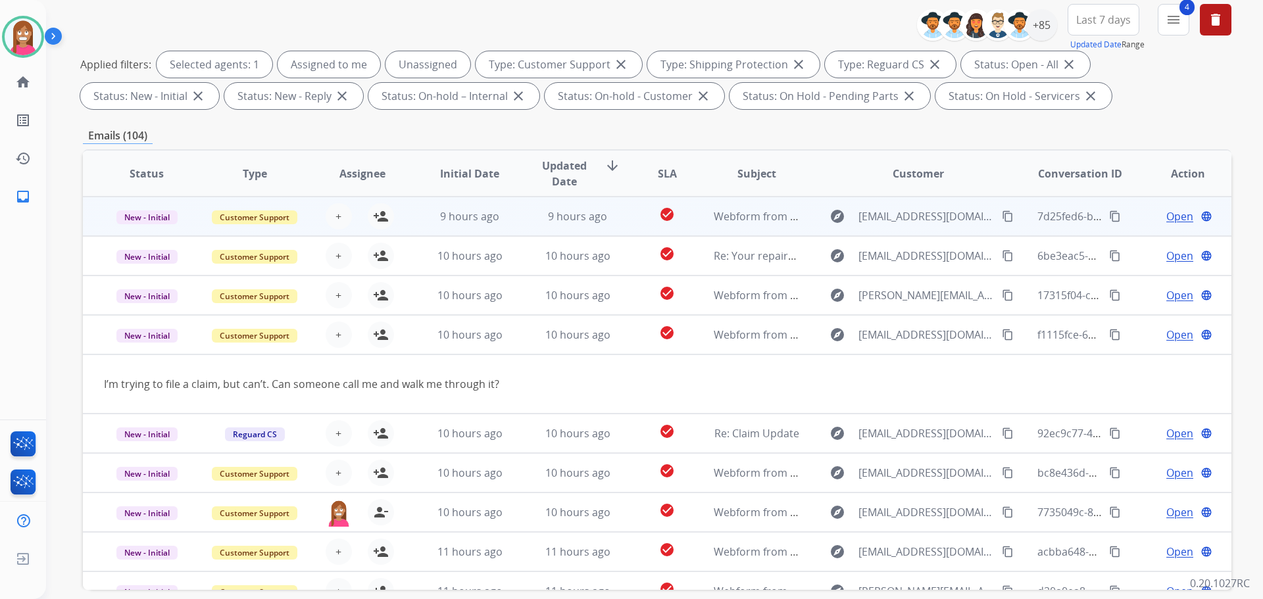
scroll to position [81, 0]
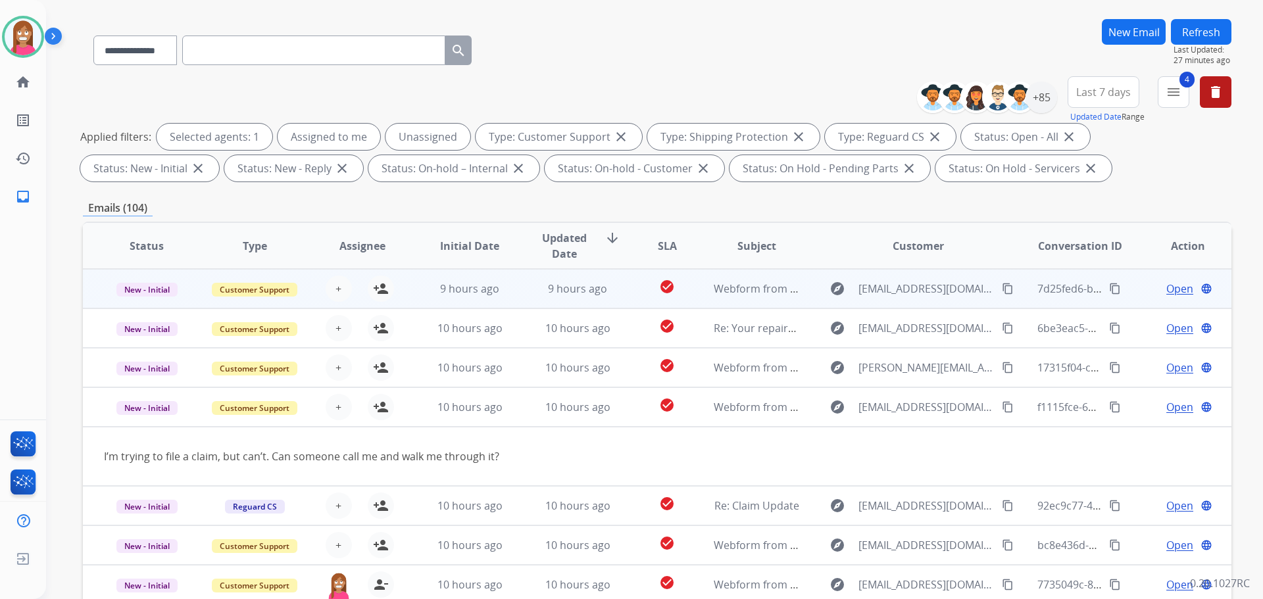
click at [514, 298] on td "9 hours ago" at bounding box center [568, 288] width 108 height 39
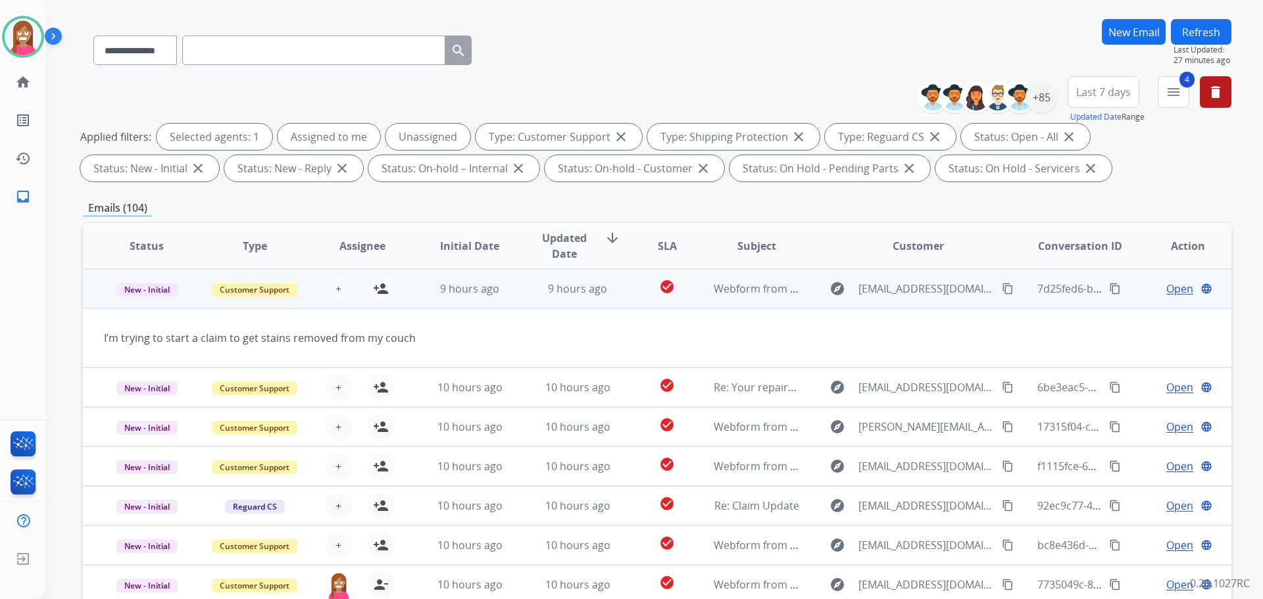
click at [1002, 289] on mat-icon "content_copy" at bounding box center [1008, 289] width 12 height 12
click at [374, 294] on mat-icon "person_add" at bounding box center [381, 289] width 16 height 16
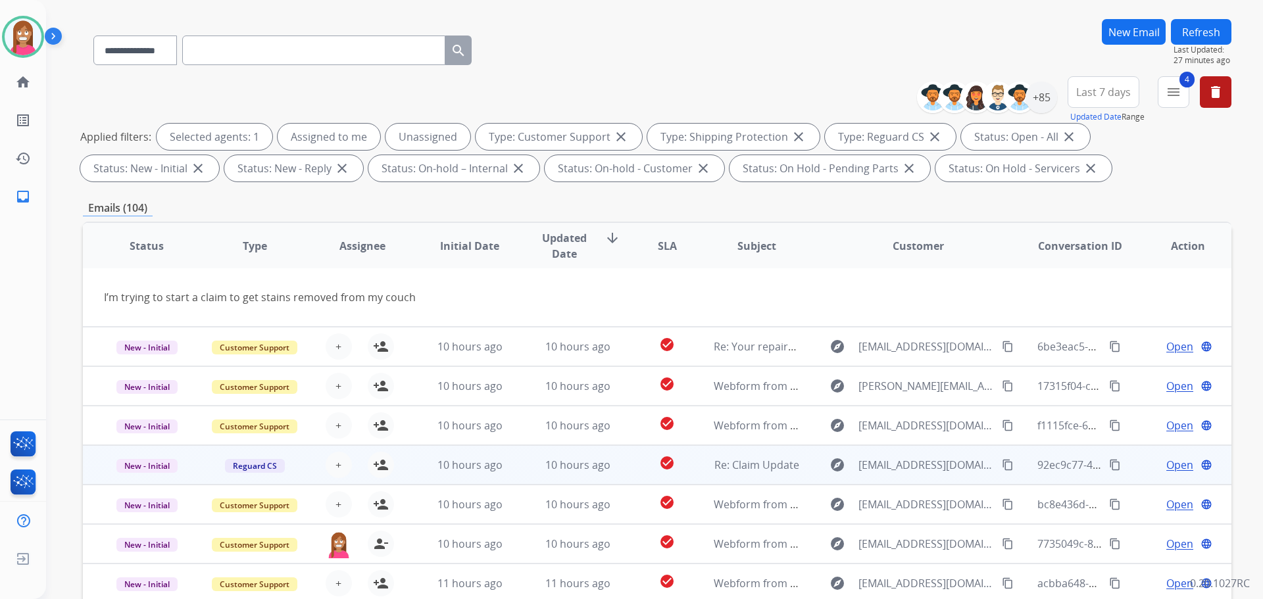
scroll to position [61, 0]
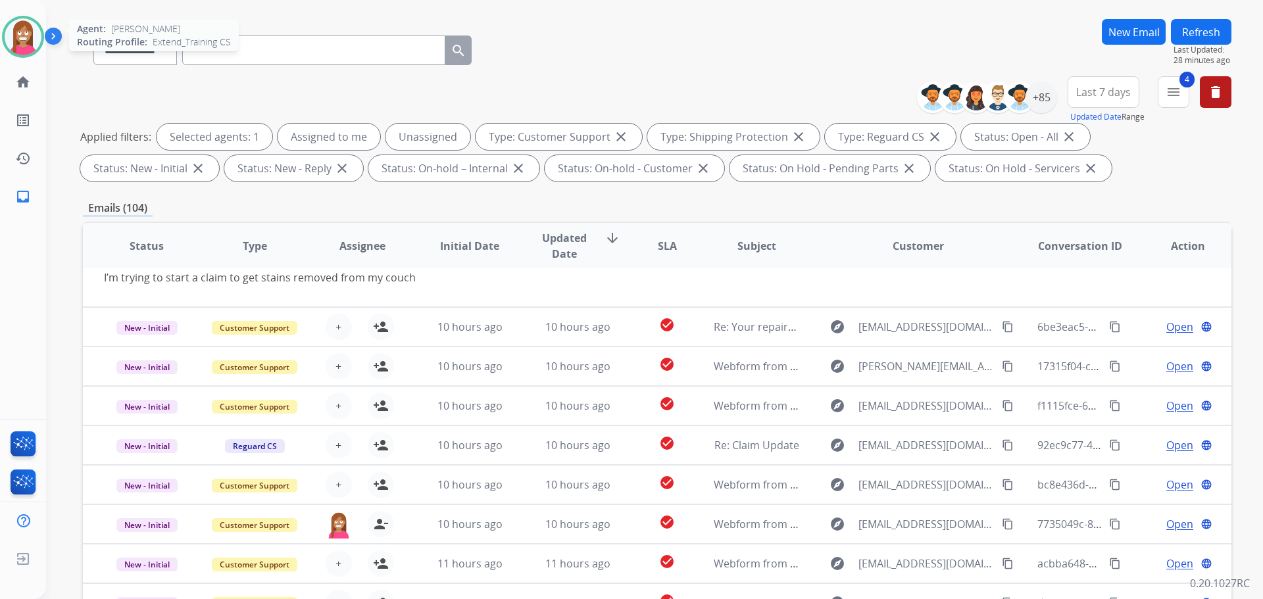
click at [29, 34] on img at bounding box center [23, 36] width 37 height 37
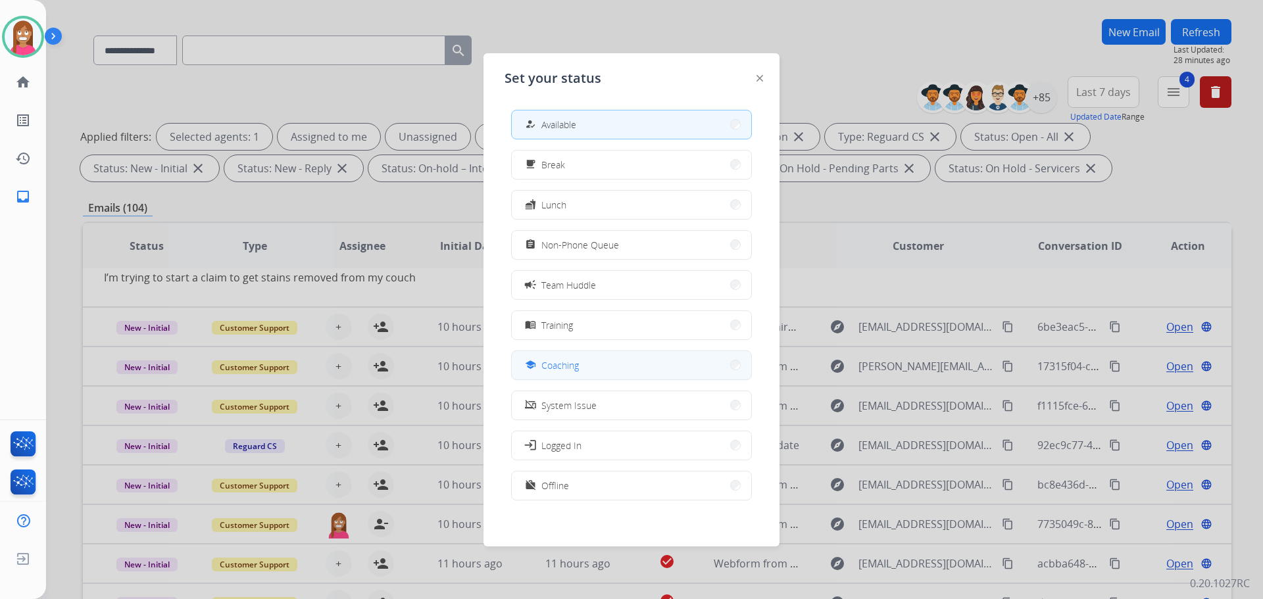
click at [545, 359] on div "school Coaching" at bounding box center [550, 365] width 57 height 16
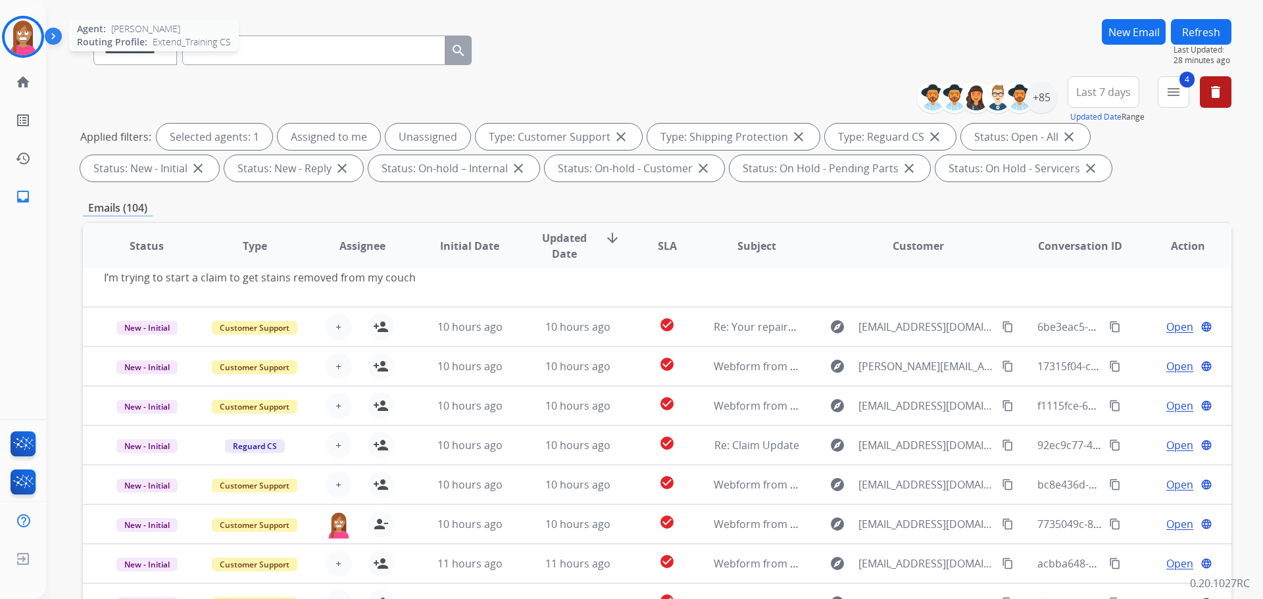
click at [20, 49] on img at bounding box center [23, 36] width 37 height 37
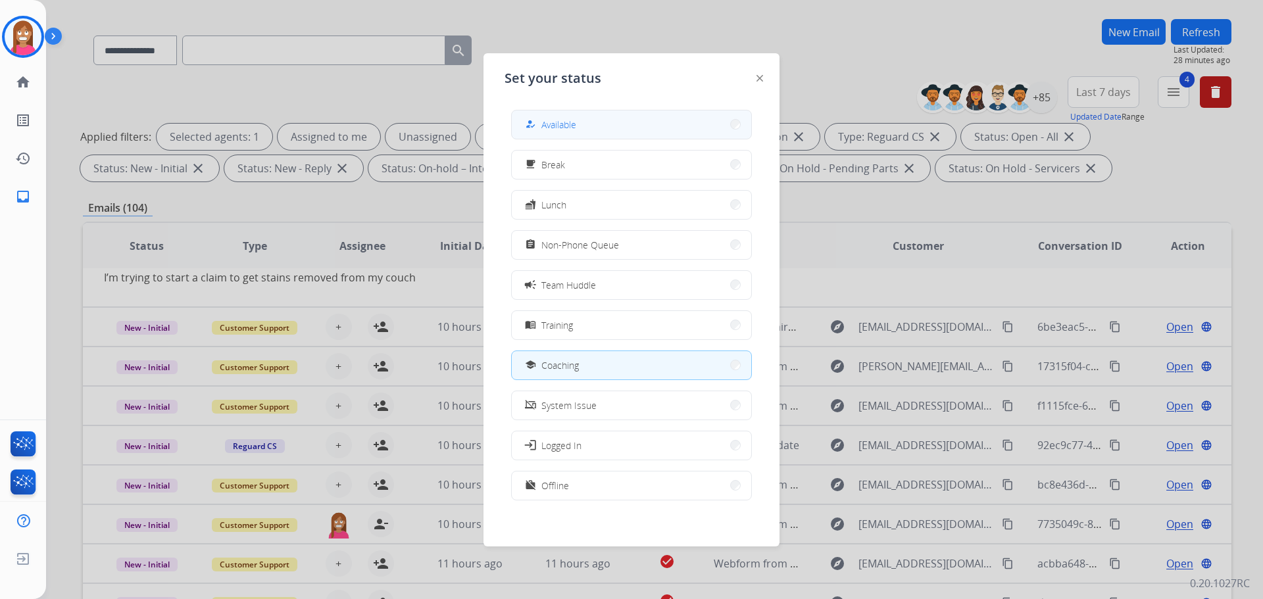
click at [579, 124] on button "how_to_reg Available" at bounding box center [631, 124] width 239 height 28
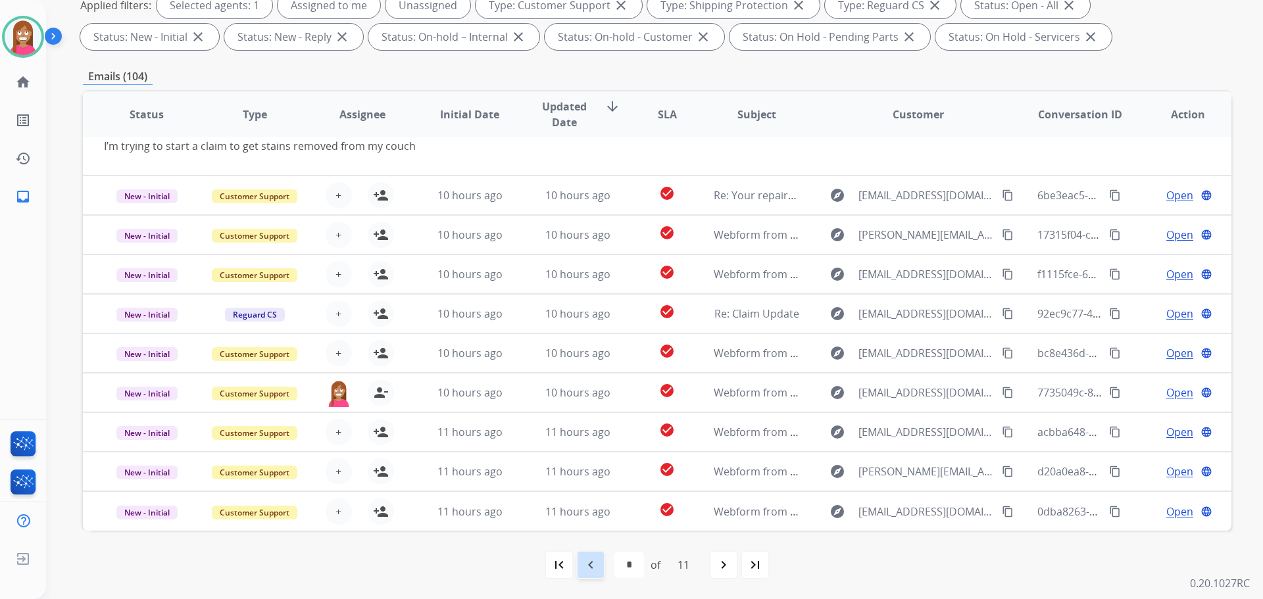
click at [585, 572] on mat-icon "navigate_before" at bounding box center [591, 565] width 16 height 16
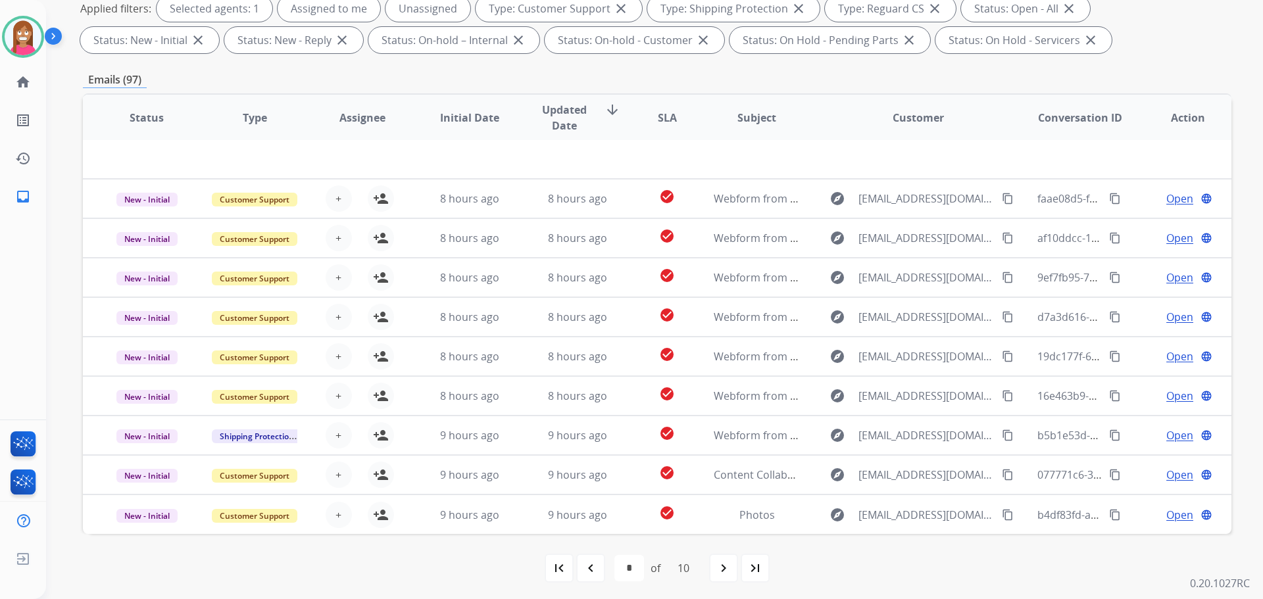
scroll to position [212, 0]
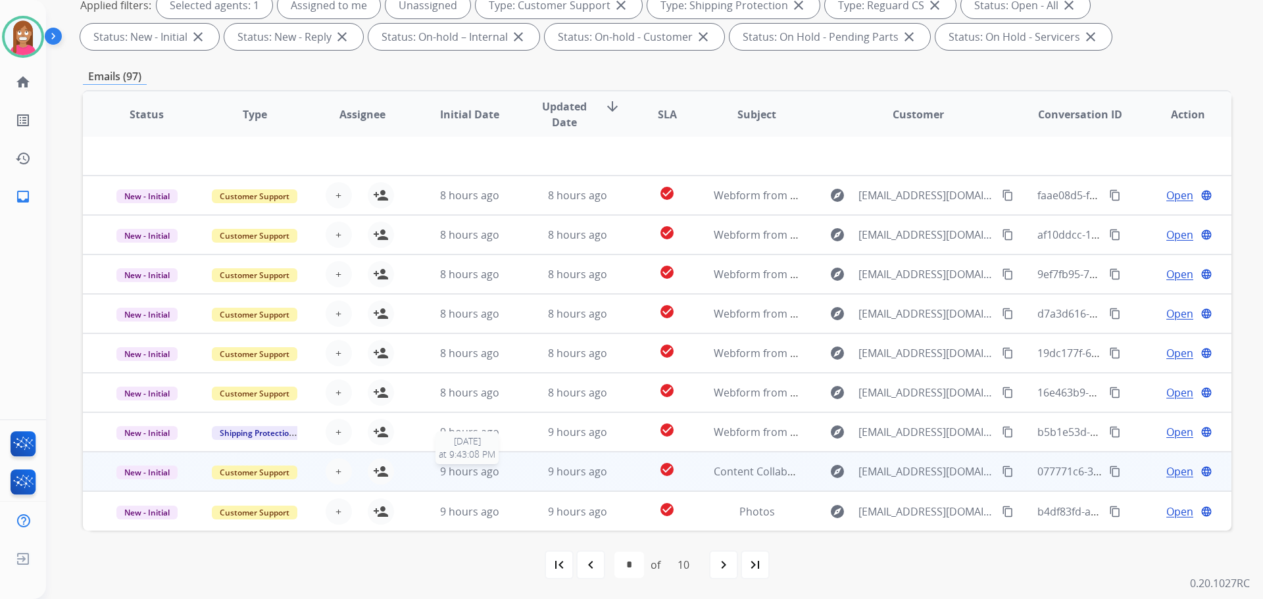
click at [506, 470] on div "9 hours ago" at bounding box center [470, 472] width 86 height 16
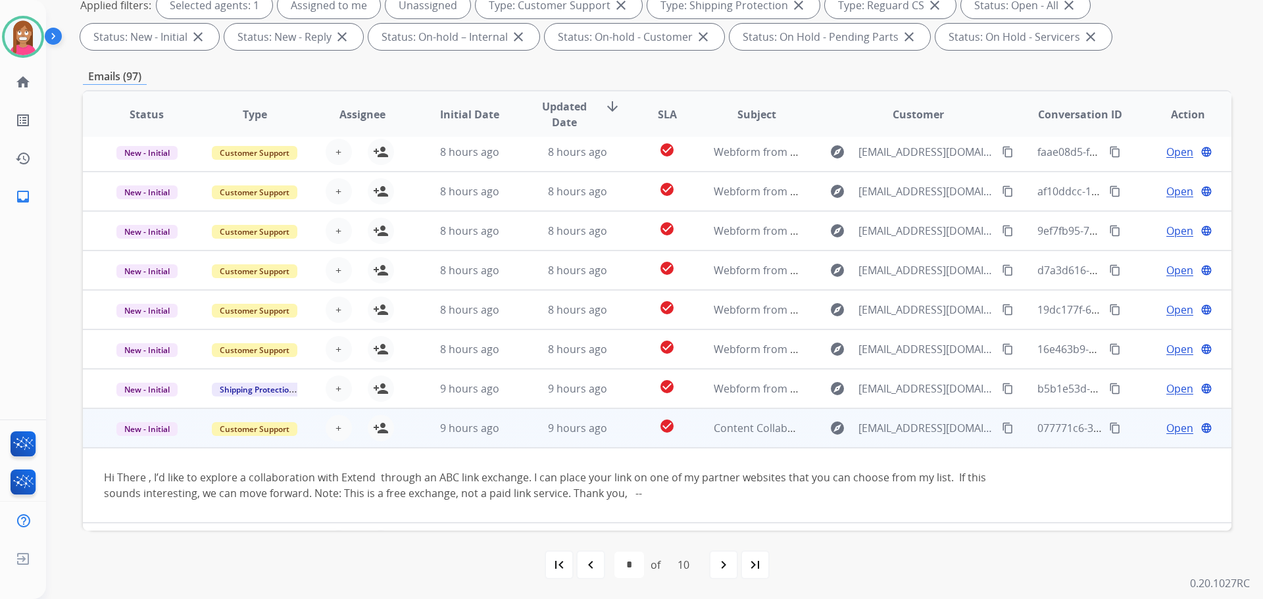
scroll to position [76, 0]
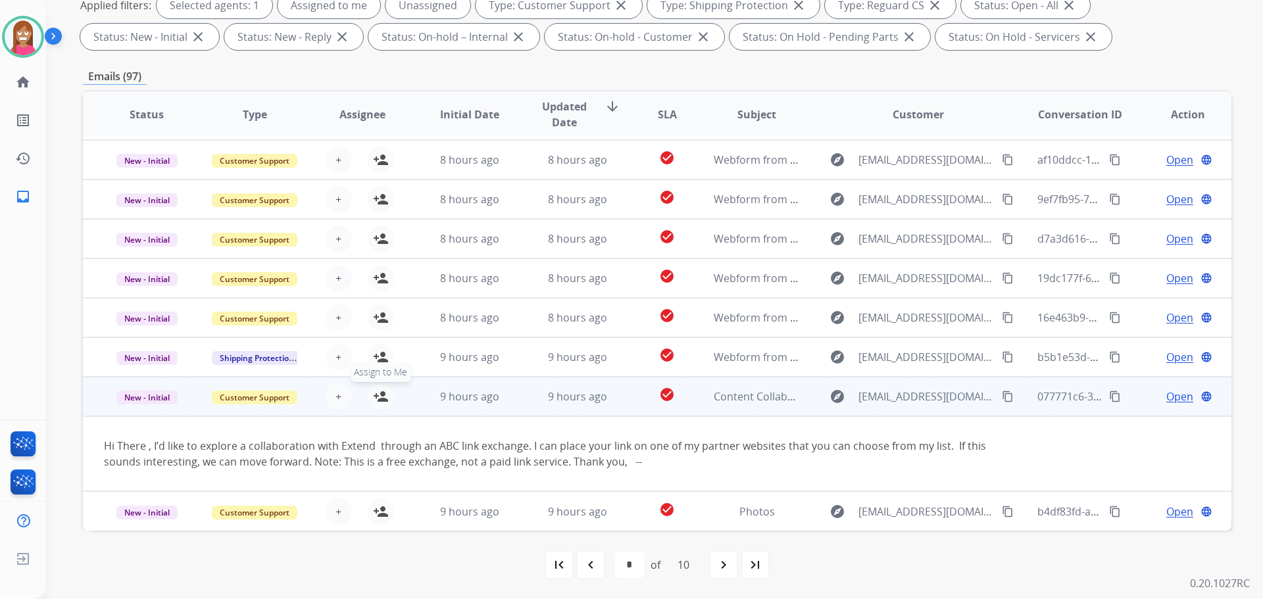
click at [380, 401] on mat-icon "person_add" at bounding box center [381, 397] width 16 height 16
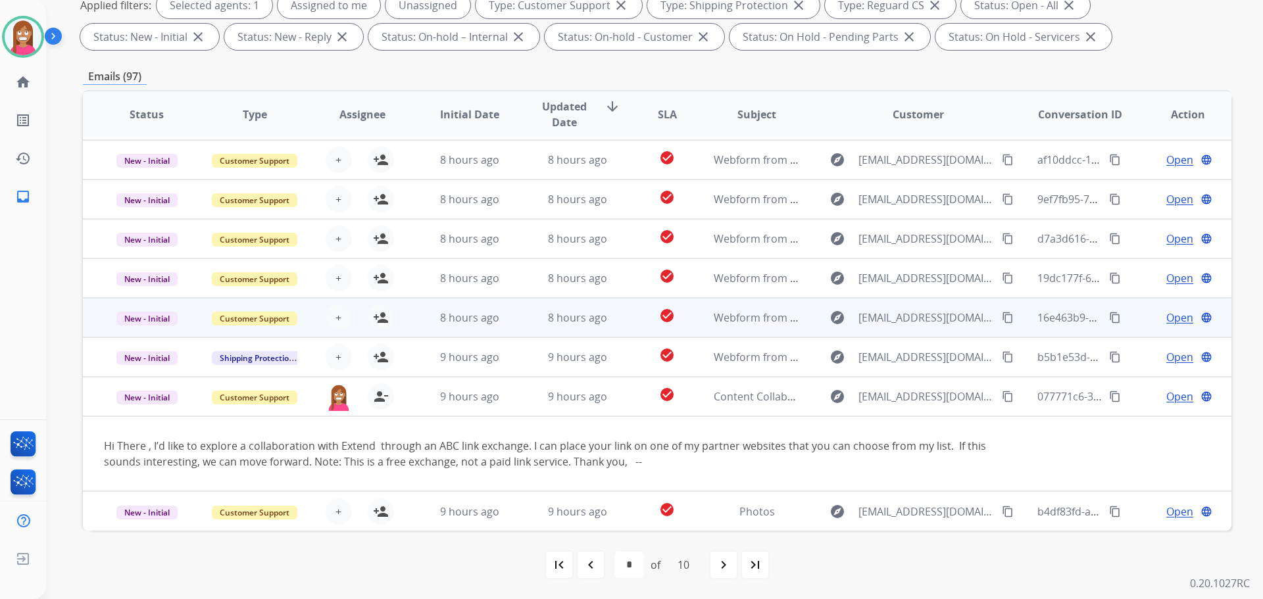
click at [521, 318] on td "8 hours ago" at bounding box center [568, 317] width 108 height 39
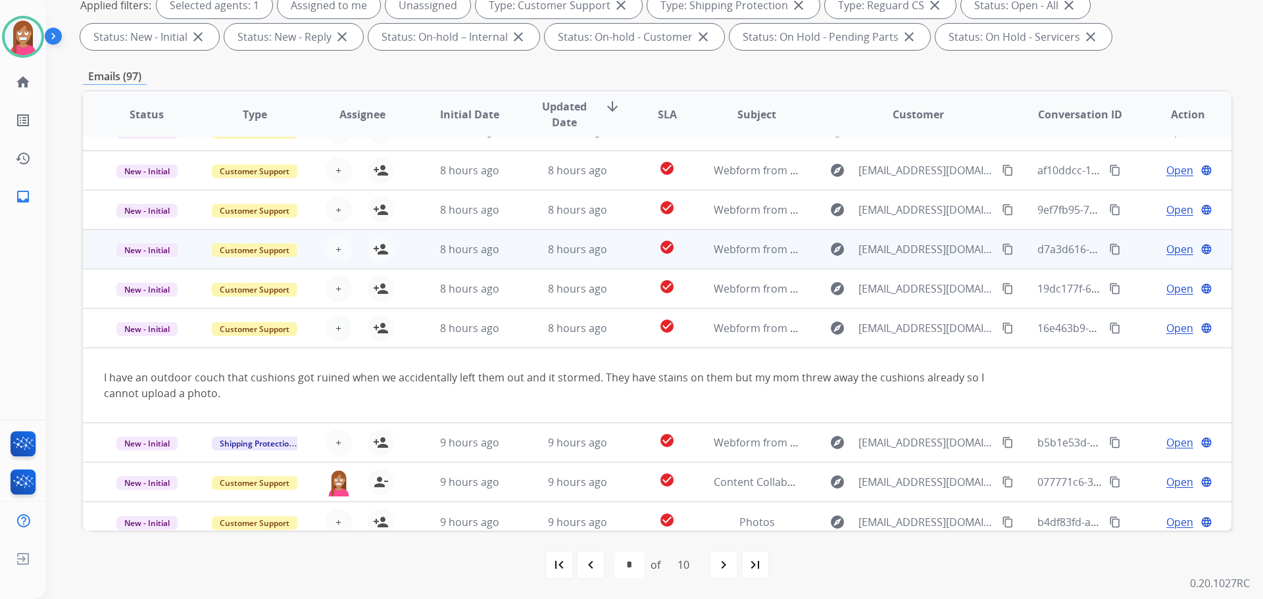
scroll to position [0, 0]
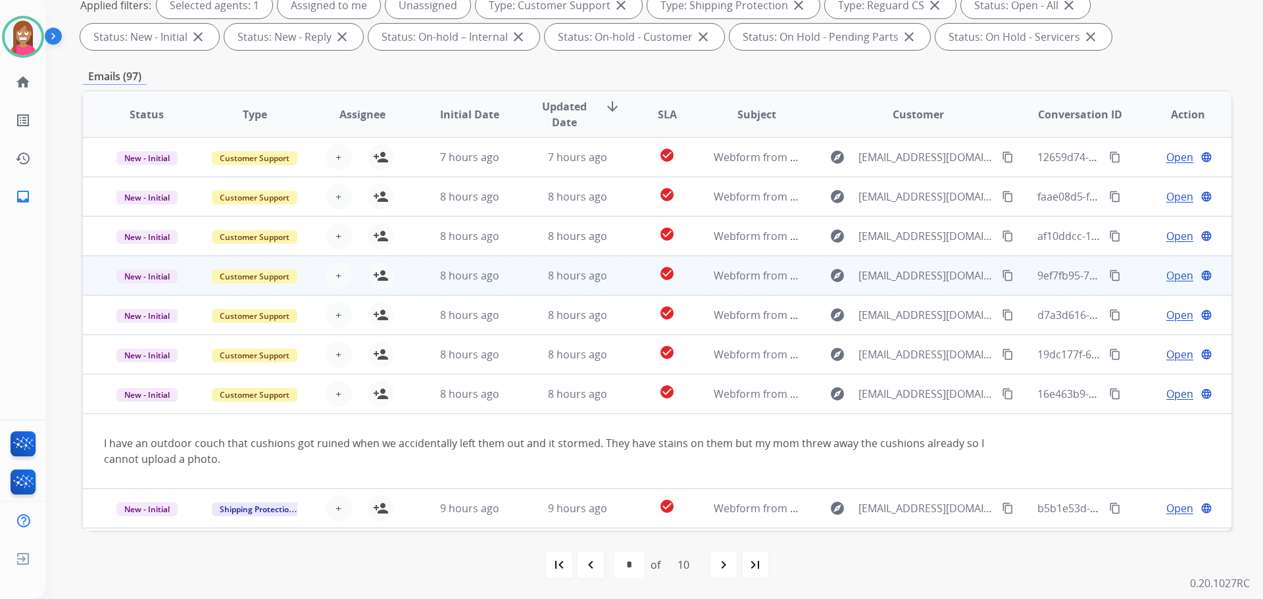
click at [524, 283] on td "8 hours ago" at bounding box center [568, 275] width 108 height 39
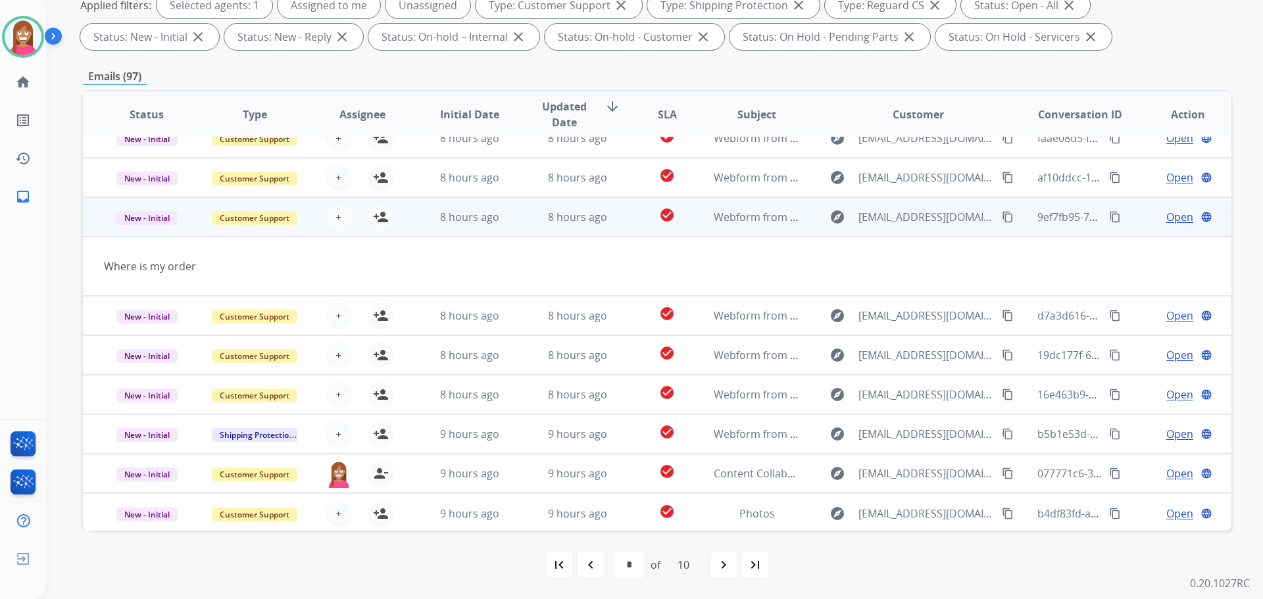
scroll to position [61, 0]
click at [1000, 216] on button "content_copy" at bounding box center [1008, 215] width 16 height 16
click at [383, 216] on mat-icon "person_add" at bounding box center [381, 215] width 16 height 16
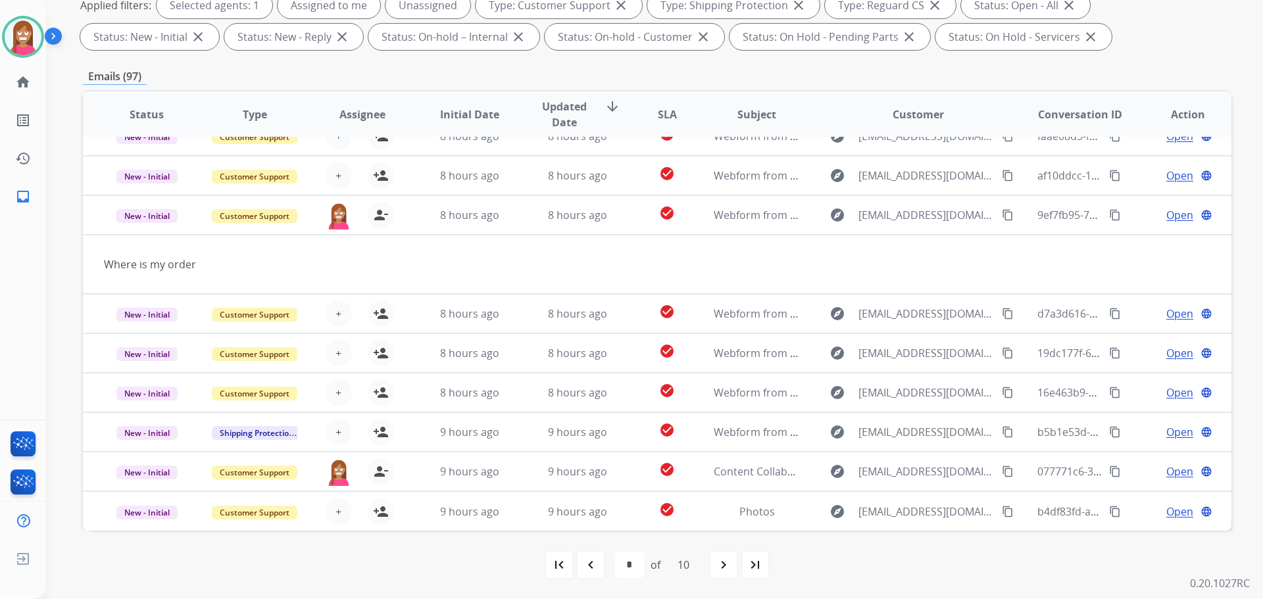
click at [595, 560] on mat-icon "navigate_before" at bounding box center [591, 565] width 16 height 16
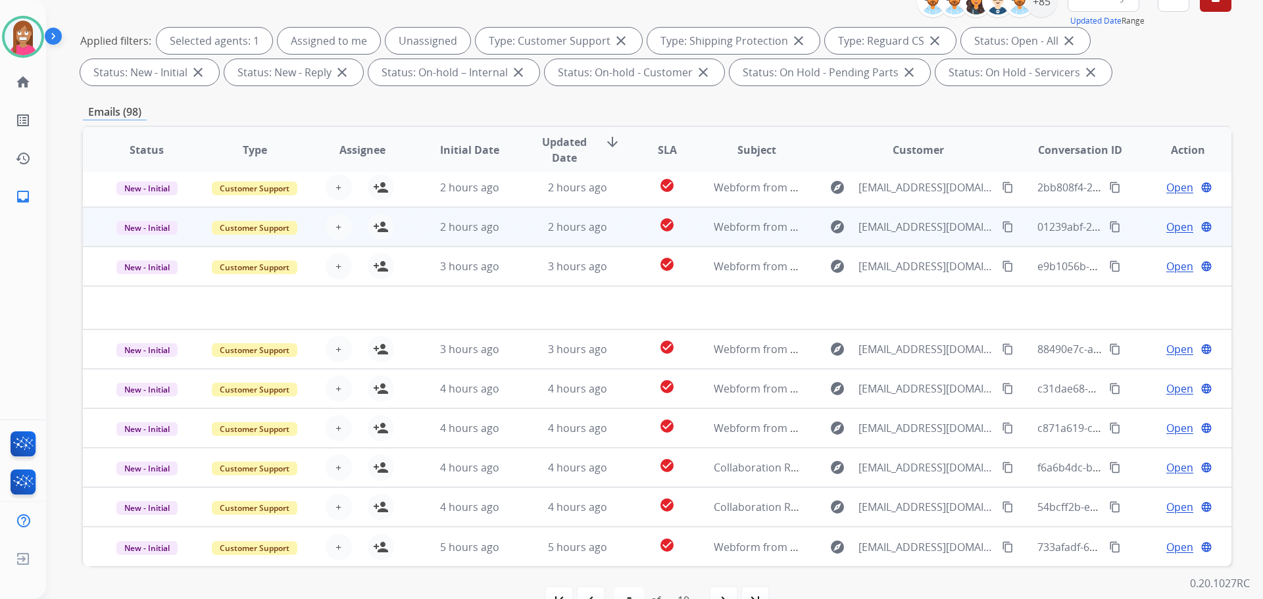
scroll to position [212, 0]
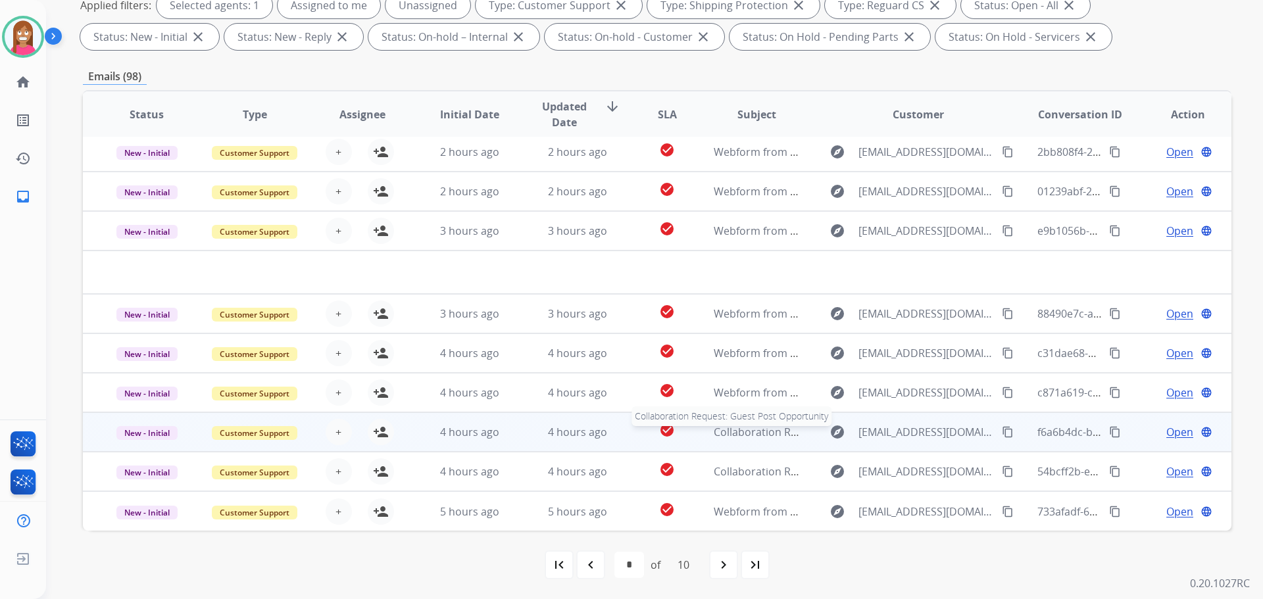
click at [748, 437] on span "Collaboration Request: Guest Post Opportunity" at bounding box center [831, 432] width 235 height 14
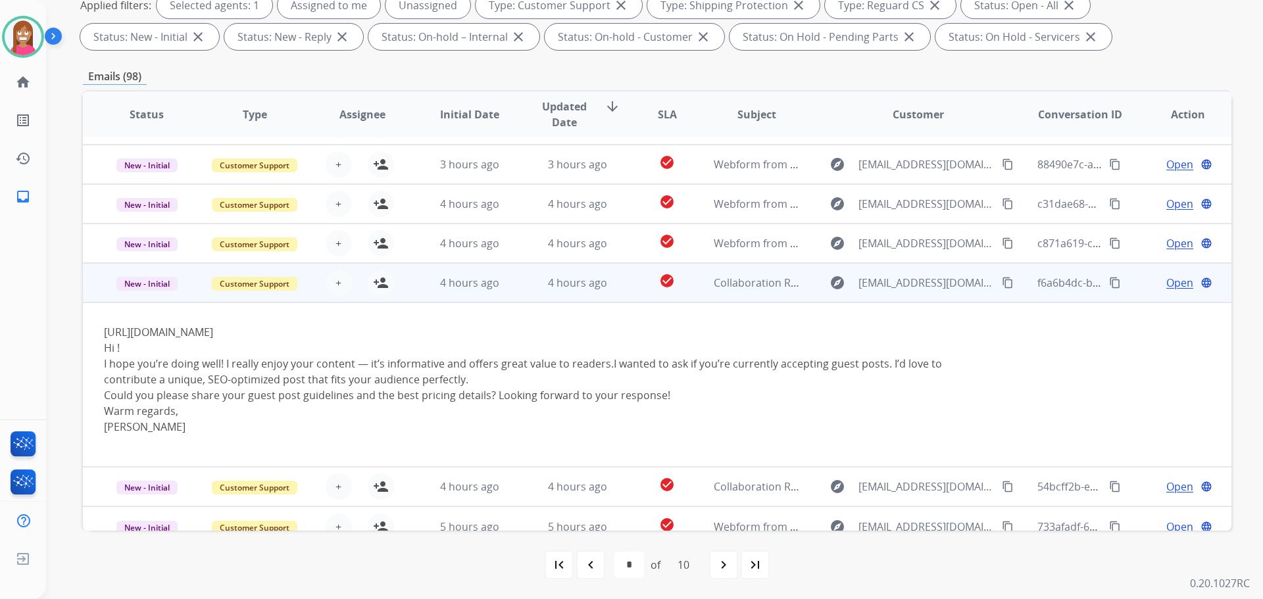
scroll to position [166, 0]
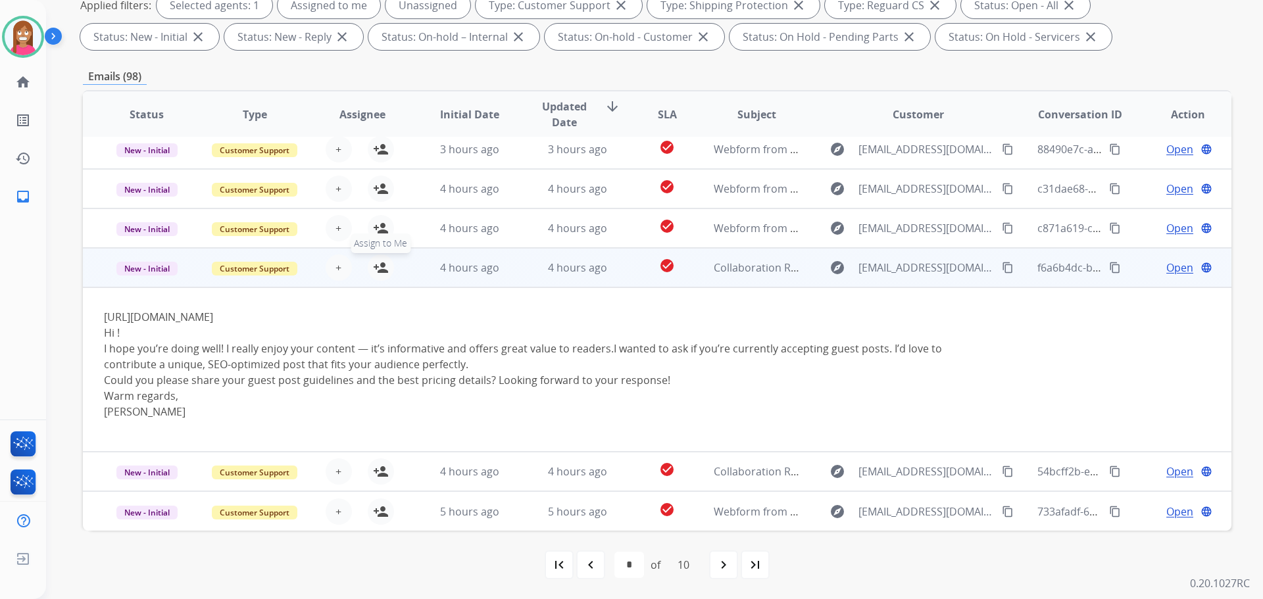
click at [380, 270] on mat-icon "person_add" at bounding box center [381, 268] width 16 height 16
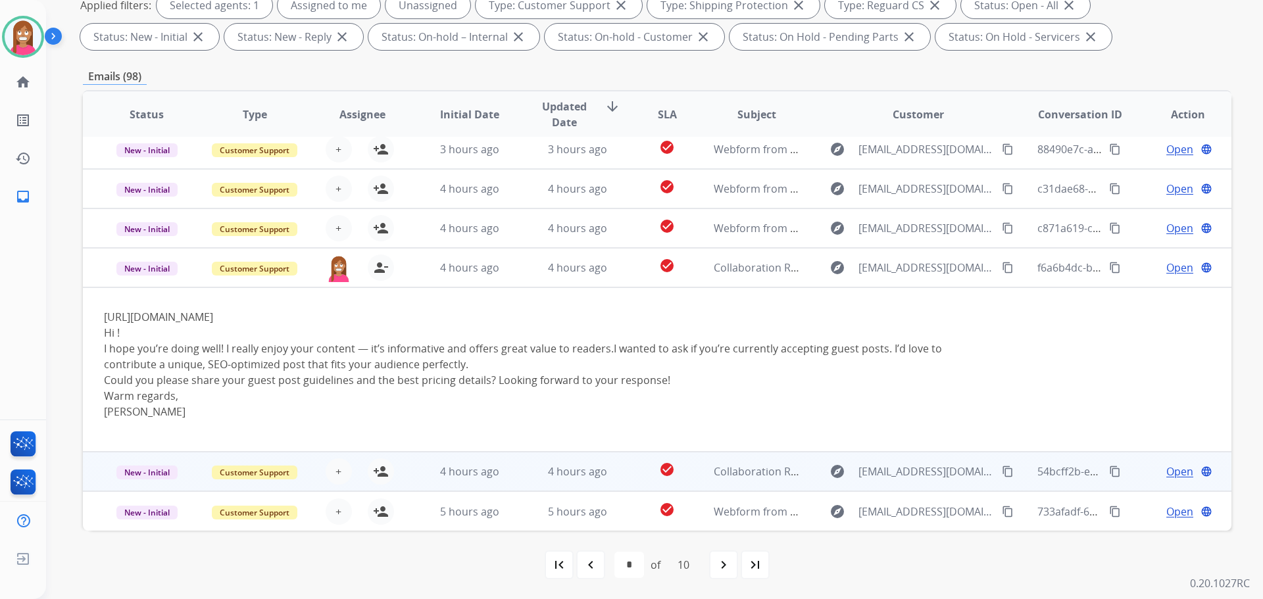
click at [520, 473] on td "4 hours ago" at bounding box center [568, 471] width 108 height 39
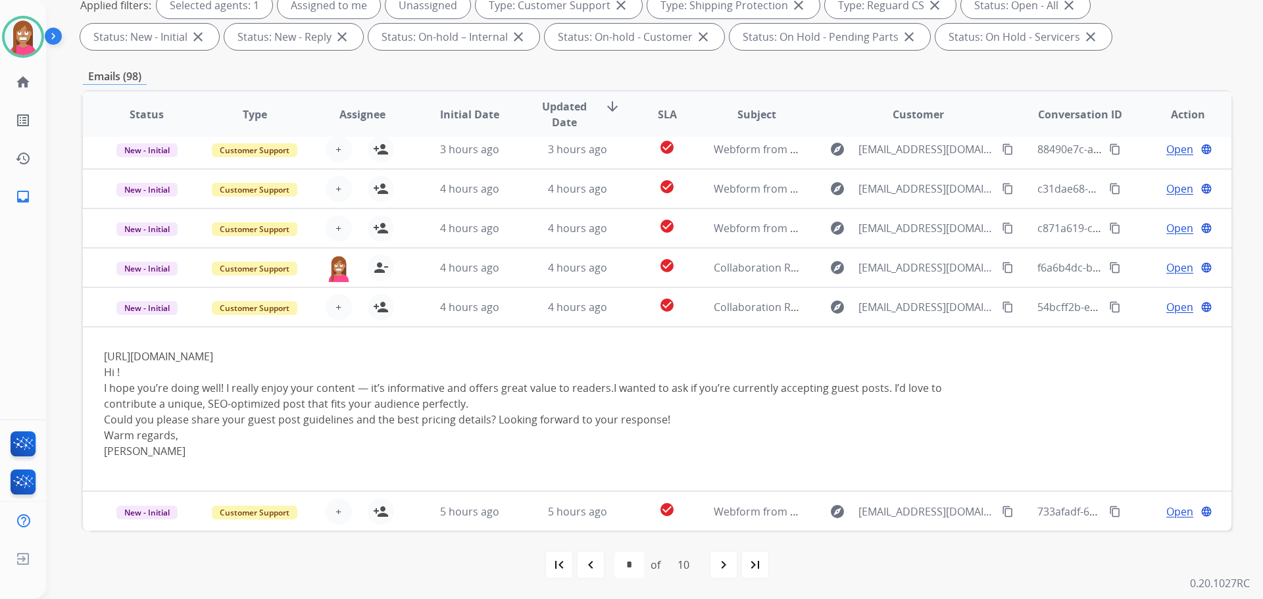
drag, startPoint x: 377, startPoint y: 314, endPoint x: 476, endPoint y: 331, distance: 100.8
click at [379, 314] on mat-icon "person_add" at bounding box center [381, 307] width 16 height 16
drag, startPoint x: 583, startPoint y: 570, endPoint x: 589, endPoint y: 565, distance: 7.9
click at [584, 570] on mat-icon "navigate_before" at bounding box center [591, 565] width 16 height 16
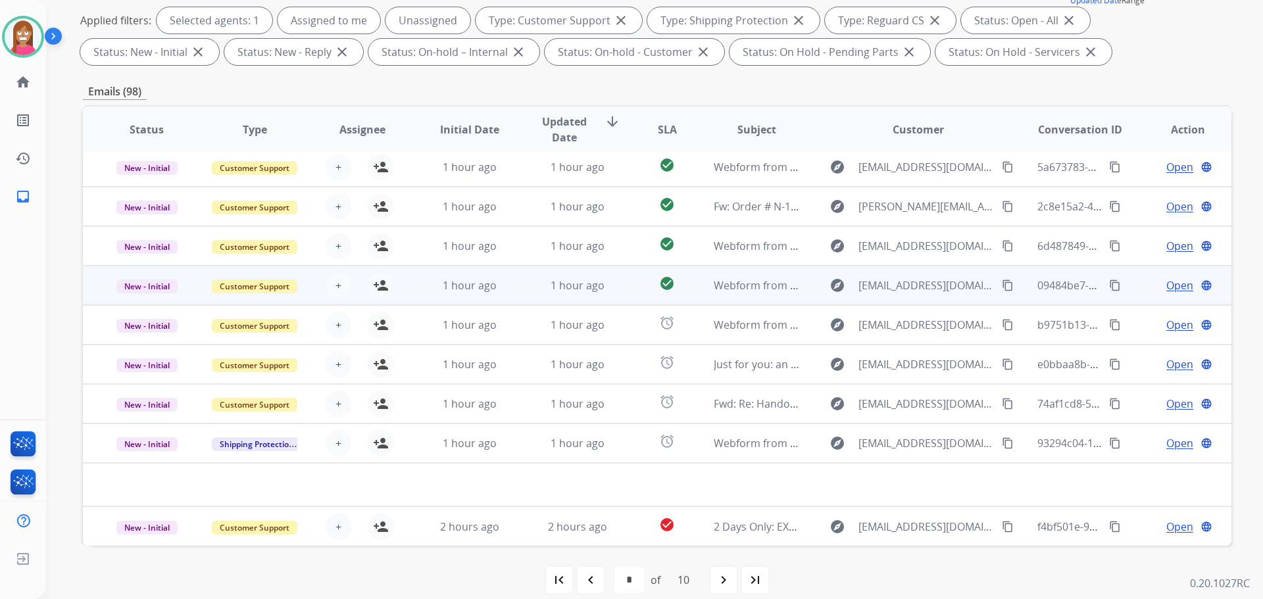
scroll to position [212, 0]
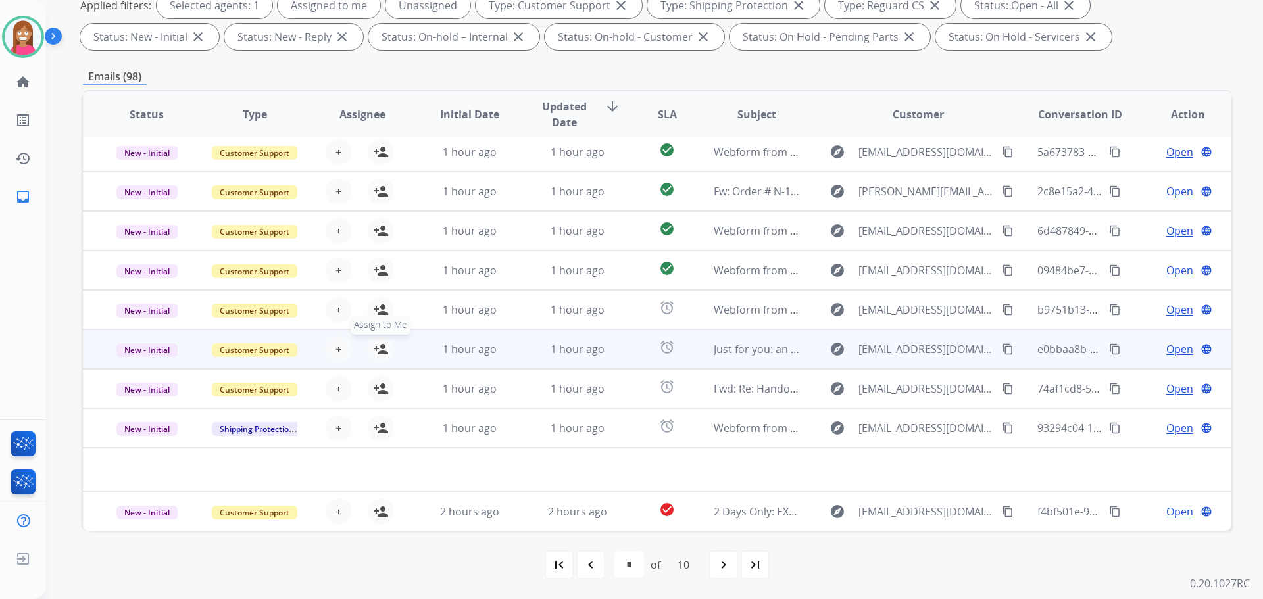
click at [379, 350] on mat-icon "person_add" at bounding box center [381, 349] width 16 height 16
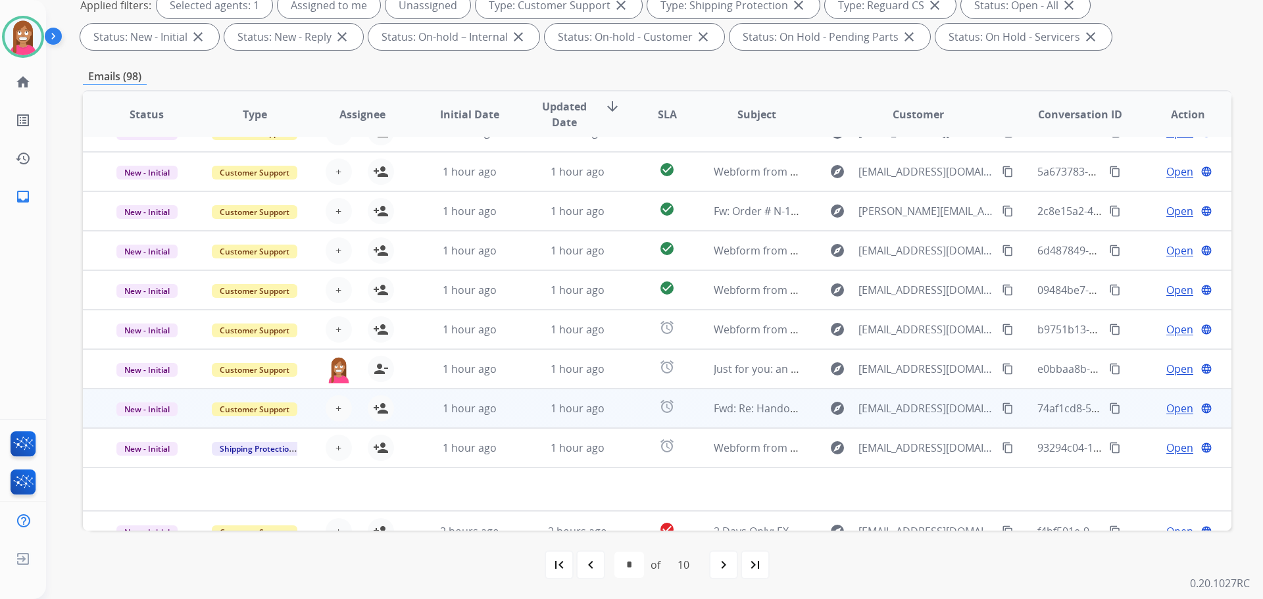
scroll to position [45, 0]
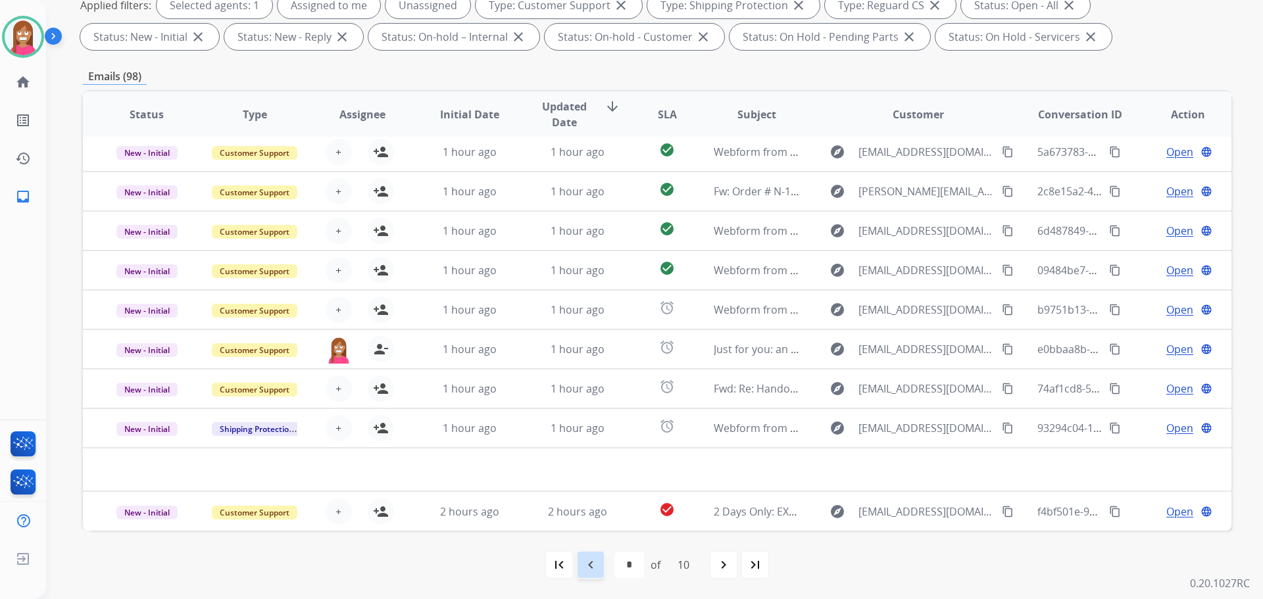
click at [599, 563] on div "navigate_before" at bounding box center [590, 565] width 29 height 29
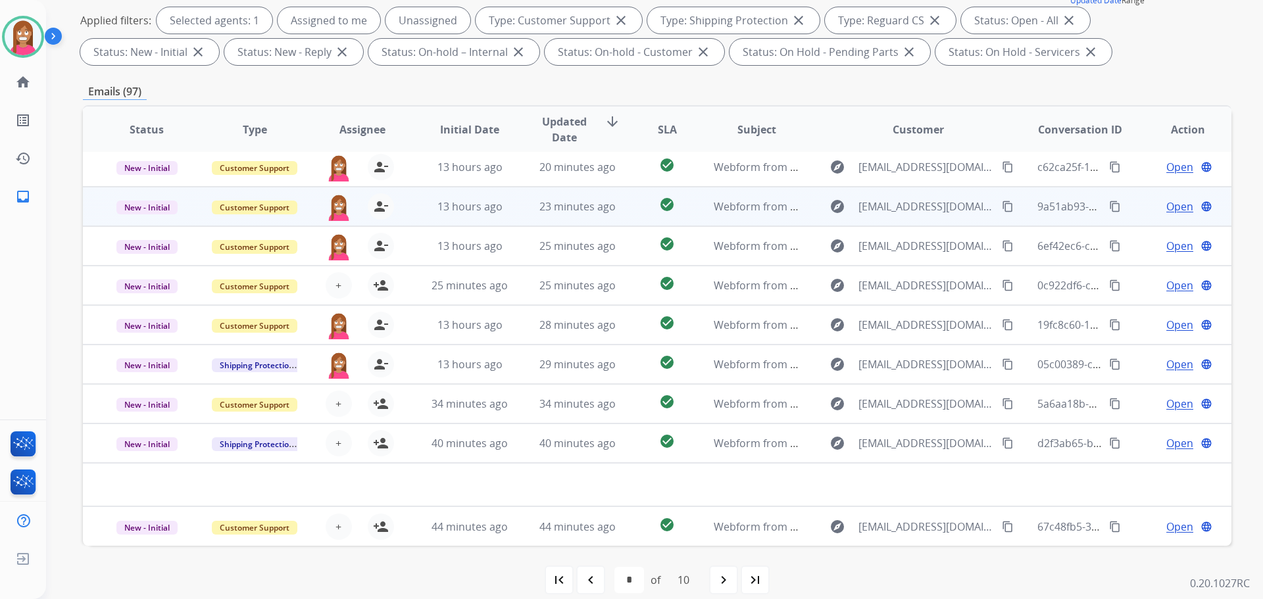
scroll to position [212, 0]
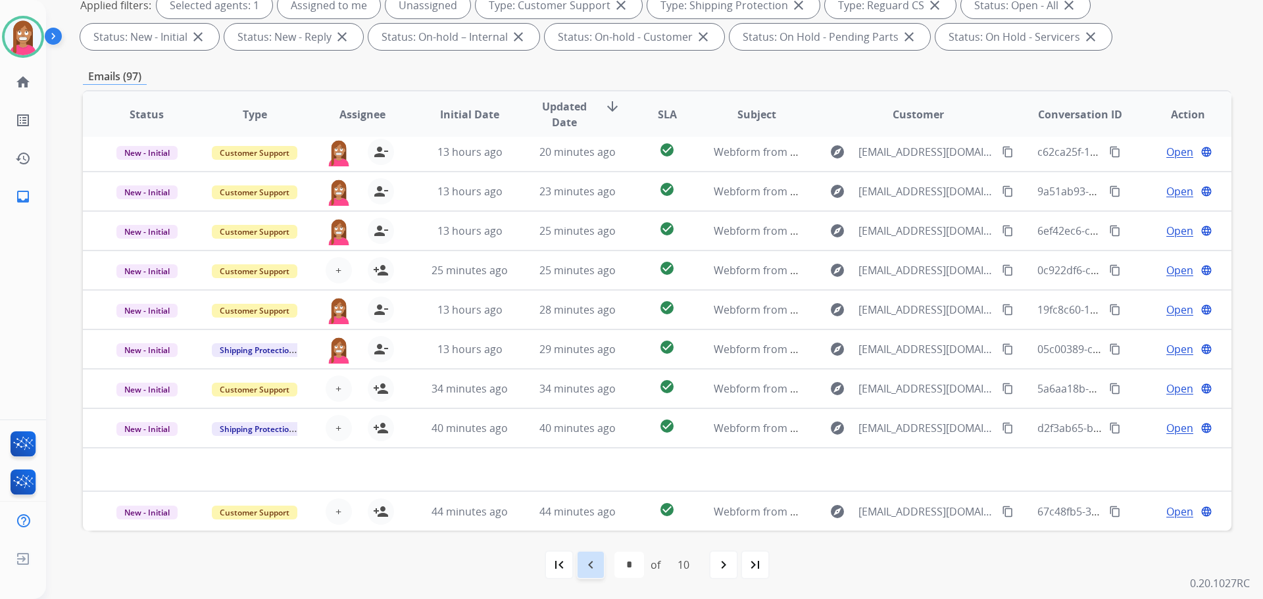
click at [591, 568] on mat-icon "navigate_before" at bounding box center [591, 565] width 16 height 16
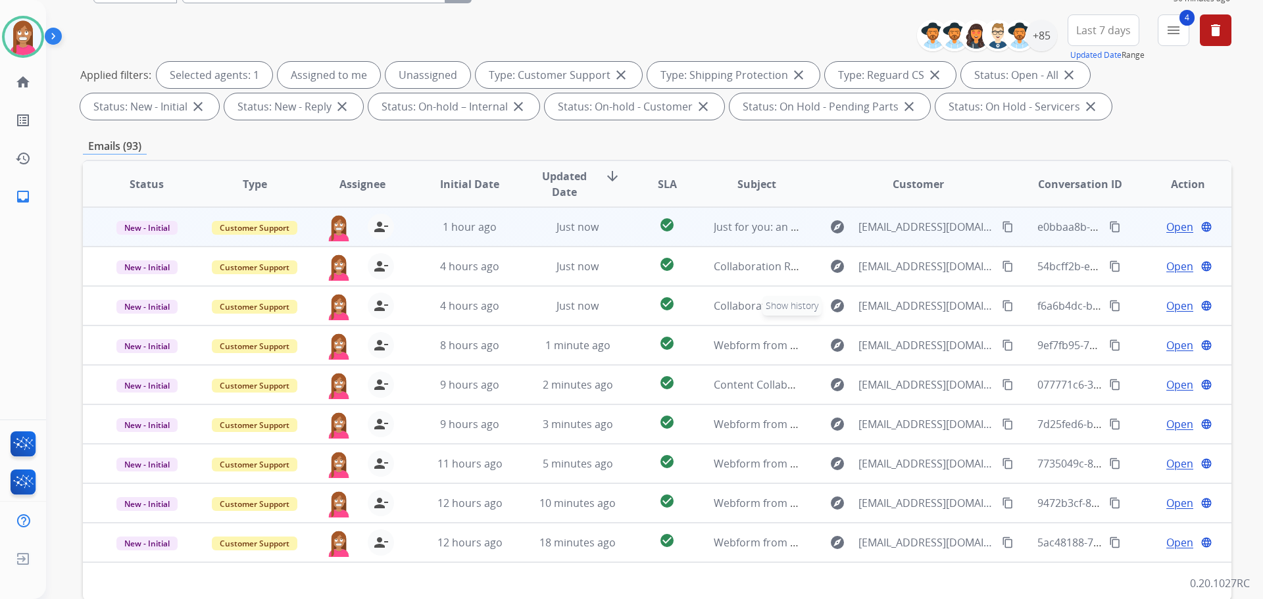
scroll to position [81, 0]
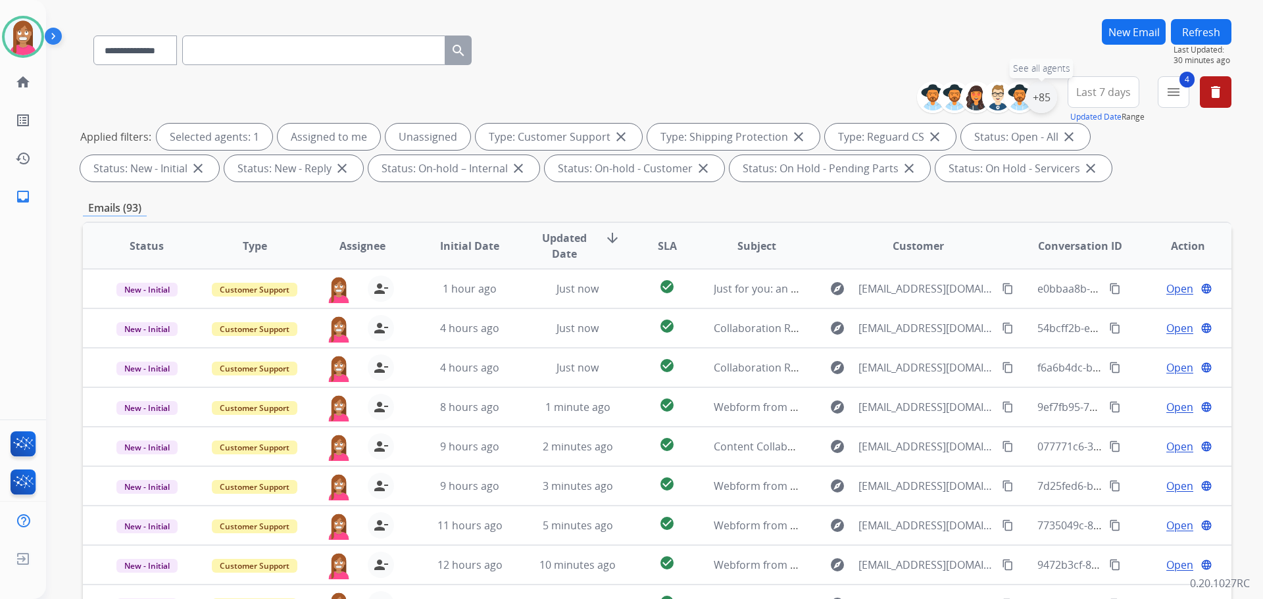
click at [1044, 95] on div "+85" at bounding box center [1041, 98] width 32 height 32
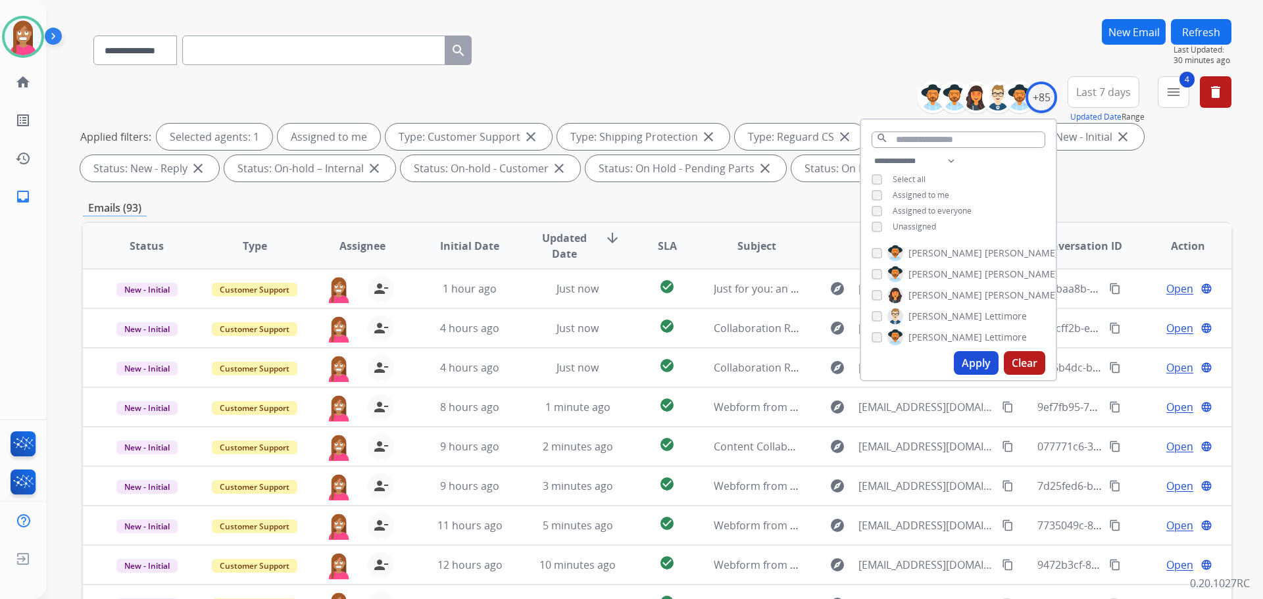
click at [966, 362] on button "Apply" at bounding box center [976, 363] width 45 height 24
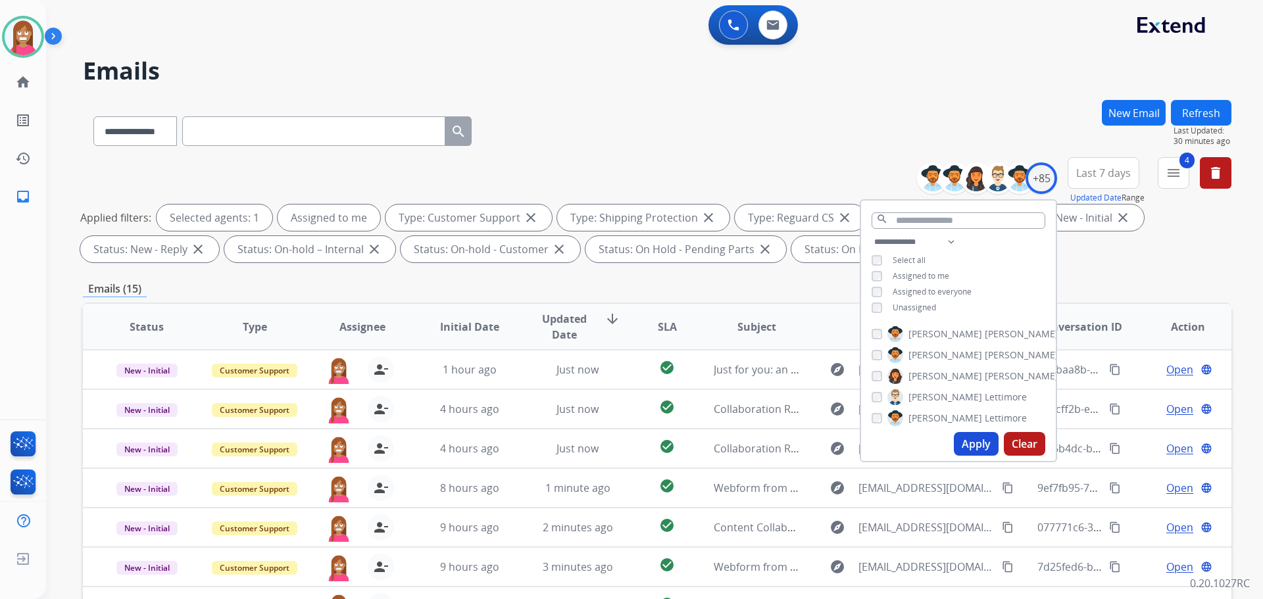
click at [652, 123] on div "**********" at bounding box center [657, 128] width 1148 height 57
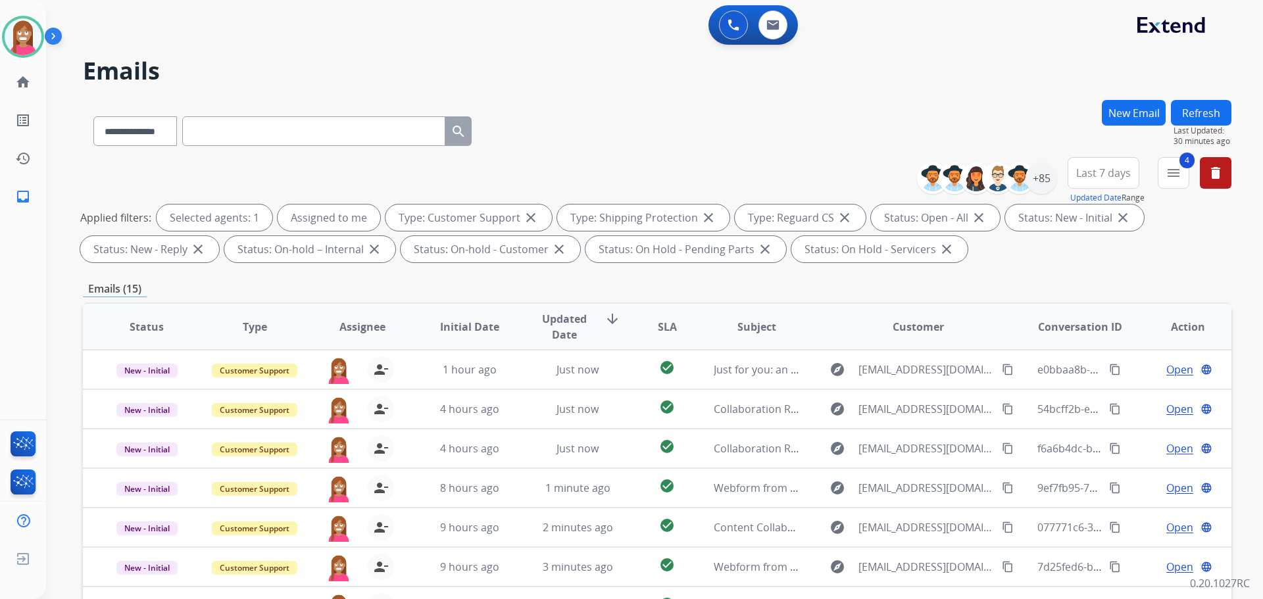
scroll to position [197, 0]
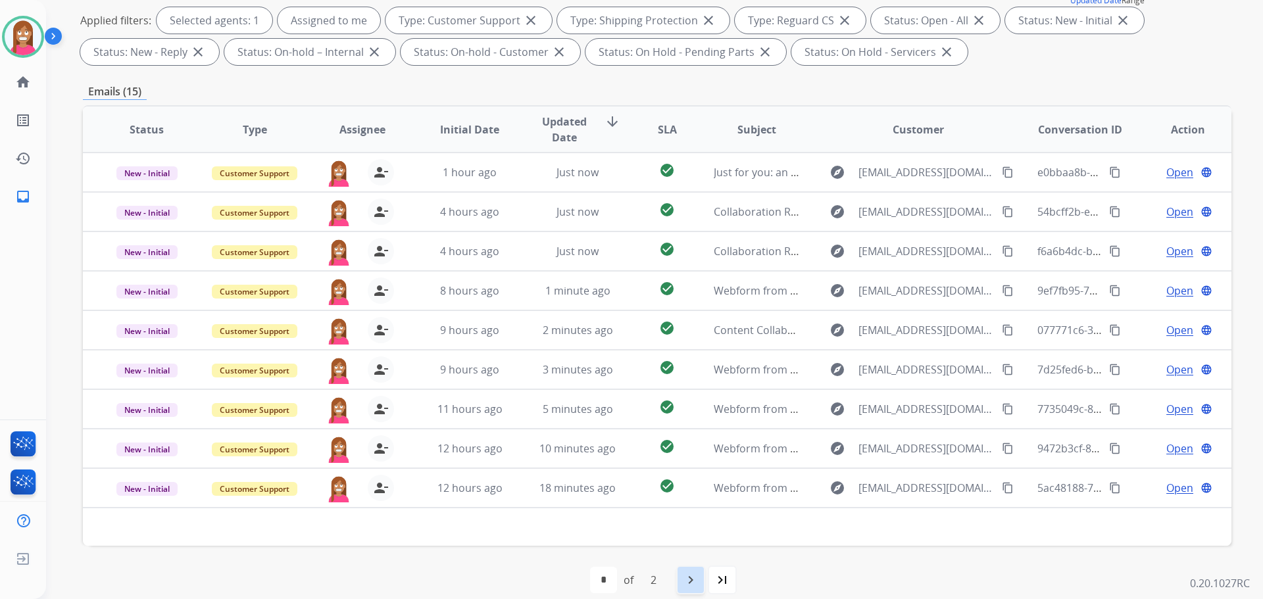
click at [691, 580] on mat-icon "navigate_next" at bounding box center [691, 580] width 16 height 16
select select "*"
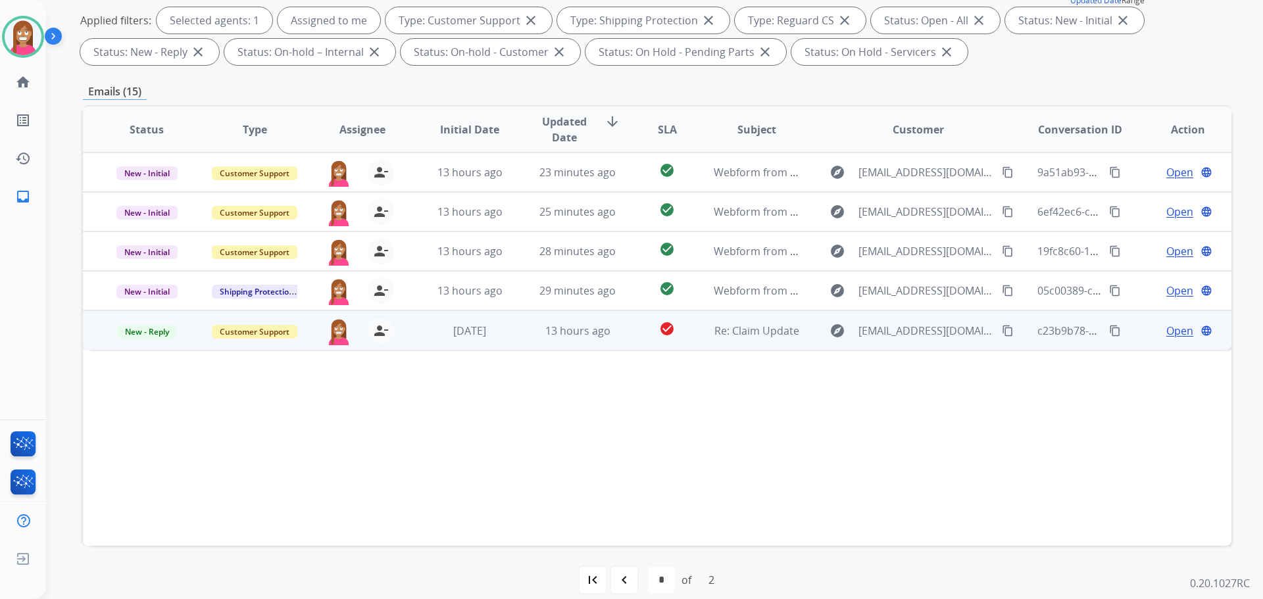
click at [1166, 333] on span "Open" at bounding box center [1179, 331] width 27 height 16
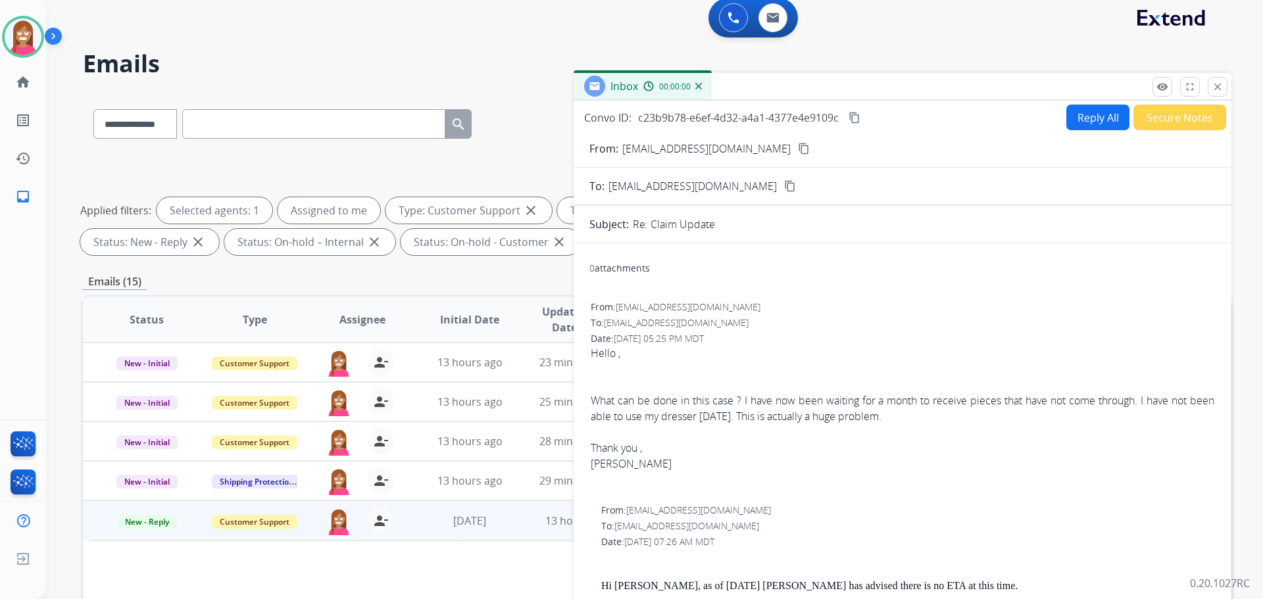
scroll to position [0, 0]
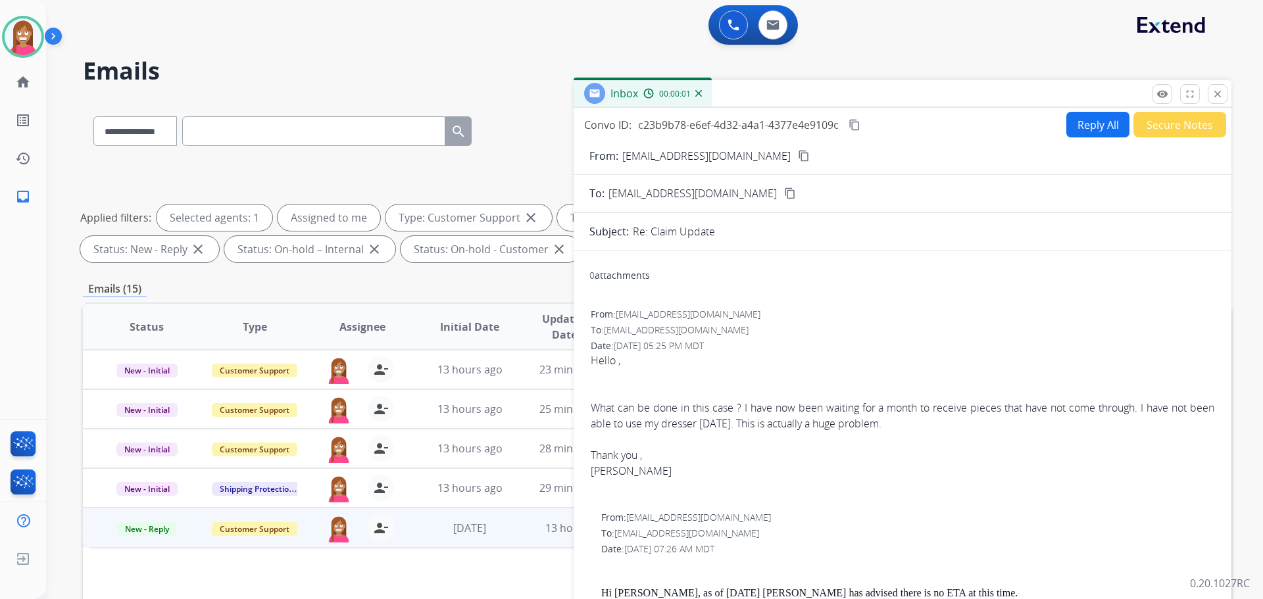
click at [1080, 121] on button "Reply All" at bounding box center [1097, 125] width 63 height 26
select select "**********"
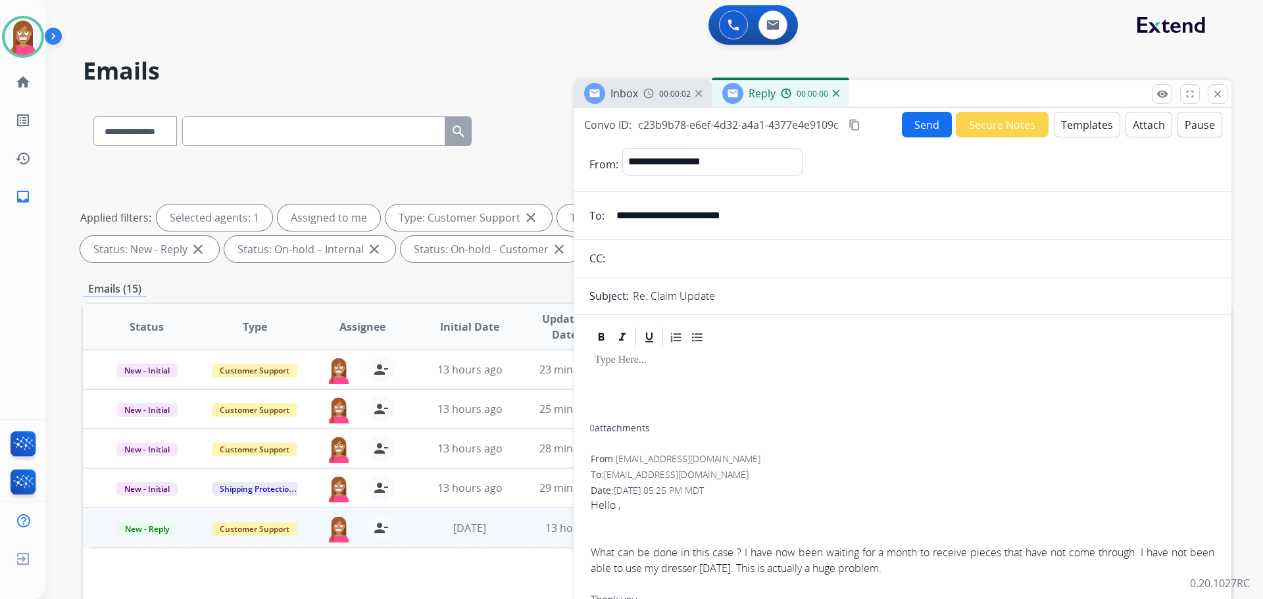
click at [1089, 122] on button "Templates" at bounding box center [1087, 125] width 66 height 26
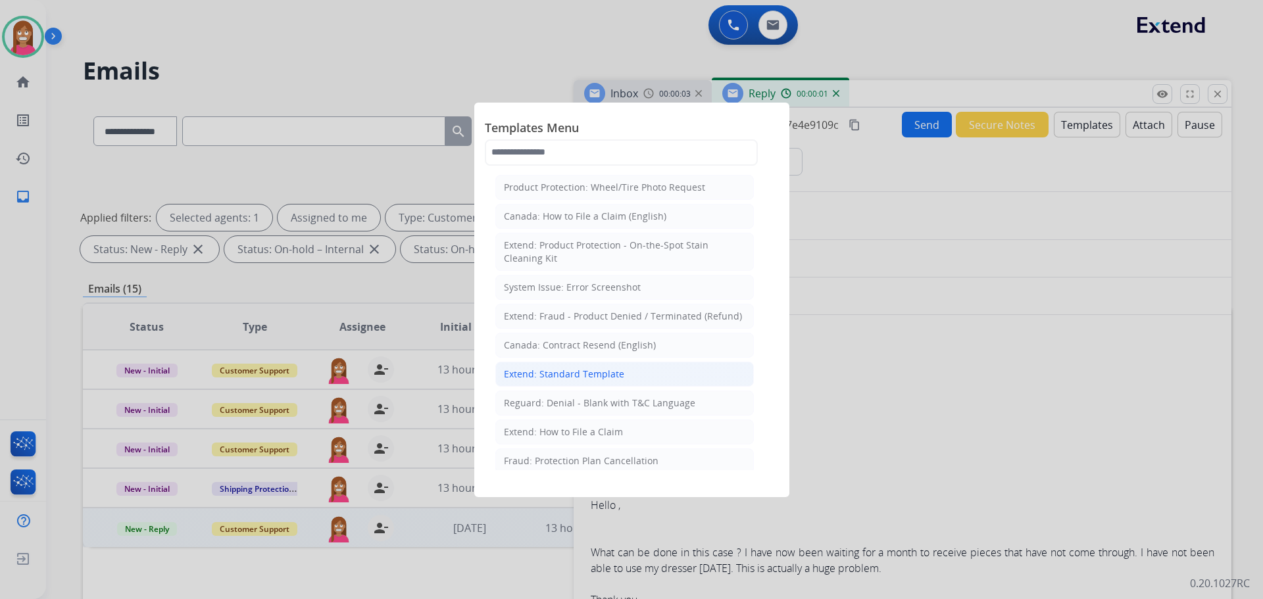
click at [501, 375] on li "Extend: Standard Template" at bounding box center [624, 374] width 258 height 25
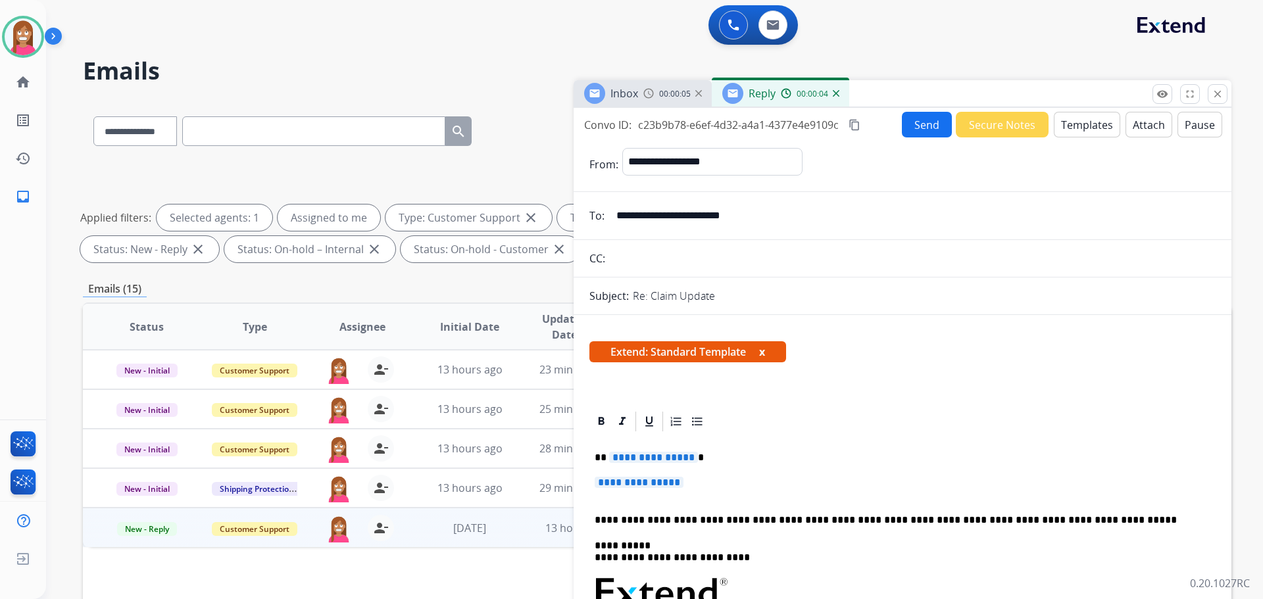
click at [1074, 124] on button "Templates" at bounding box center [1087, 125] width 66 height 26
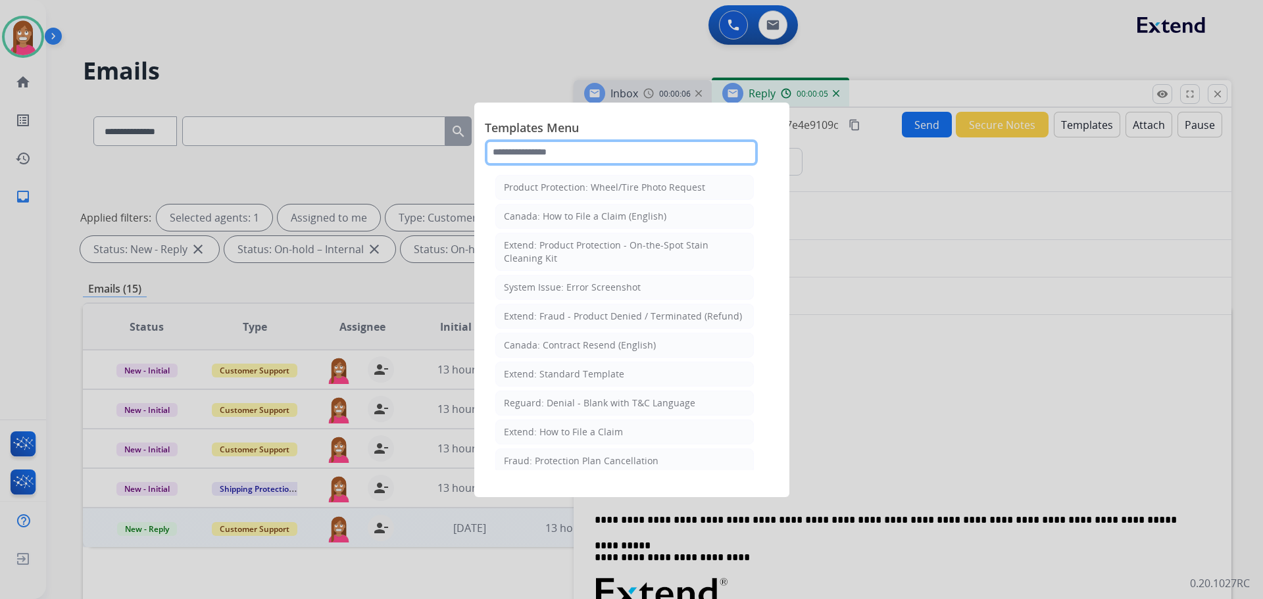
click at [556, 157] on input "text" at bounding box center [621, 152] width 273 height 26
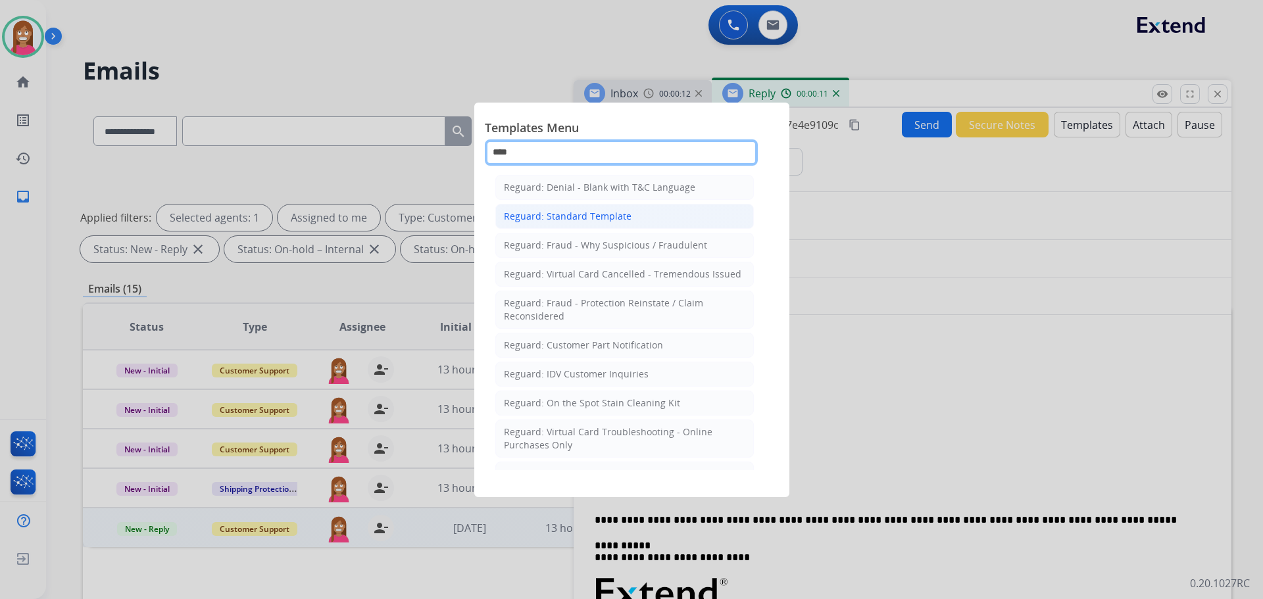
type input "****"
click at [535, 212] on div "Reguard: Standard Template" at bounding box center [568, 216] width 128 height 13
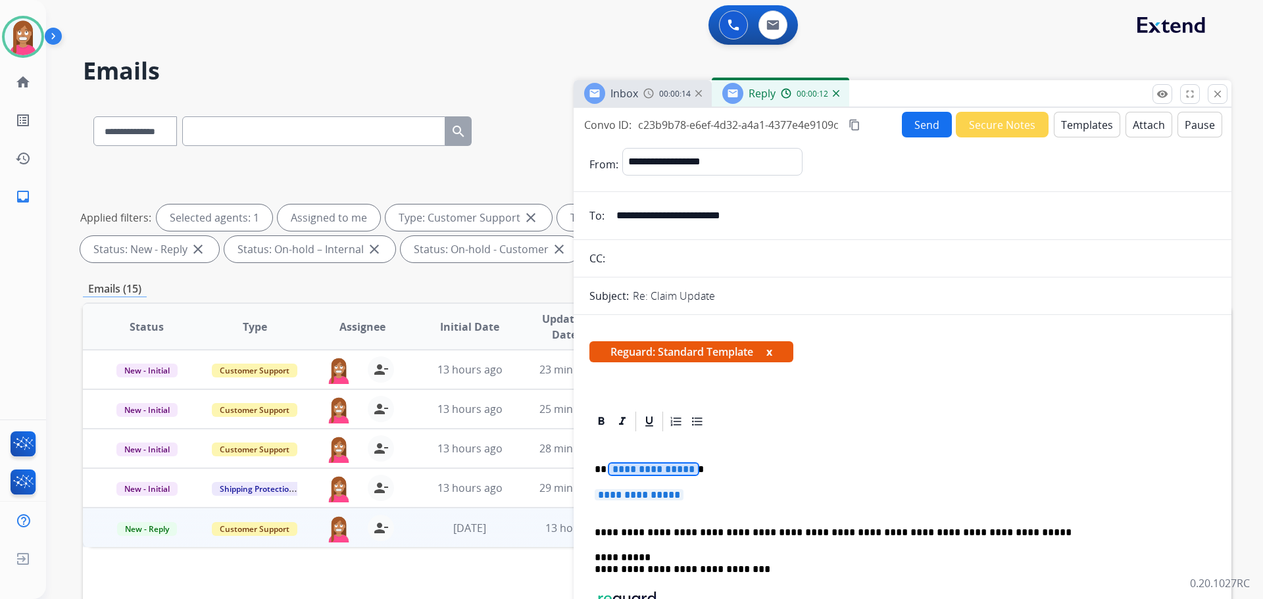
click at [635, 472] on span "**********" at bounding box center [653, 469] width 89 height 11
click at [636, 491] on span "**********" at bounding box center [639, 494] width 89 height 11
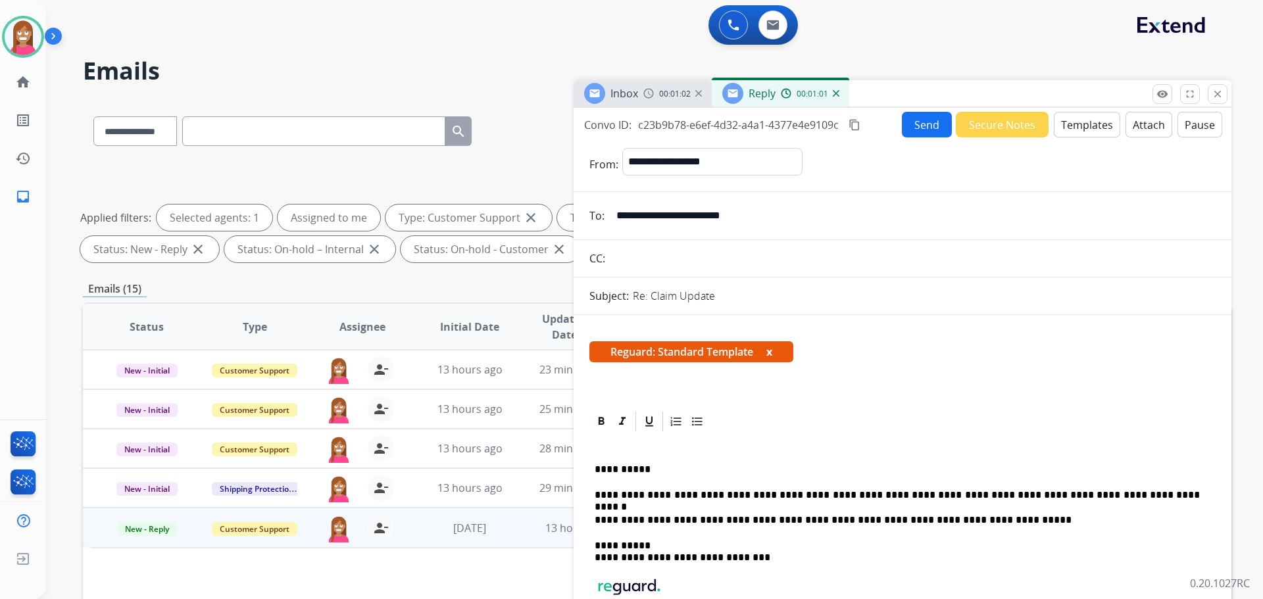
click at [904, 123] on button "Send" at bounding box center [927, 125] width 50 height 26
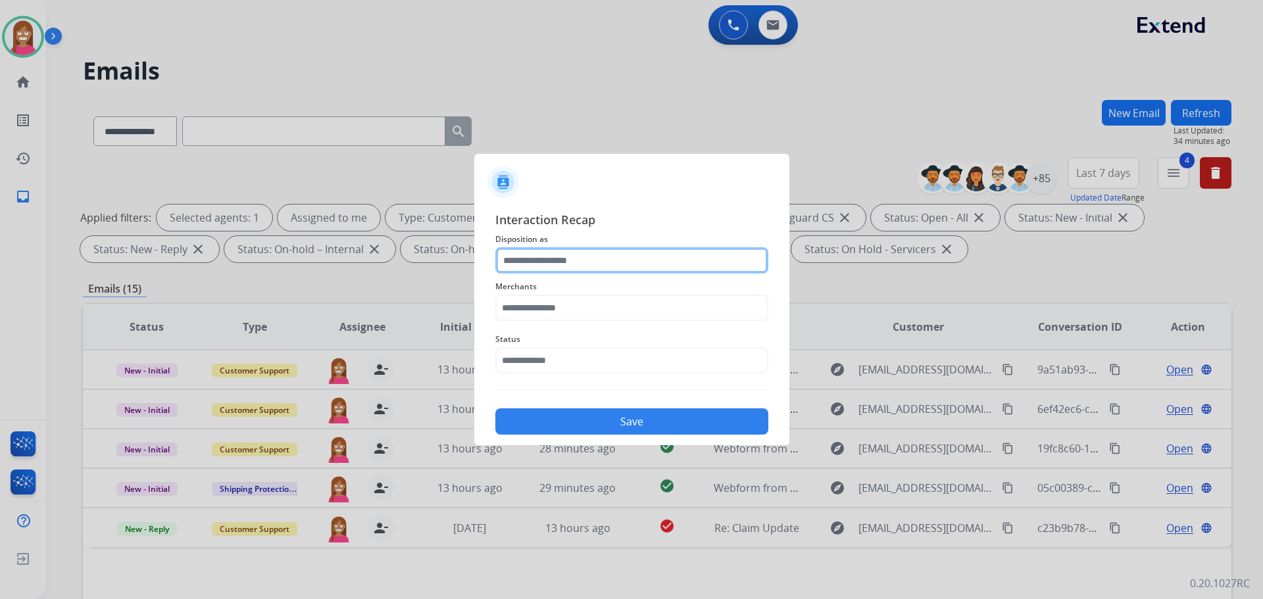
click at [518, 265] on input "text" at bounding box center [631, 260] width 273 height 26
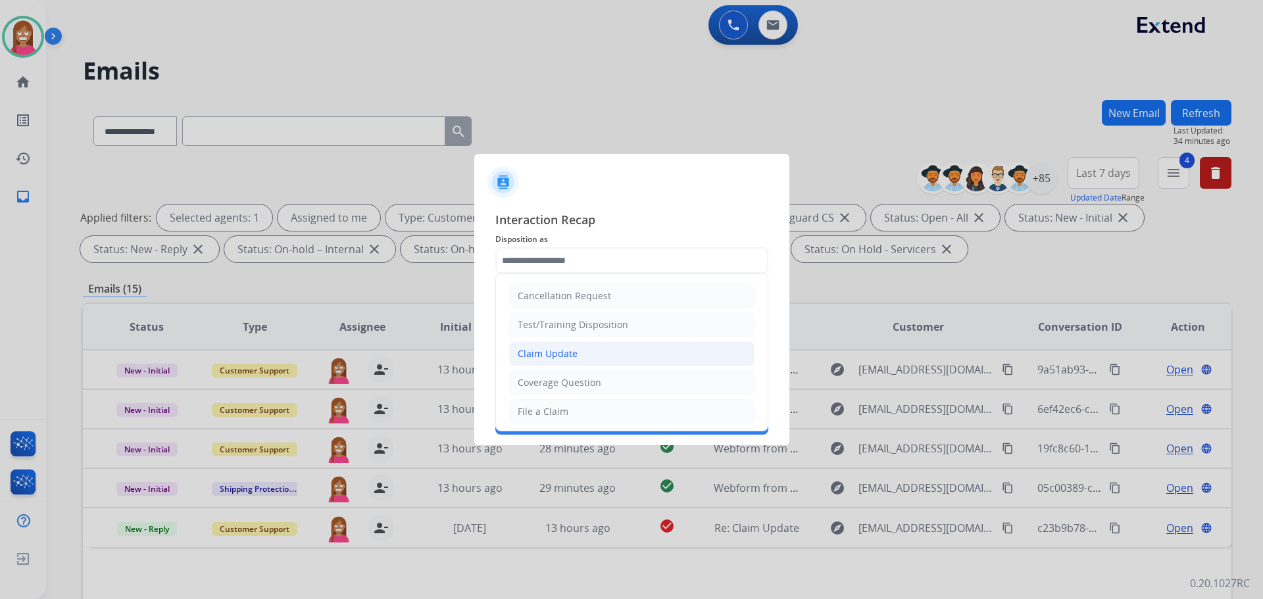
click at [585, 353] on li "Claim Update" at bounding box center [631, 353] width 245 height 25
type input "**********"
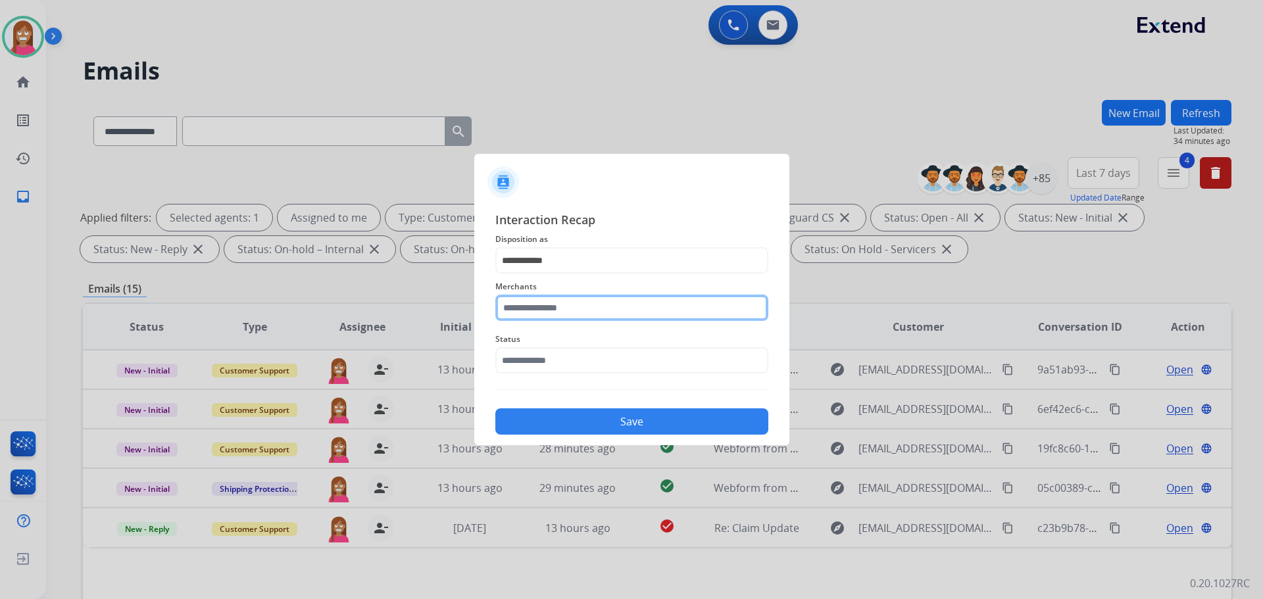
drag, startPoint x: 562, startPoint y: 318, endPoint x: 518, endPoint y: 296, distance: 49.7
click at [560, 316] on input "text" at bounding box center [631, 308] width 273 height 26
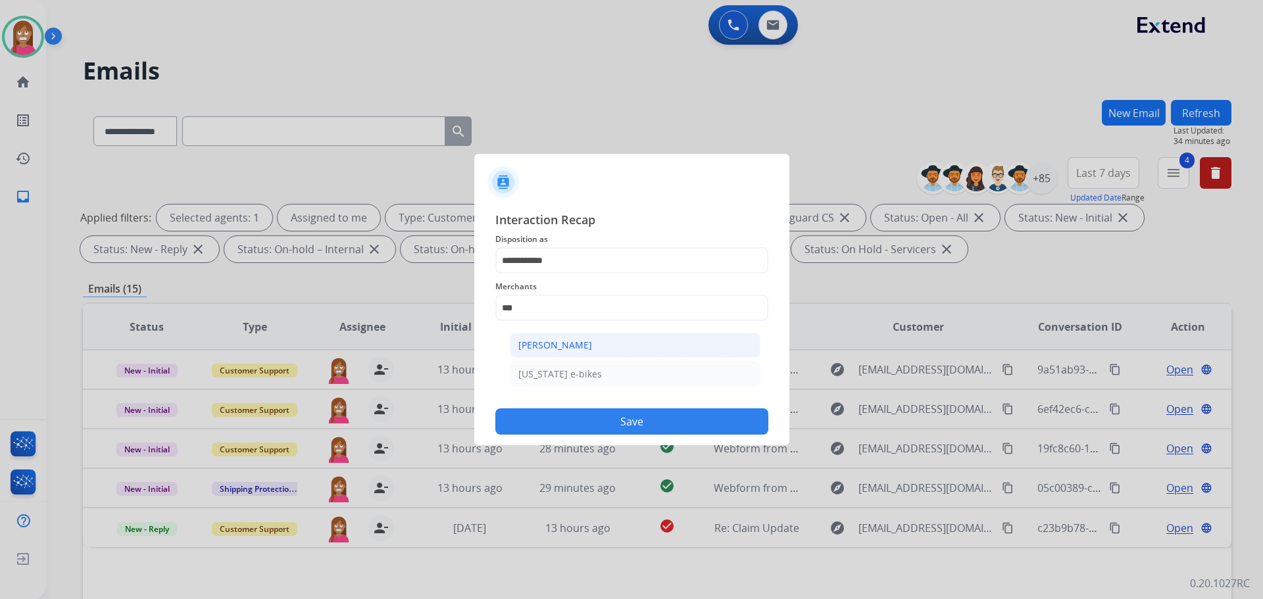
click at [543, 333] on li "[PERSON_NAME]" at bounding box center [635, 345] width 251 height 25
type input "**********"
drag, startPoint x: 537, startPoint y: 379, endPoint x: 533, endPoint y: 366, distance: 13.7
click at [537, 378] on div "Status" at bounding box center [631, 352] width 273 height 53
click at [533, 366] on input "text" at bounding box center [631, 360] width 273 height 26
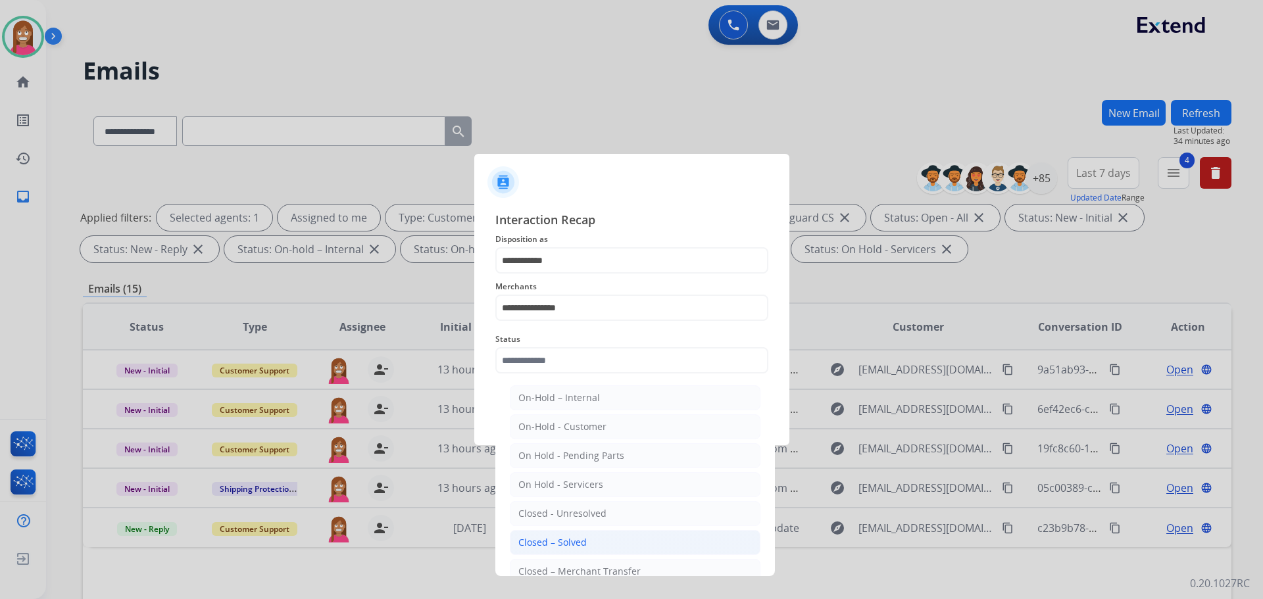
click at [524, 547] on div "Closed – Solved" at bounding box center [552, 542] width 68 height 13
type input "**********"
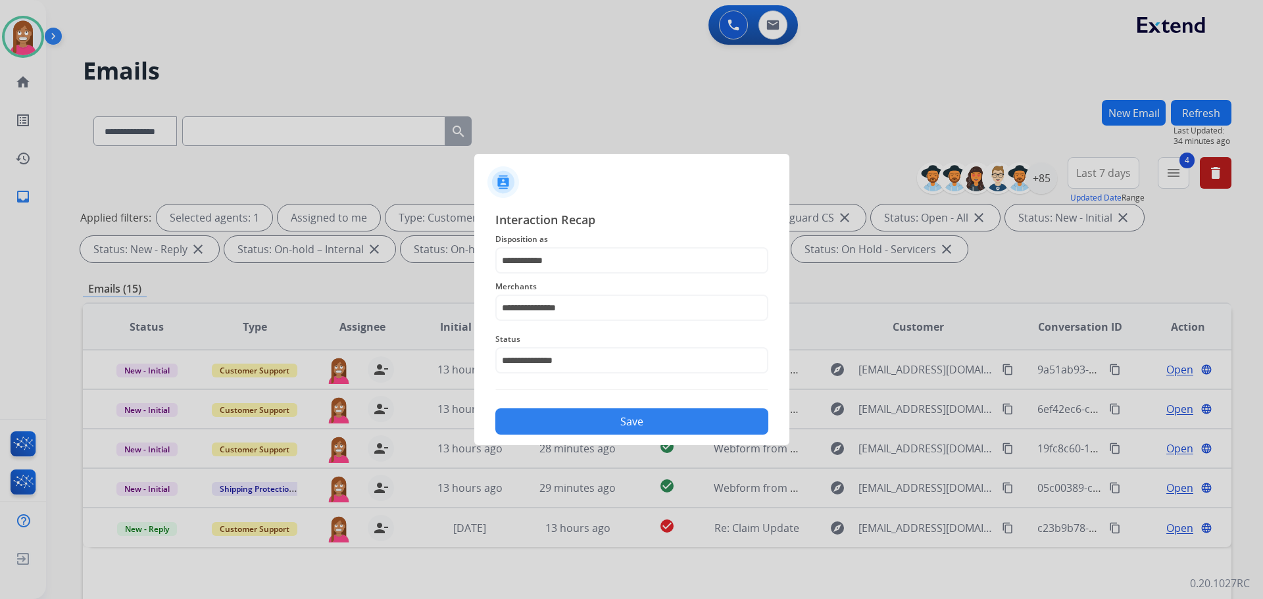
click at [558, 414] on button "Save" at bounding box center [631, 421] width 273 height 26
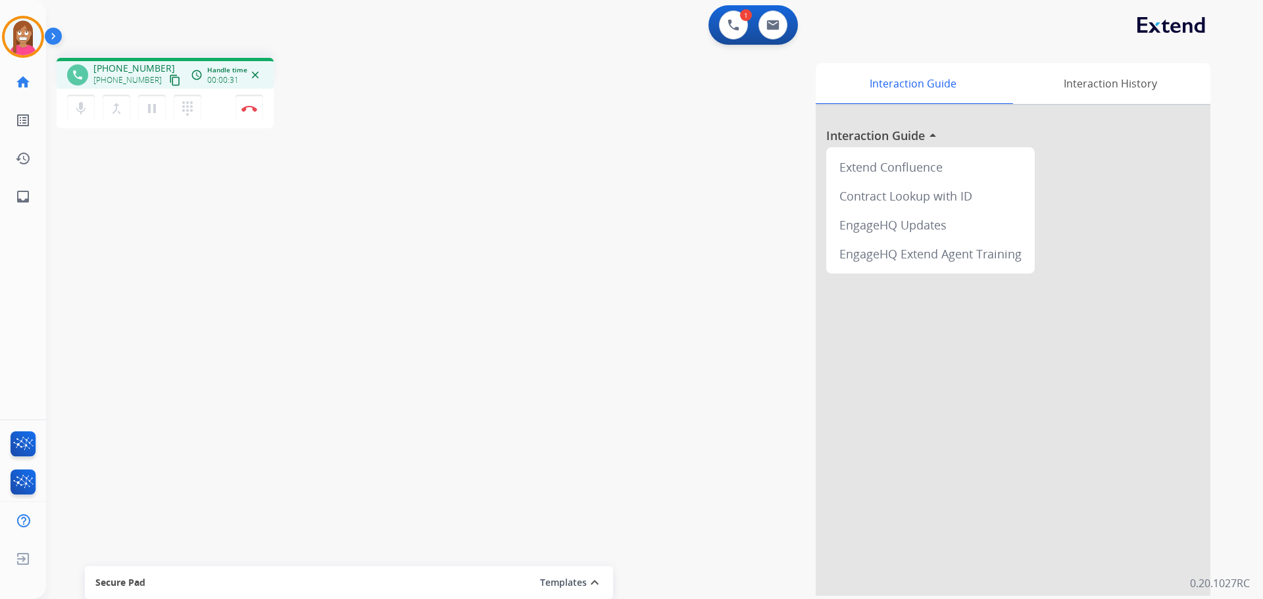
click at [169, 83] on mat-icon "content_copy" at bounding box center [175, 80] width 12 height 12
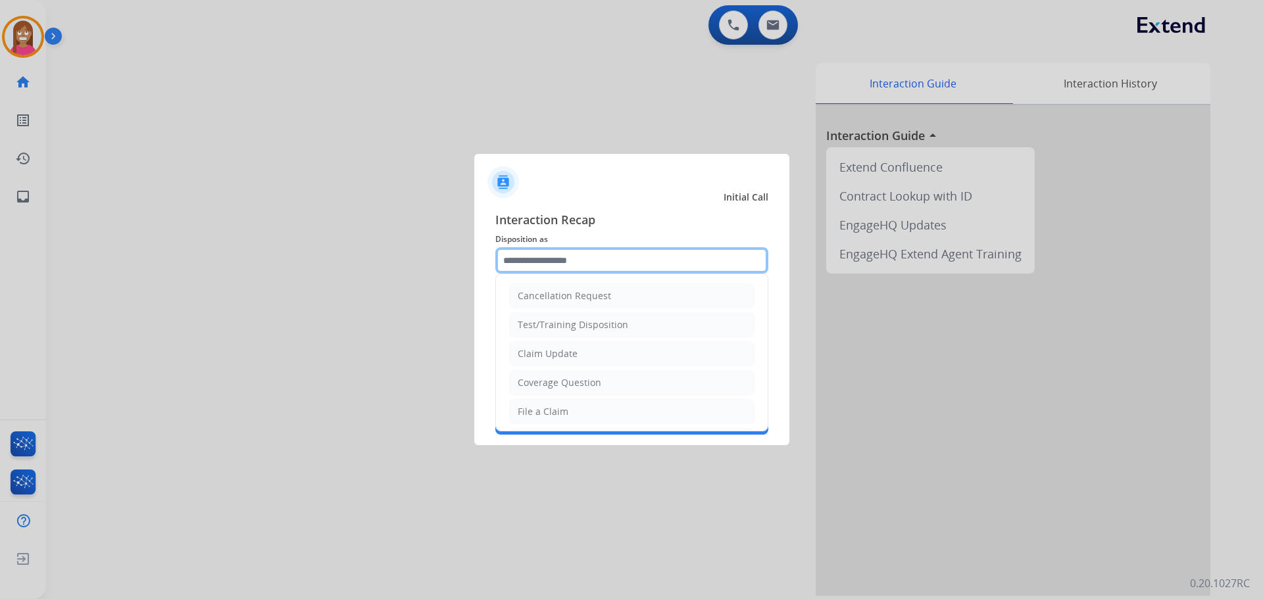
click at [552, 260] on input "text" at bounding box center [631, 260] width 273 height 26
click at [526, 416] on div "File a Claim" at bounding box center [543, 411] width 51 height 13
type input "**********"
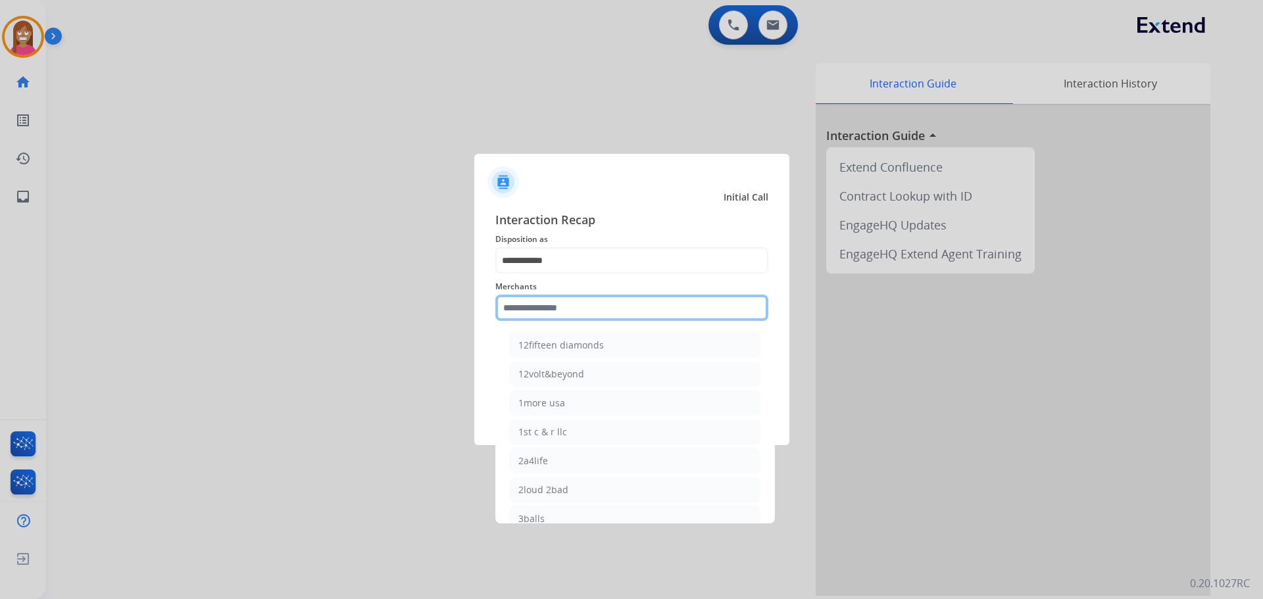
click at [522, 313] on input "text" at bounding box center [631, 308] width 273 height 26
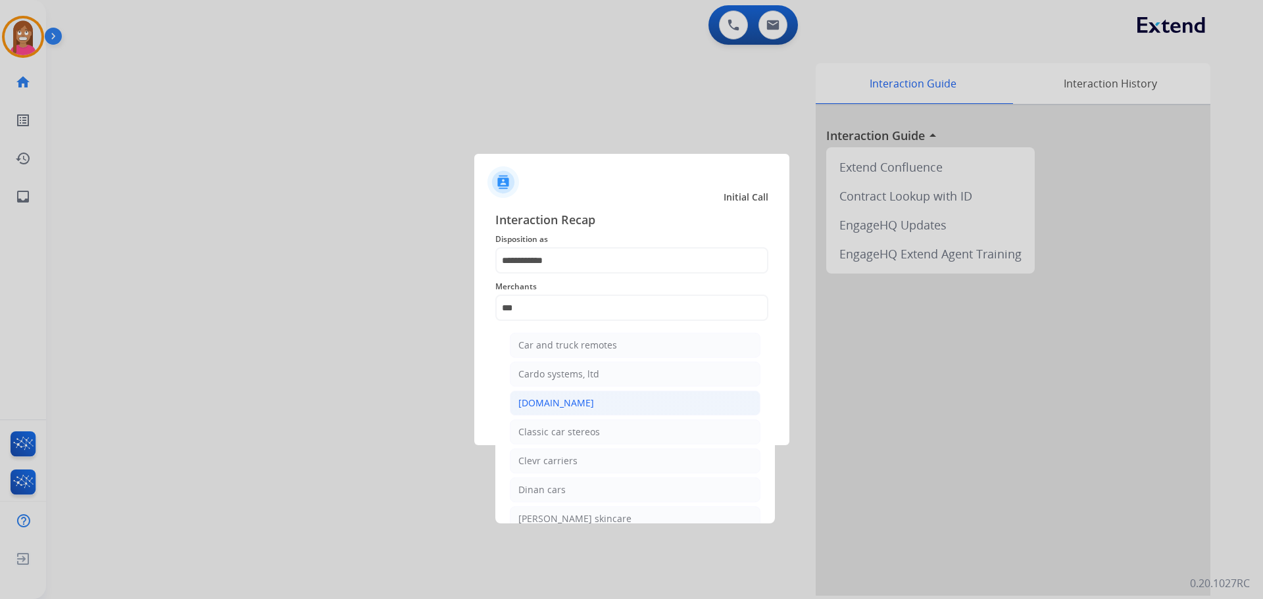
click at [518, 406] on div "[DOMAIN_NAME]" at bounding box center [556, 403] width 76 height 13
type input "**********"
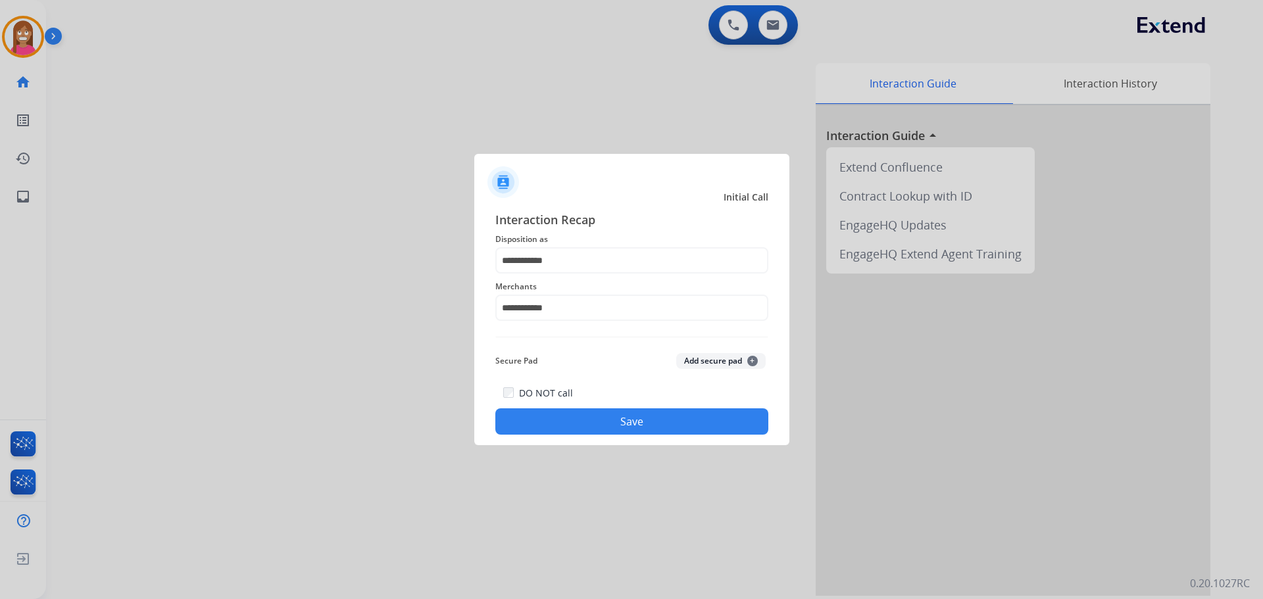
click at [527, 418] on button "Save" at bounding box center [631, 421] width 273 height 26
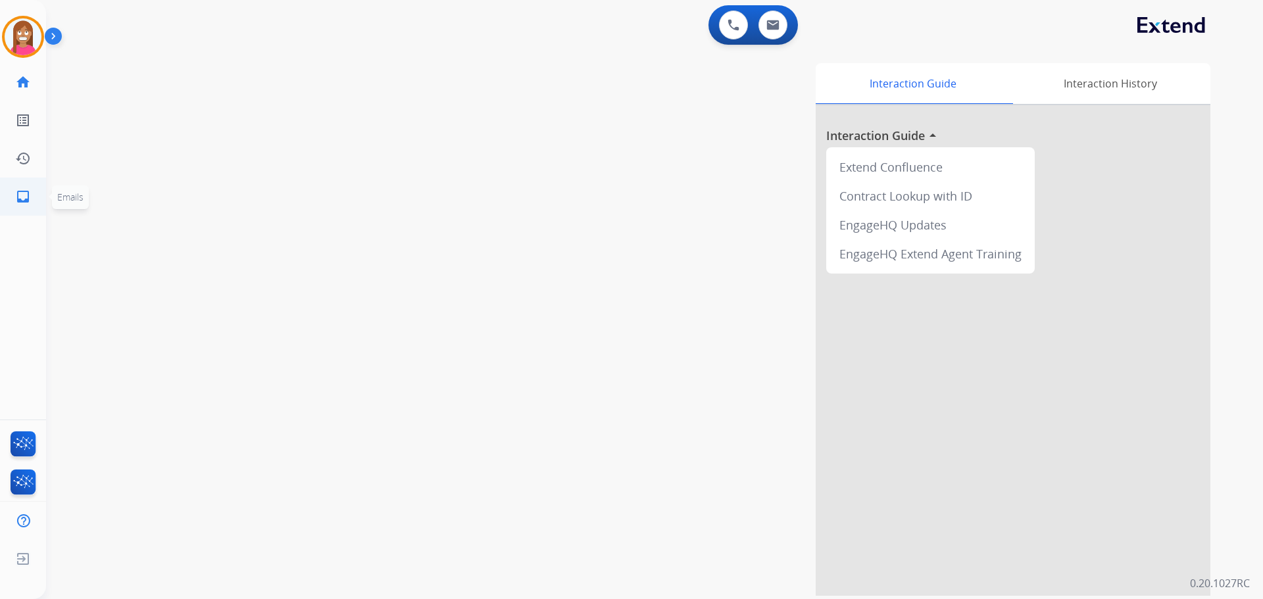
click at [18, 211] on link "inbox Emails" at bounding box center [23, 196] width 37 height 37
select select "**********"
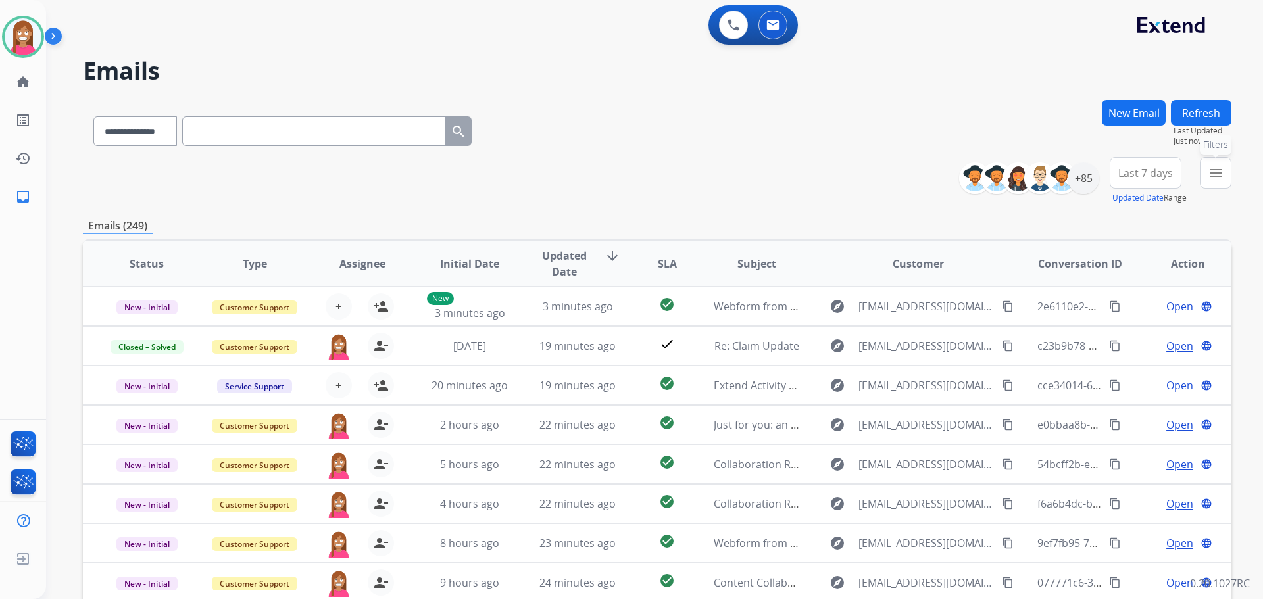
click at [1207, 175] on button "menu Filters" at bounding box center [1216, 173] width 32 height 32
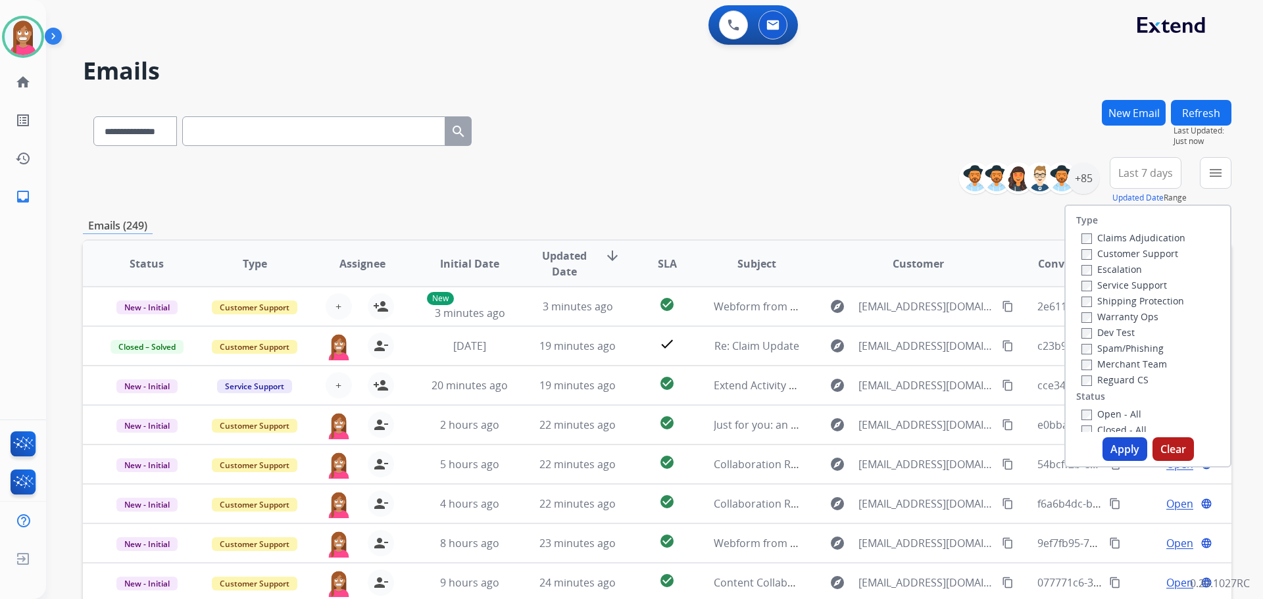
click at [1091, 254] on label "Customer Support" at bounding box center [1129, 253] width 97 height 12
click at [1089, 299] on label "Shipping Protection" at bounding box center [1132, 301] width 103 height 12
click at [1094, 410] on label "Open - All" at bounding box center [1111, 414] width 60 height 12
click at [1106, 445] on button "Apply" at bounding box center [1124, 449] width 45 height 24
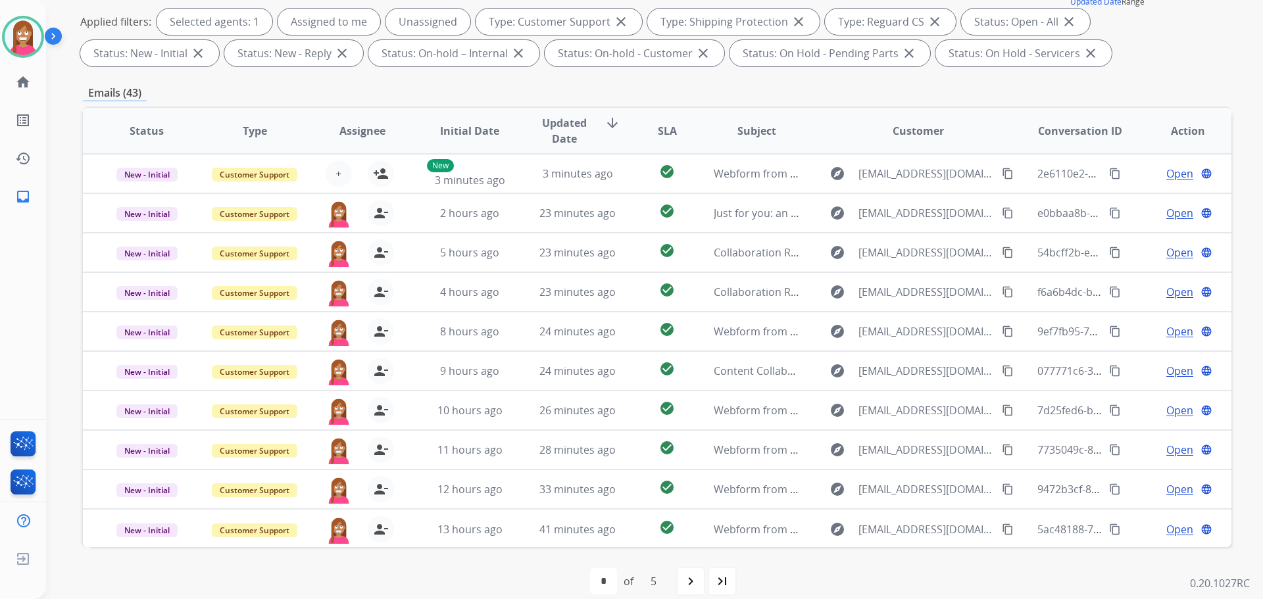
scroll to position [197, 0]
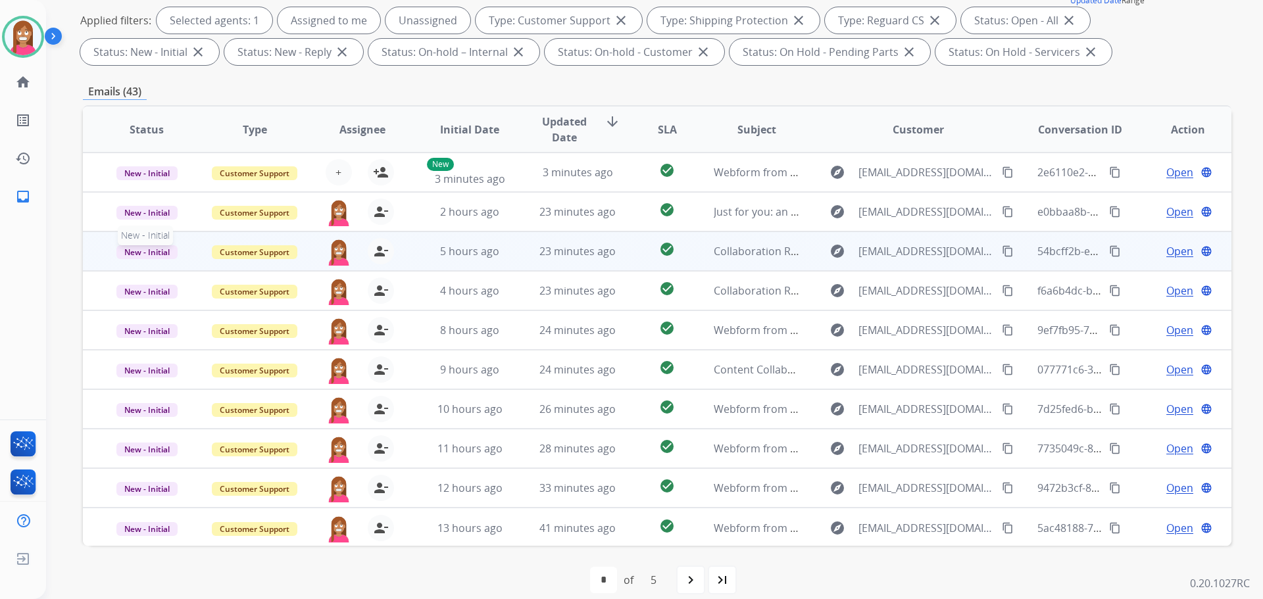
click at [141, 255] on span "New - Initial" at bounding box center [146, 252] width 61 height 14
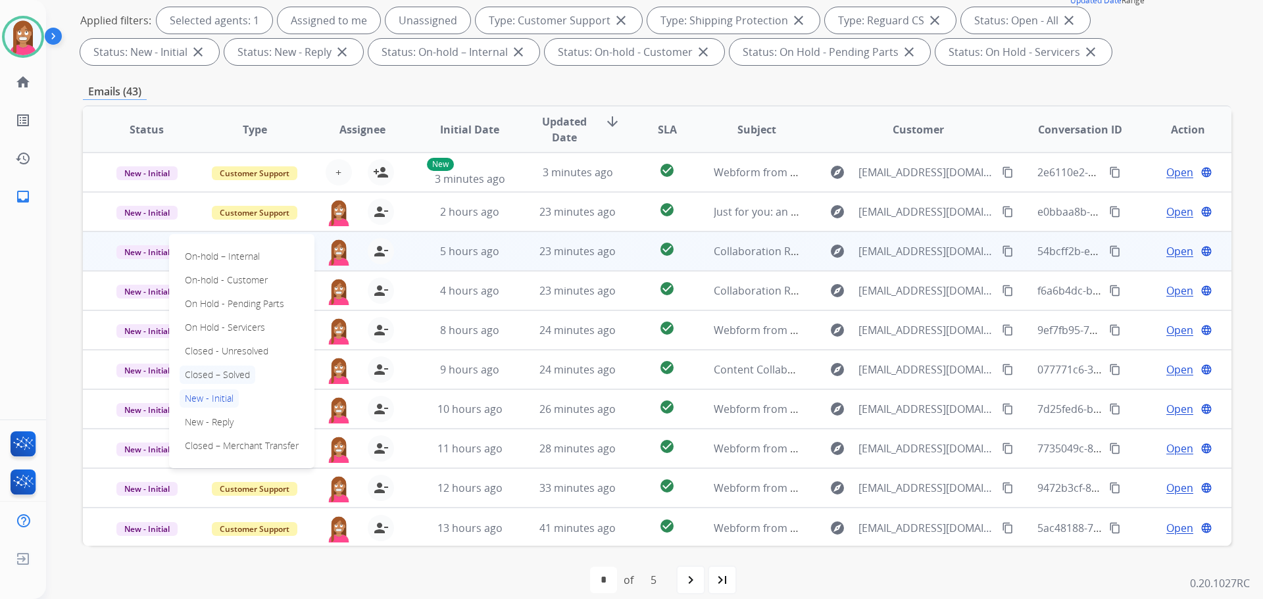
click at [206, 376] on p "Closed – Solved" at bounding box center [218, 375] width 76 height 18
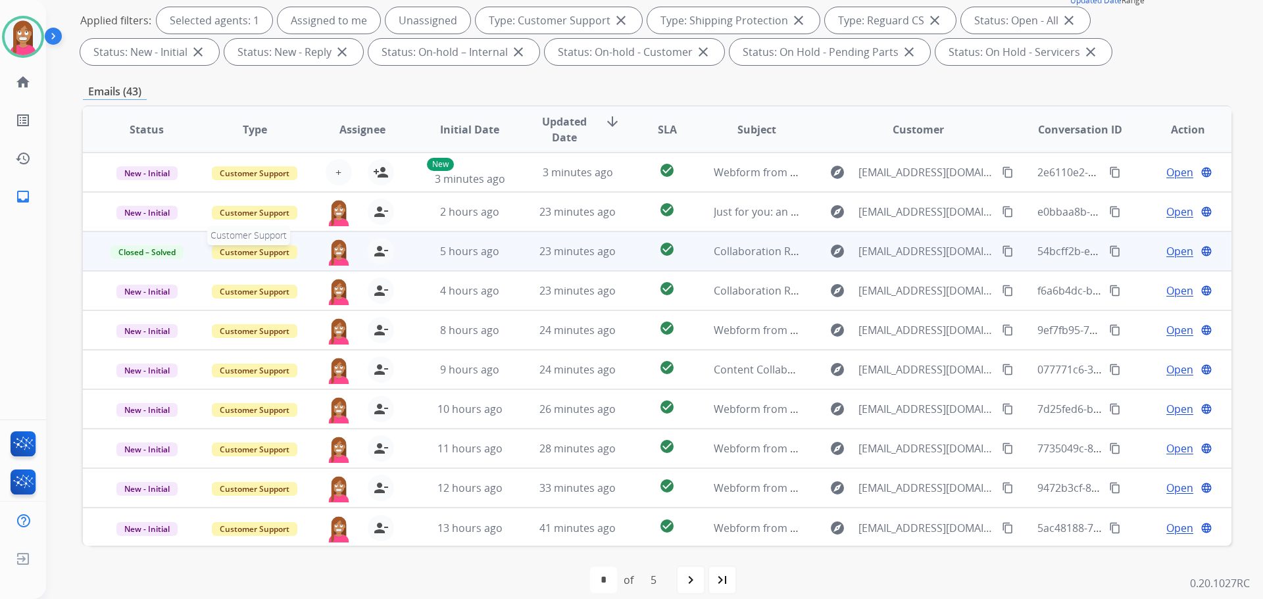
click at [251, 254] on span "Customer Support" at bounding box center [255, 252] width 86 height 14
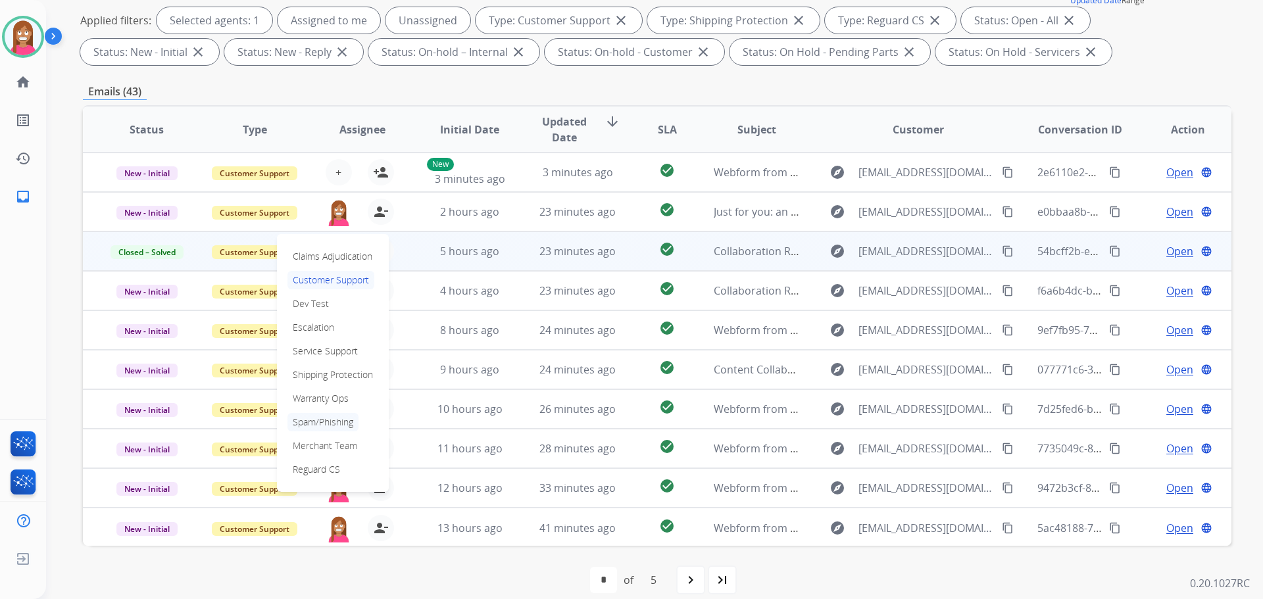
click at [308, 426] on p "Spam/Phishing" at bounding box center [322, 422] width 71 height 18
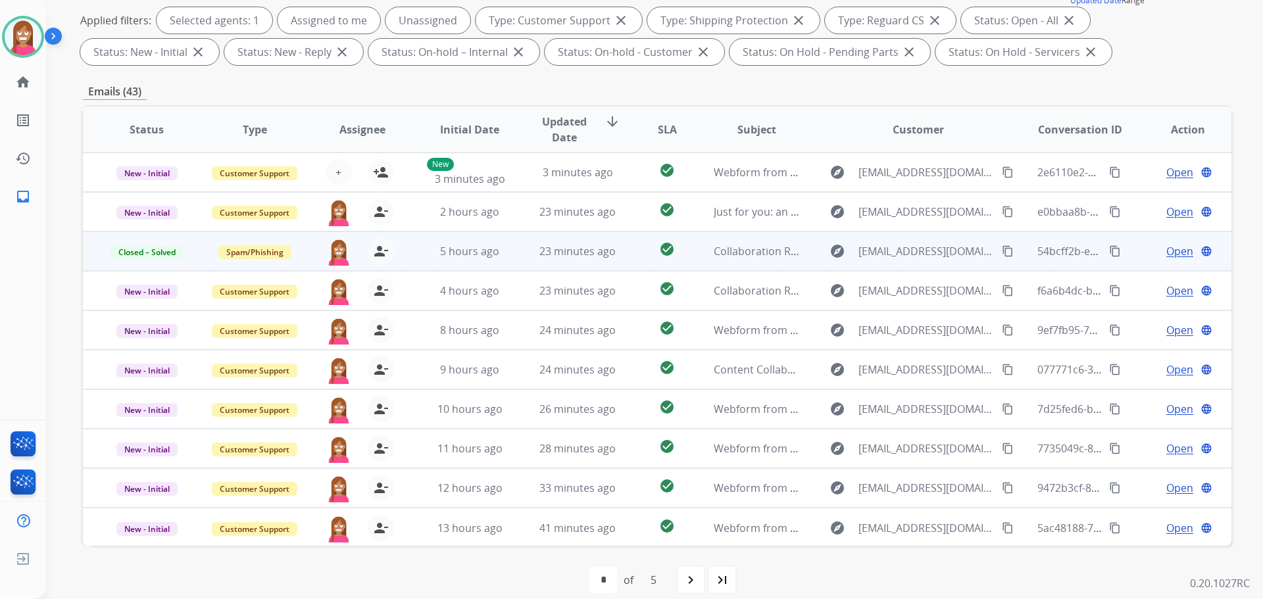
scroll to position [1, 0]
click at [9, 36] on img at bounding box center [23, 36] width 37 height 37
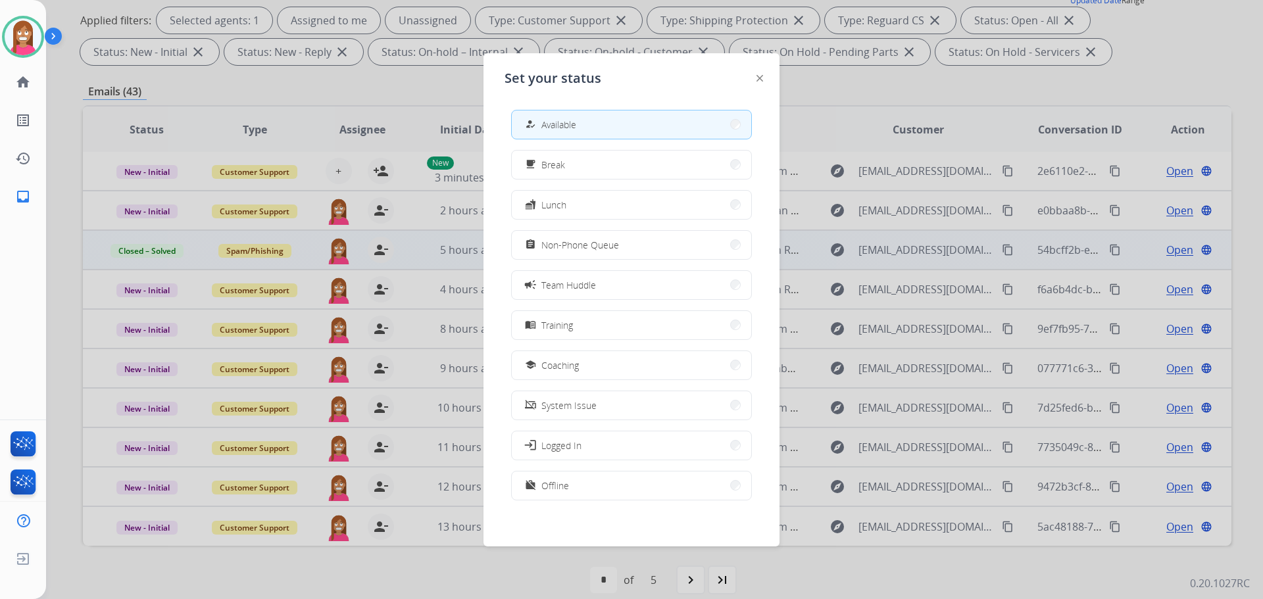
click at [608, 241] on span "Non-Phone Queue" at bounding box center [580, 245] width 78 height 14
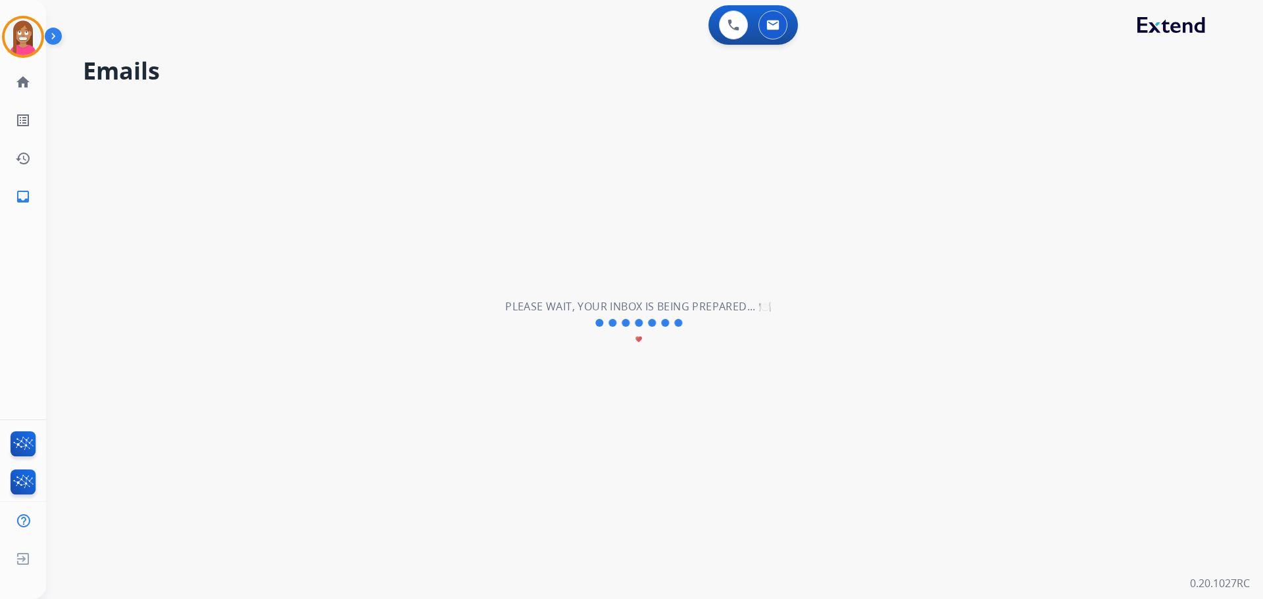
scroll to position [0, 0]
